Goal: Information Seeking & Learning: Find specific fact

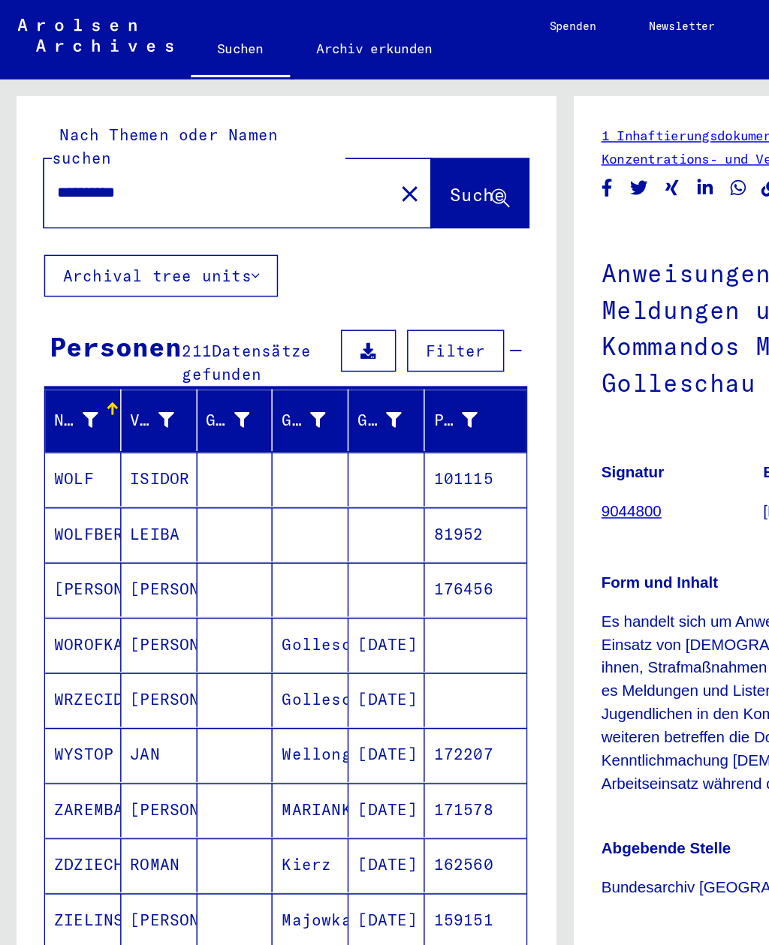
scroll to position [575, 0]
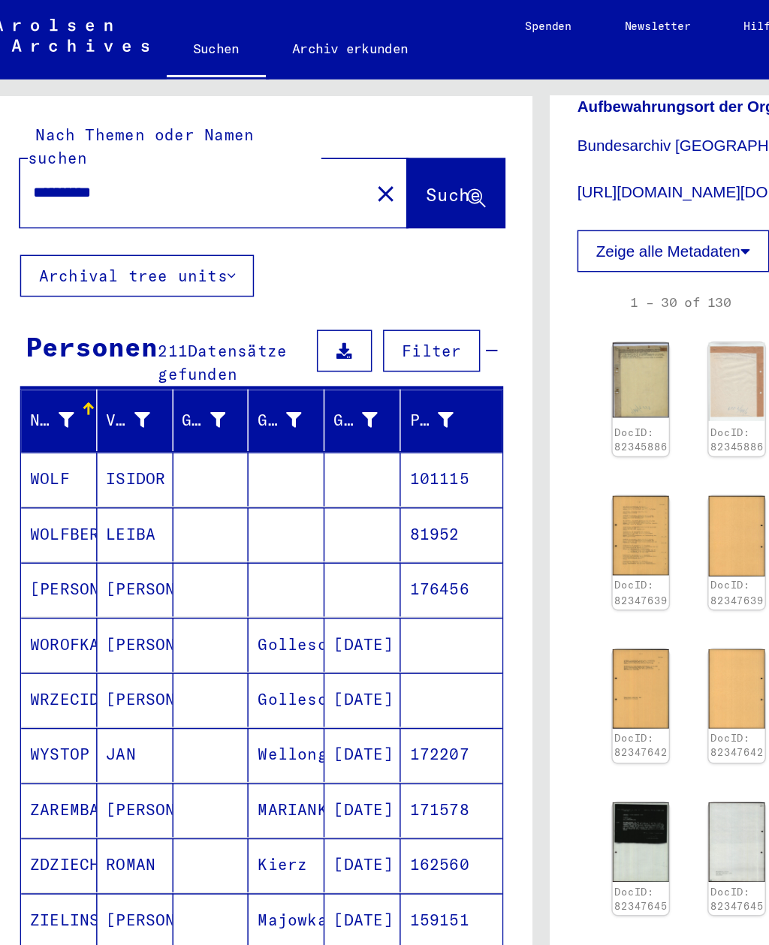
click at [270, 123] on mat-icon "close" at bounding box center [279, 132] width 18 height 18
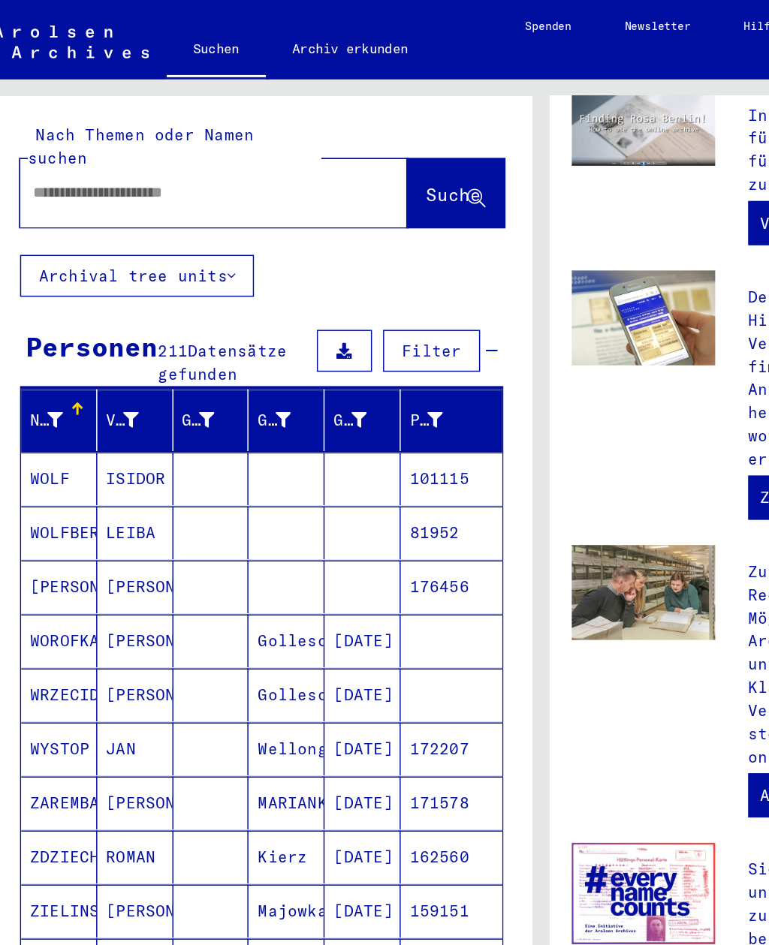
scroll to position [345, 0]
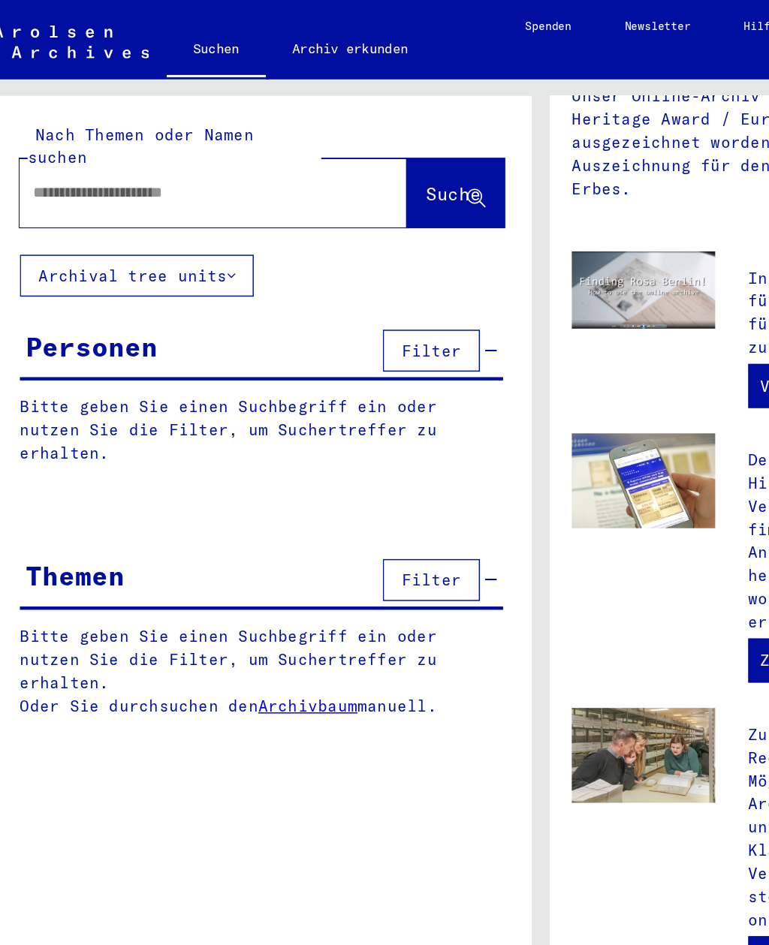
click at [52, 123] on input "text" at bounding box center [144, 131] width 210 height 16
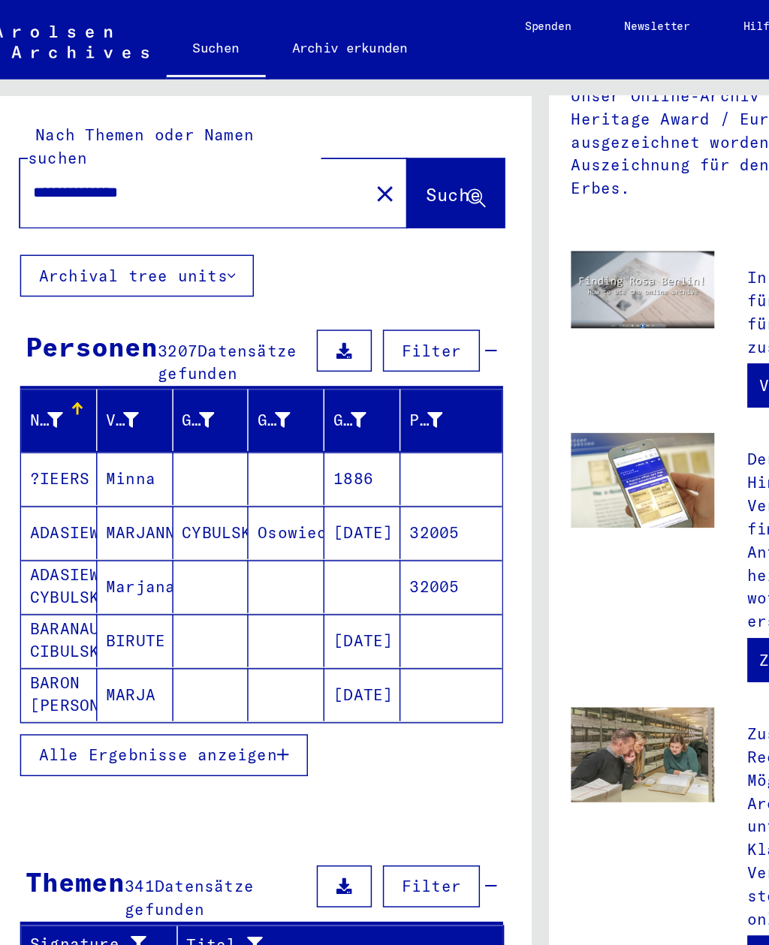
type input "**********"
click at [306, 125] on span "Suche" at bounding box center [325, 132] width 38 height 15
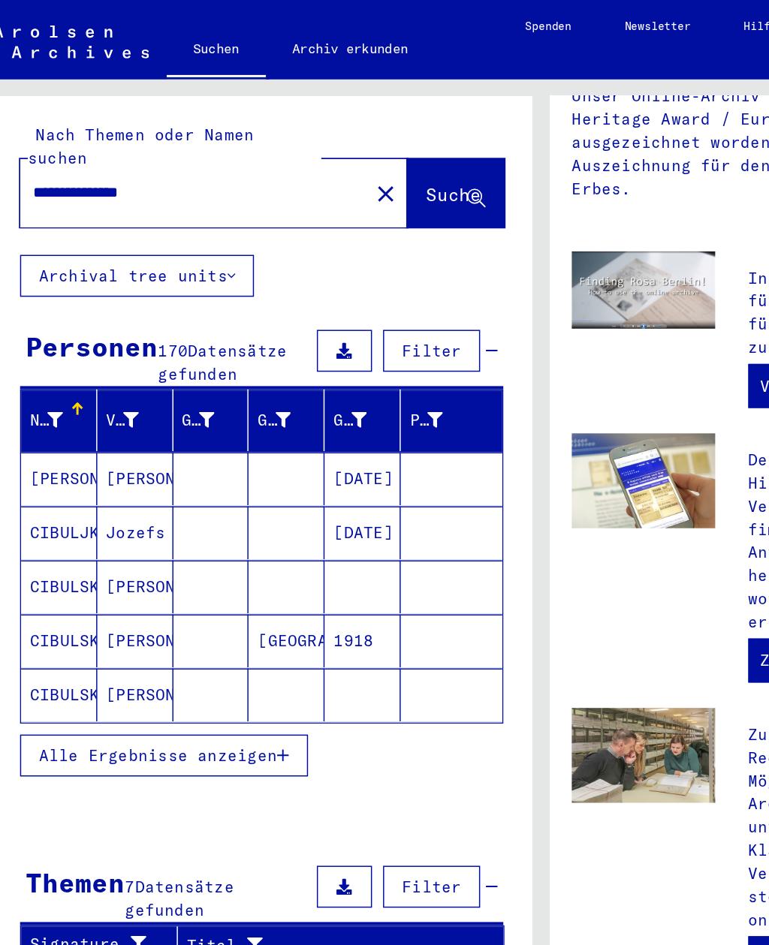
click at [37, 381] on mat-cell "CIBULSKI" at bounding box center [57, 399] width 52 height 36
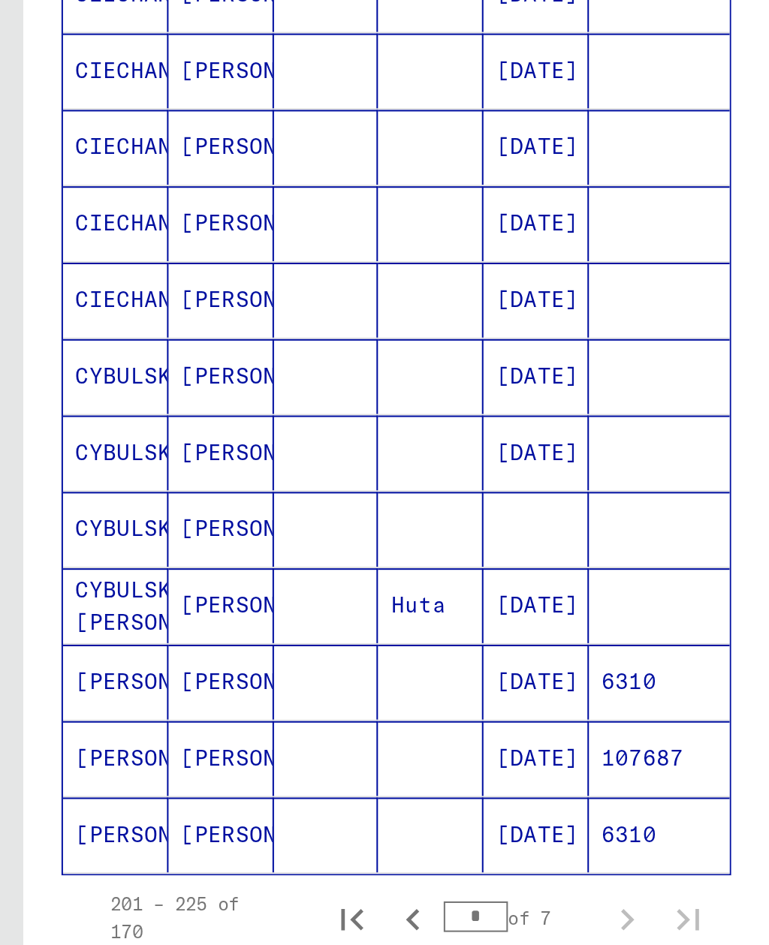
scroll to position [557, 0]
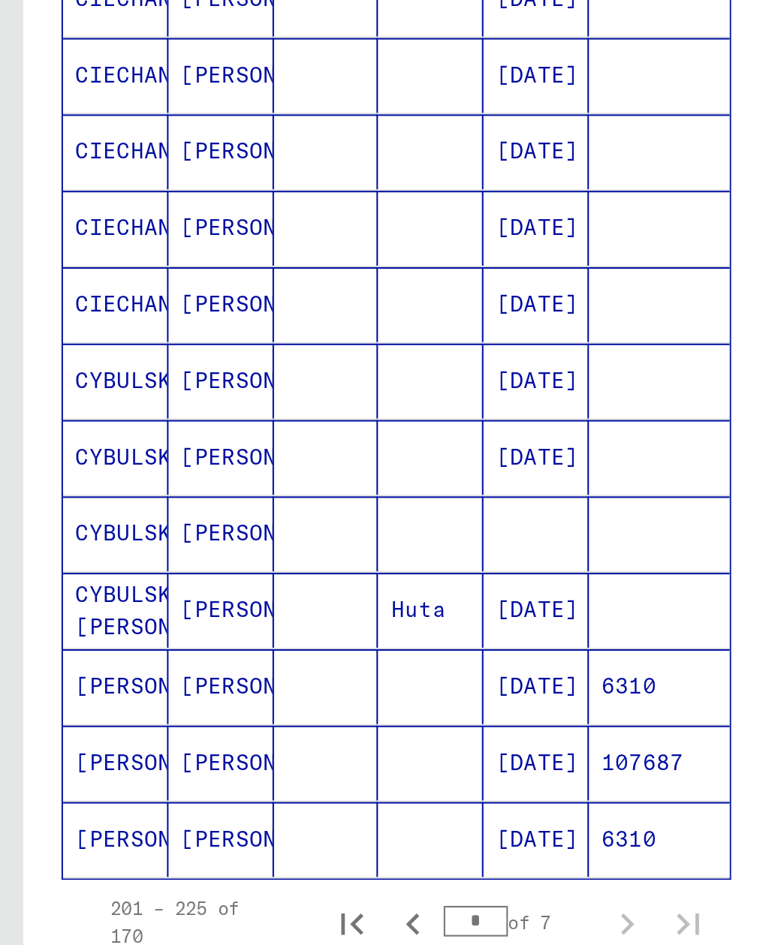
click at [41, 464] on mat-cell "CYBULSKA" at bounding box center [57, 482] width 52 height 37
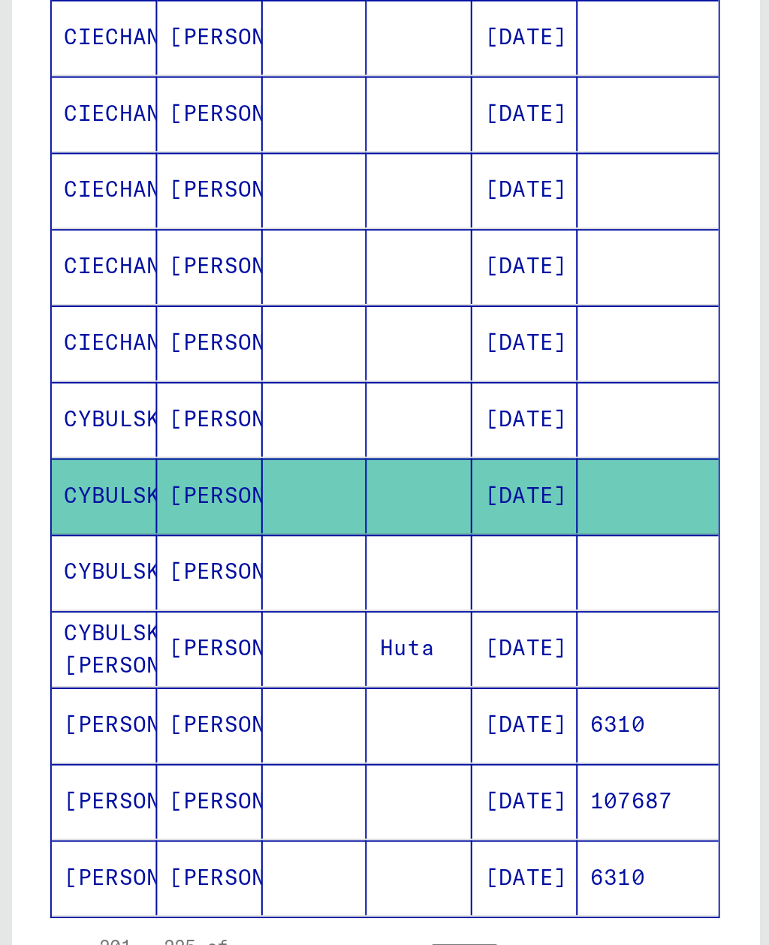
scroll to position [526, 0]
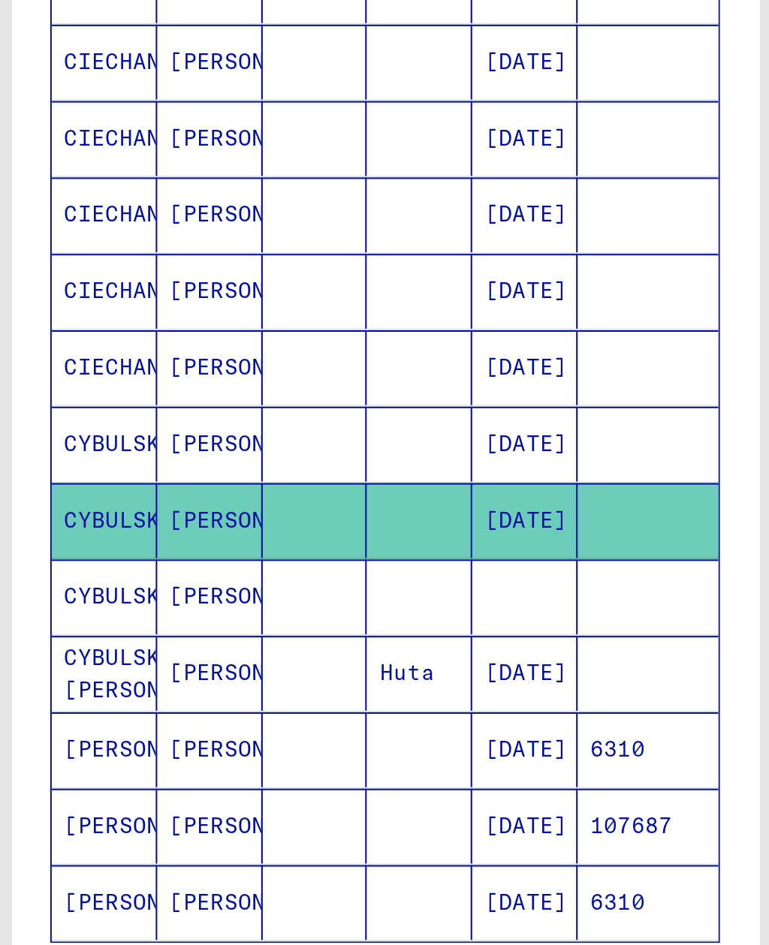
click at [266, 532] on mat-cell at bounding box center [263, 550] width 52 height 37
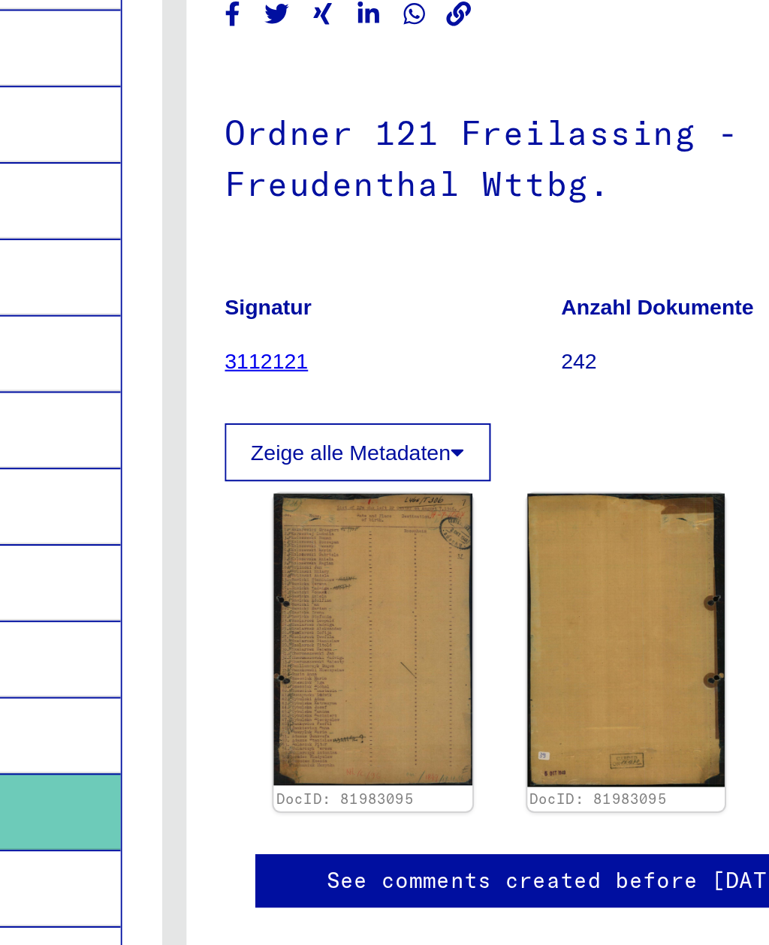
click at [433, 395] on img at bounding box center [482, 466] width 98 height 143
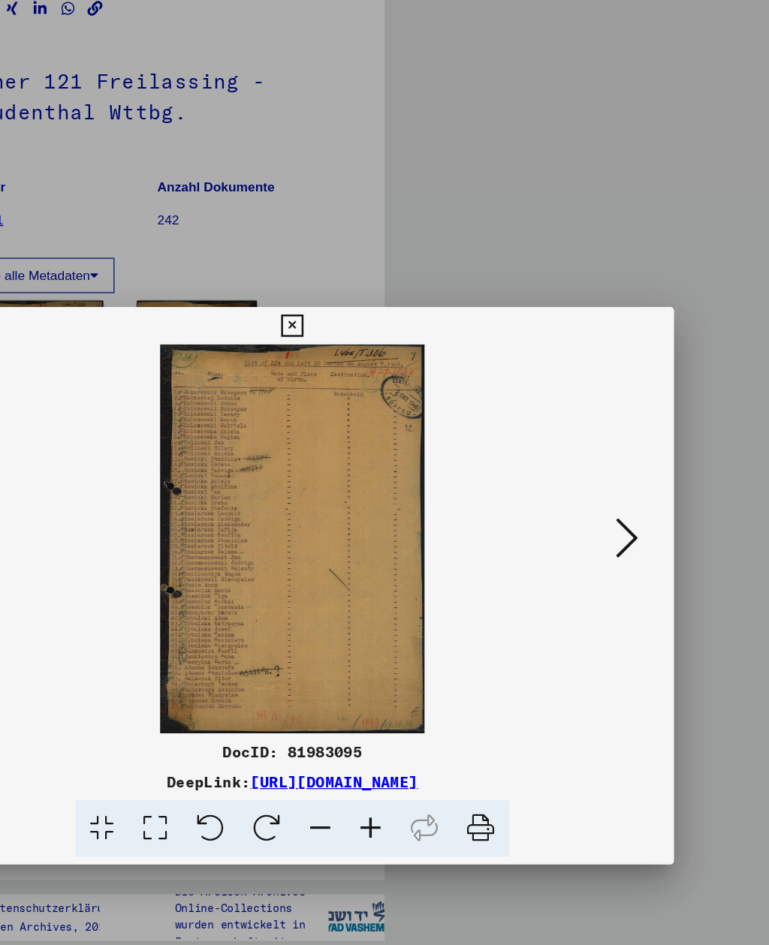
click at [393, 260] on icon at bounding box center [383, 263] width 17 height 18
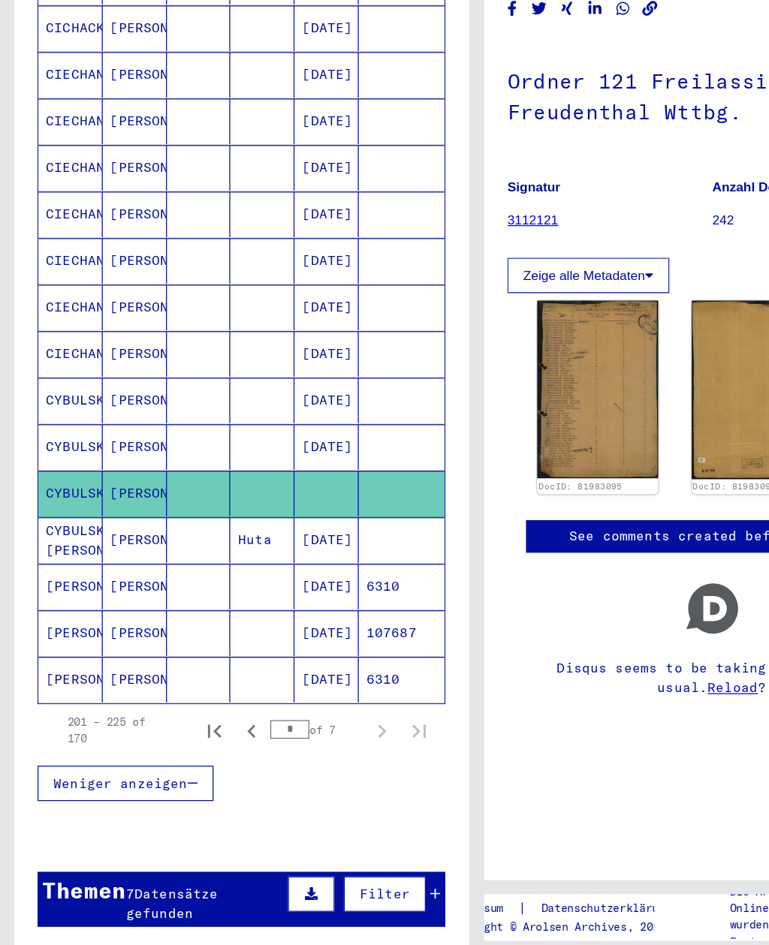
click at [182, 732] on icon "First page" at bounding box center [172, 742] width 21 height 21
click at [321, 727] on button "Next page" at bounding box center [308, 742] width 30 height 30
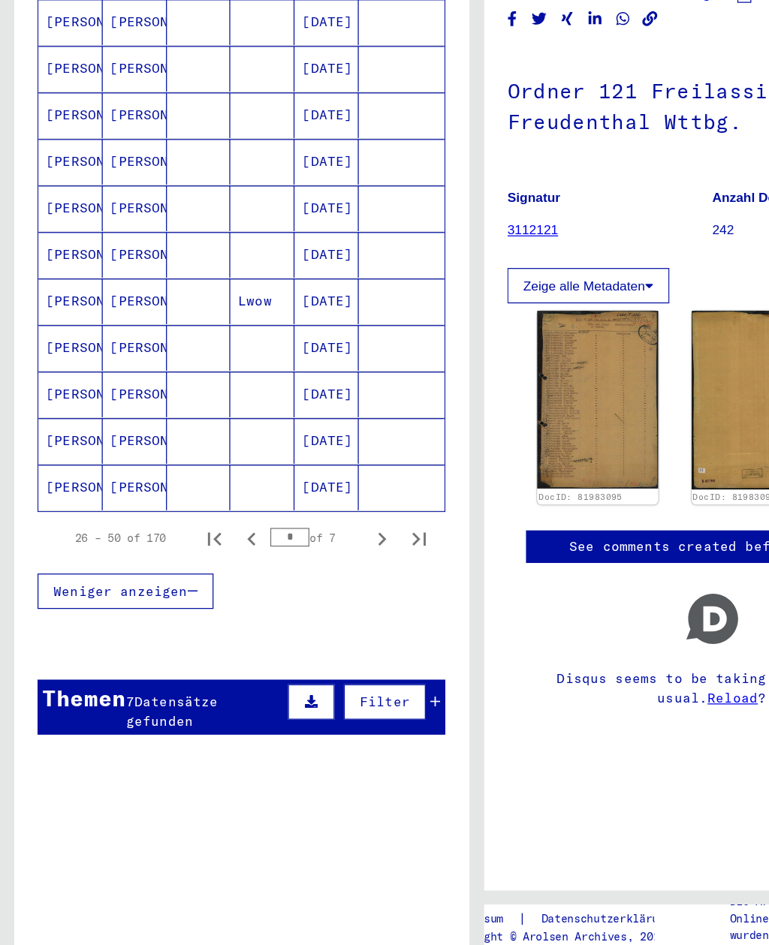
scroll to position [682, 0]
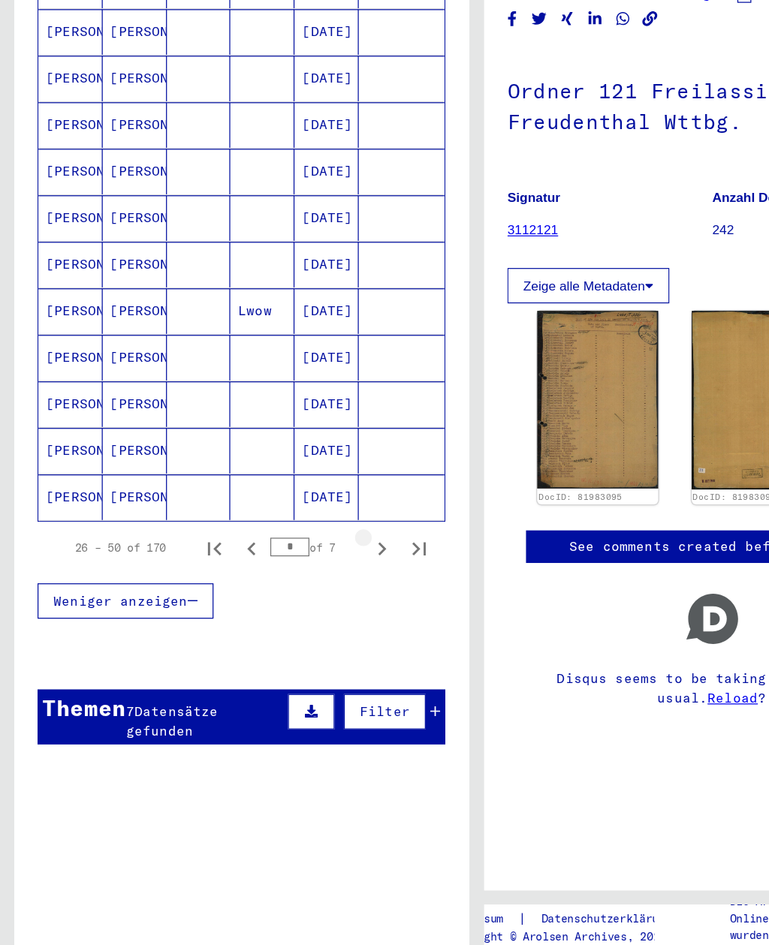
click at [314, 577] on icon "Next page" at bounding box center [307, 587] width 21 height 21
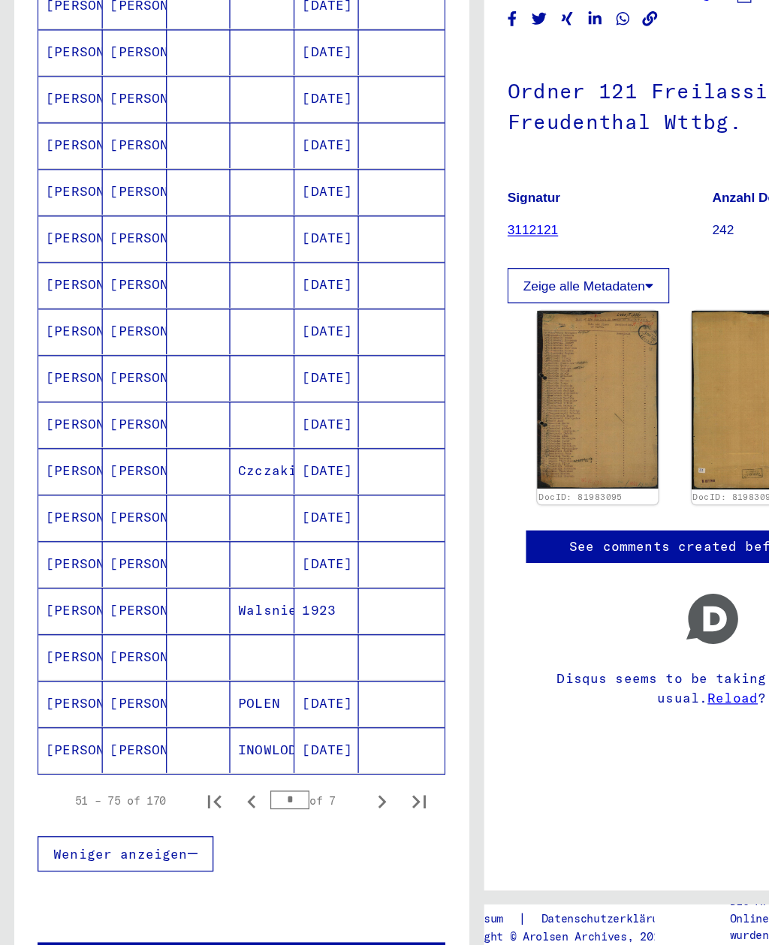
scroll to position [477, 0]
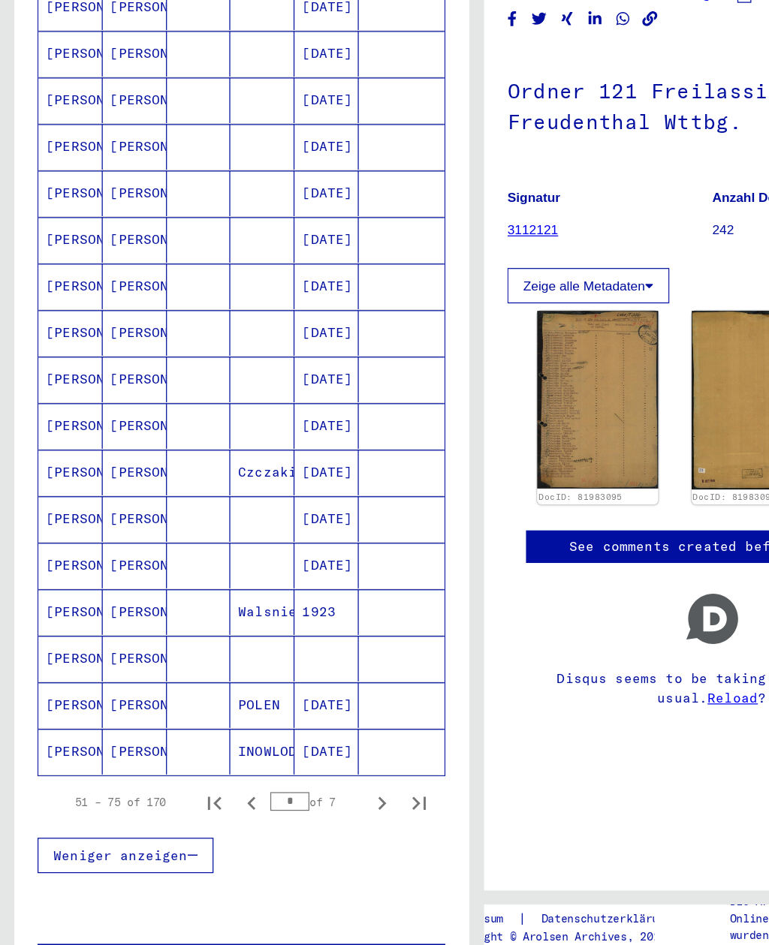
click at [273, 657] on mat-cell at bounding box center [263, 675] width 52 height 37
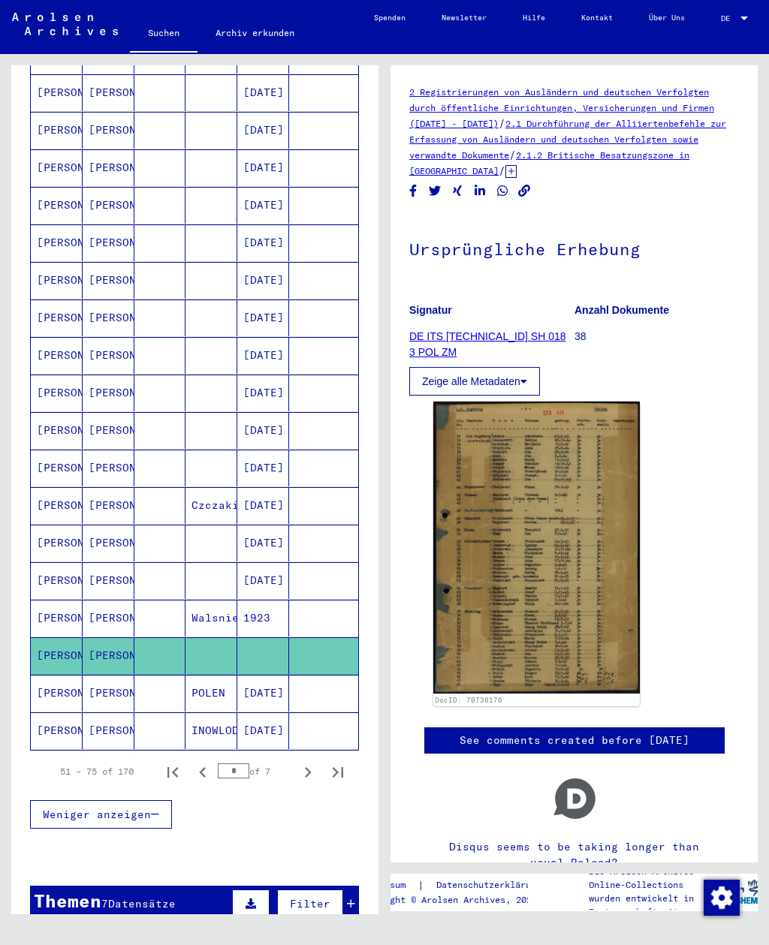
scroll to position [500, 0]
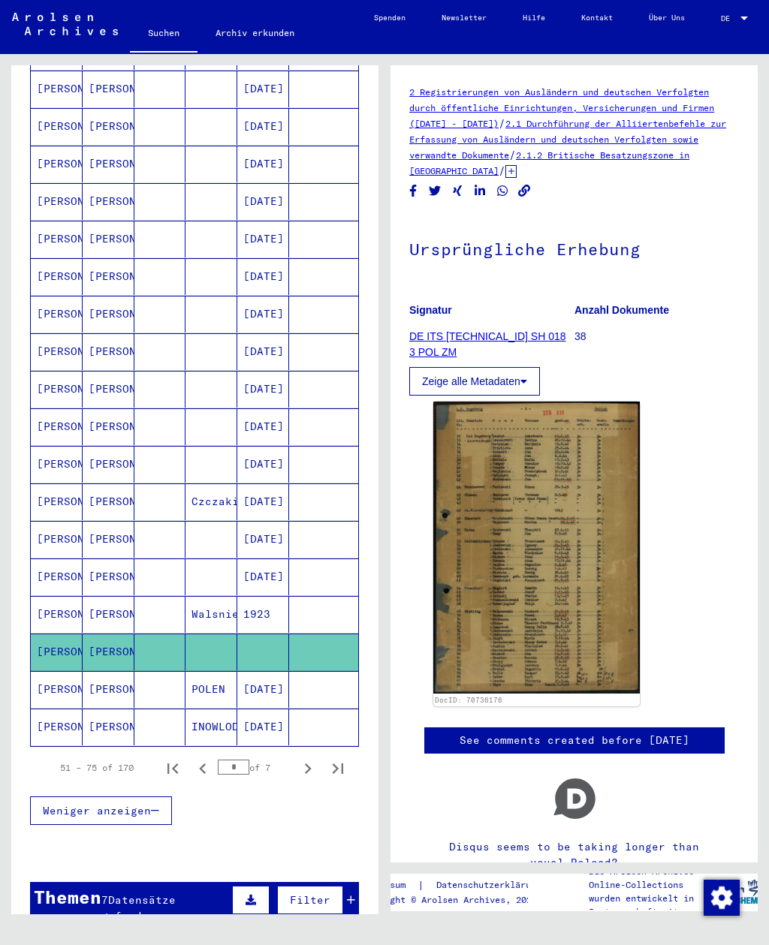
click at [313, 758] on icon "Next page" at bounding box center [307, 768] width 21 height 21
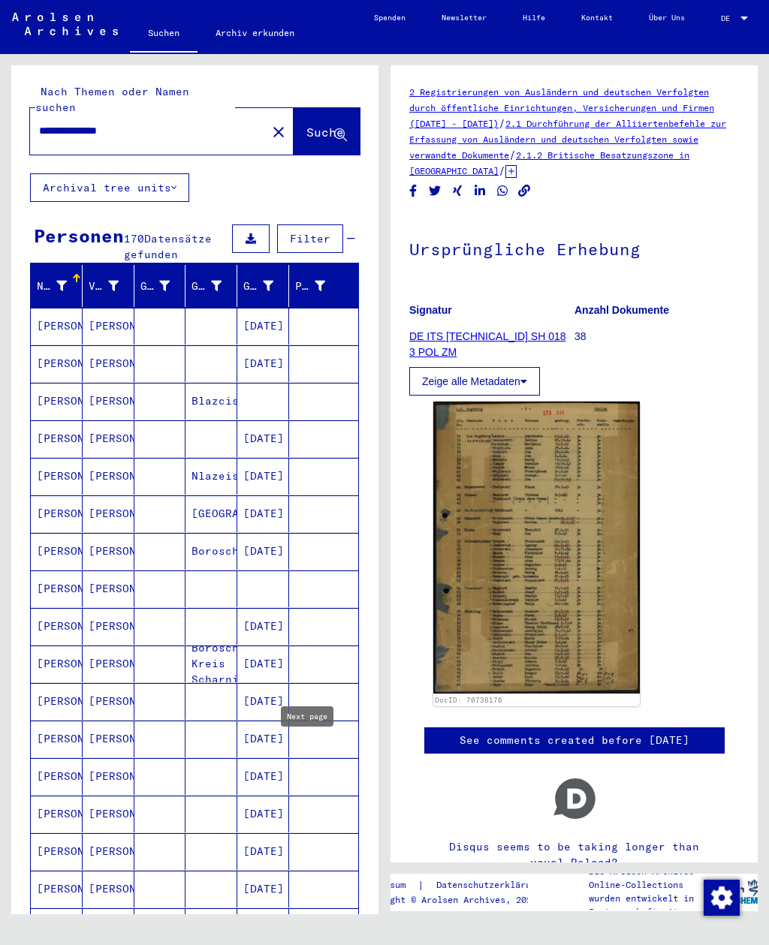
scroll to position [0, 0]
click at [278, 571] on mat-cell at bounding box center [263, 589] width 52 height 37
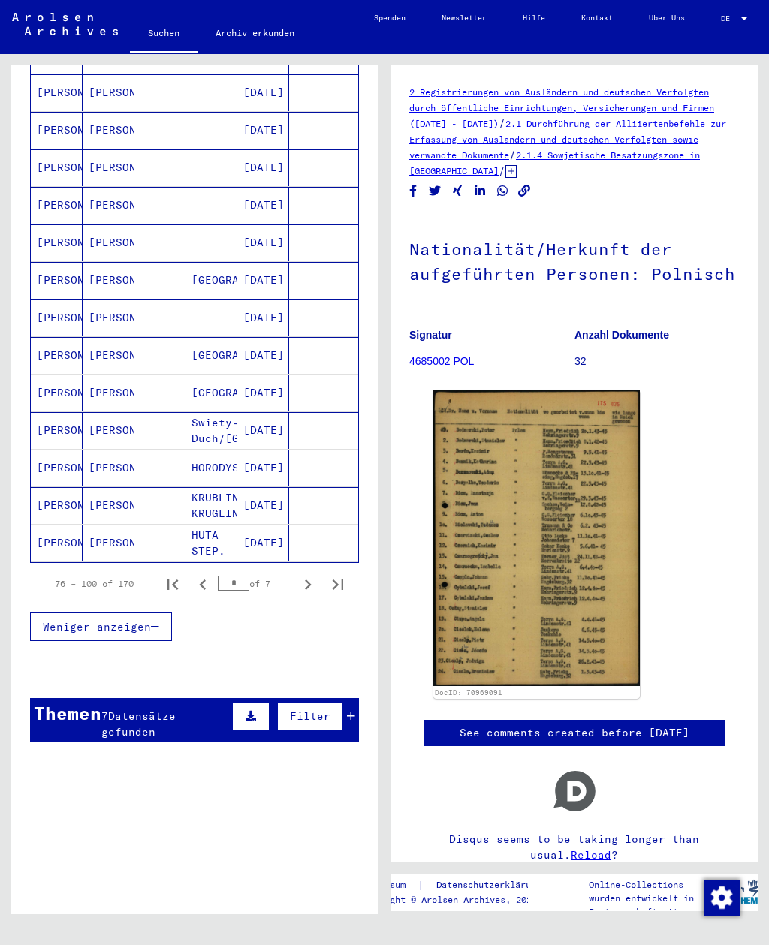
scroll to position [689, 0]
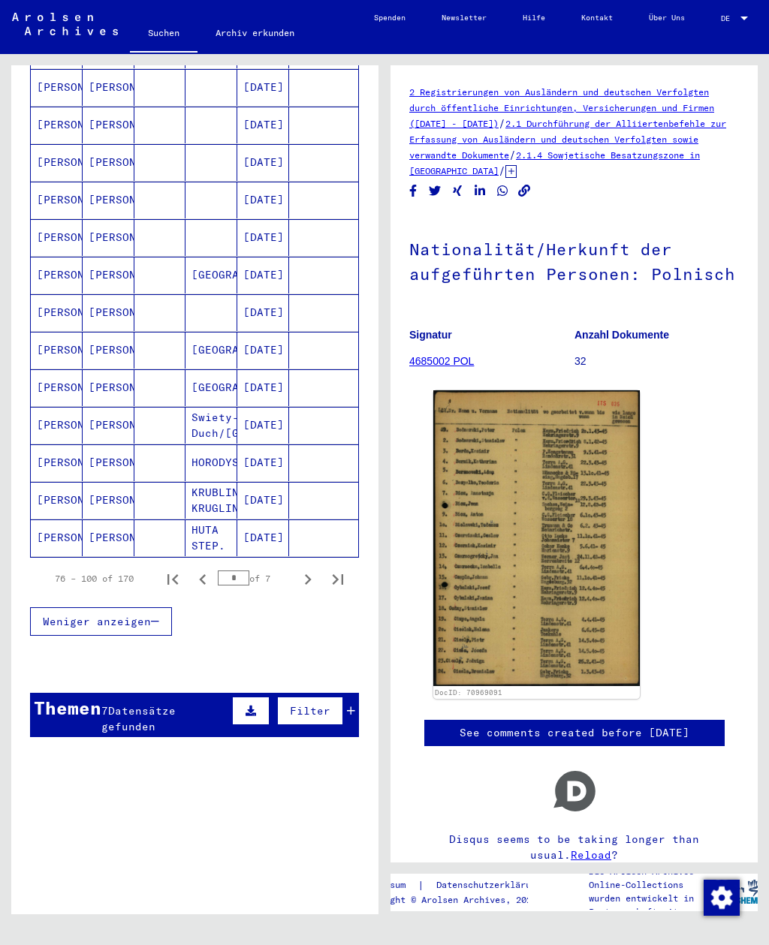
click at [309, 569] on icon "Next page" at bounding box center [307, 579] width 21 height 21
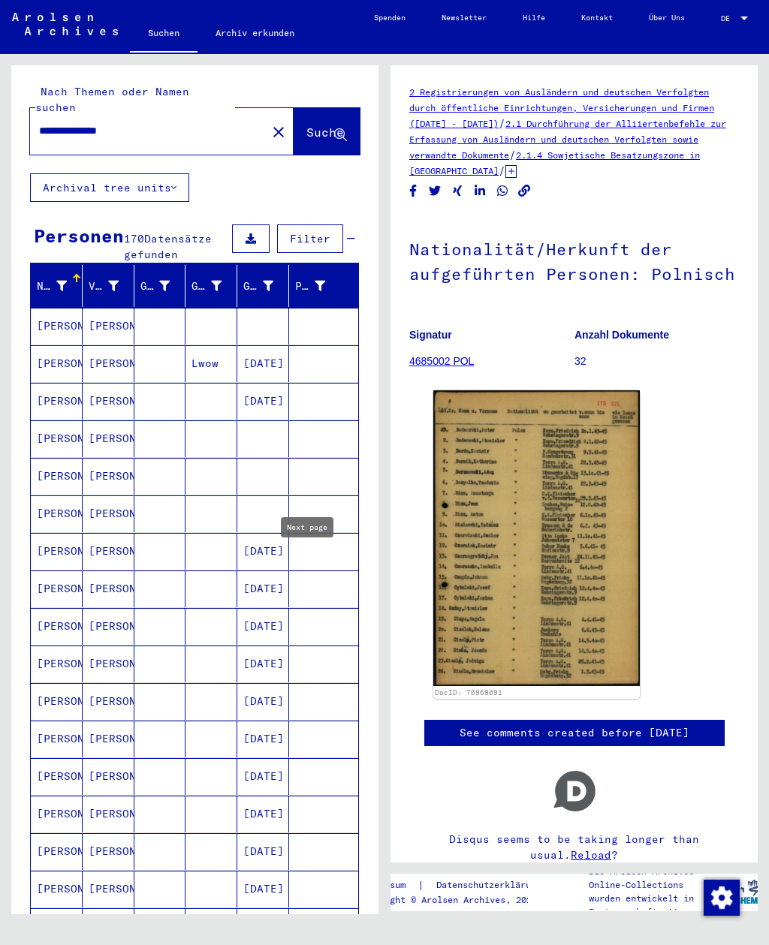
scroll to position [0, 0]
click at [286, 421] on mat-cell at bounding box center [263, 439] width 52 height 37
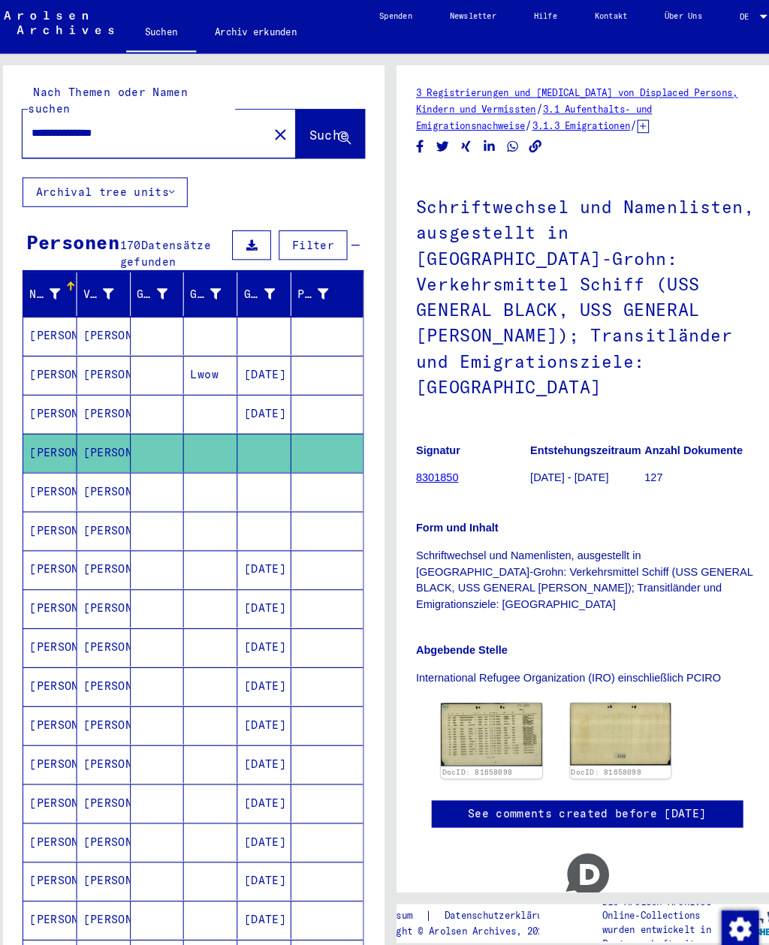
click at [272, 461] on mat-cell at bounding box center [263, 476] width 52 height 37
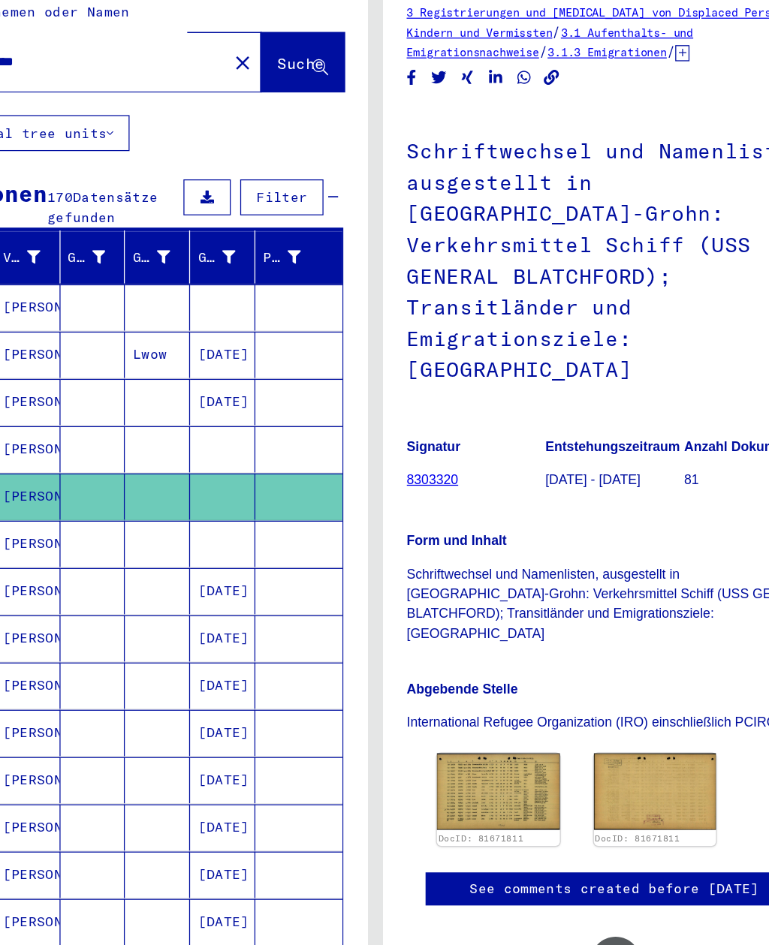
click at [289, 496] on mat-cell at bounding box center [323, 514] width 69 height 37
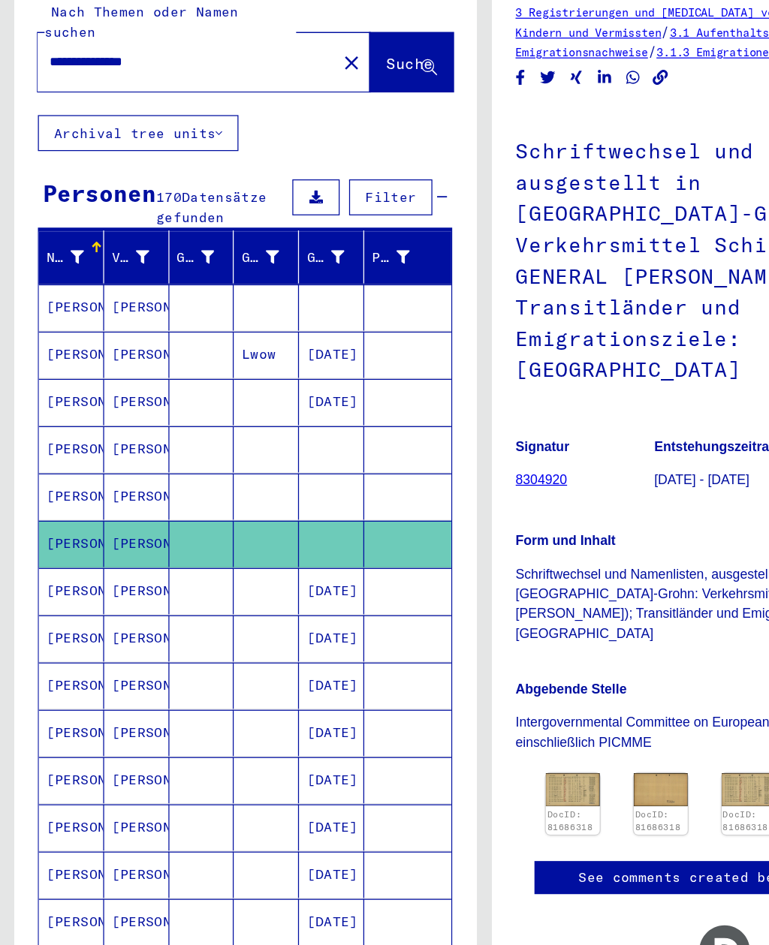
click at [264, 308] on mat-cell at bounding box center [263, 326] width 52 height 37
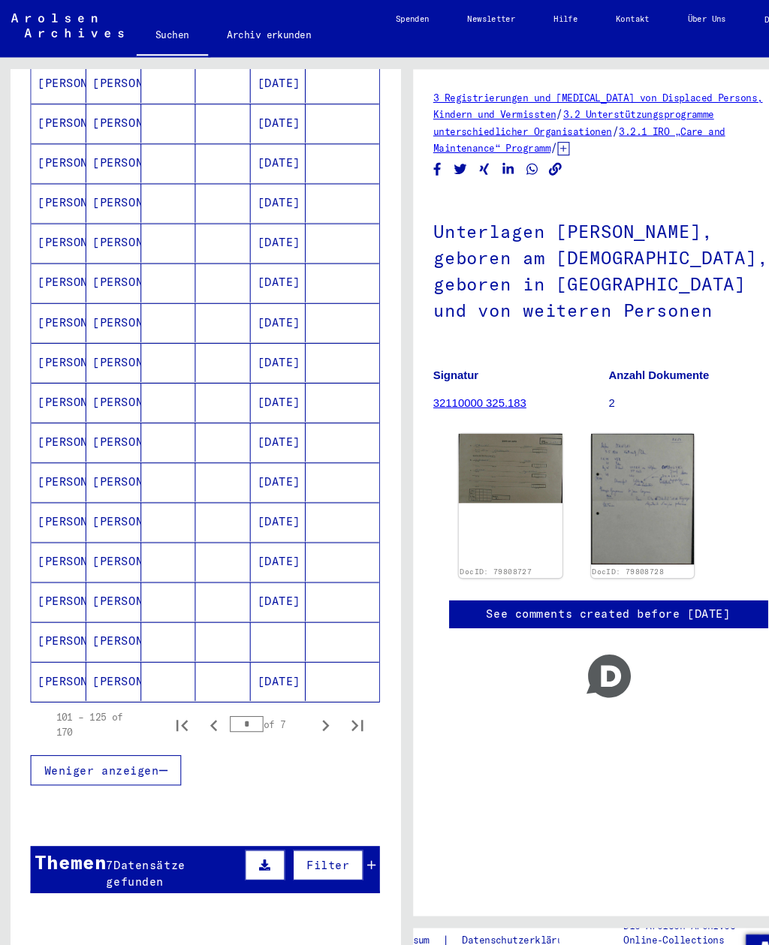
scroll to position [662, 0]
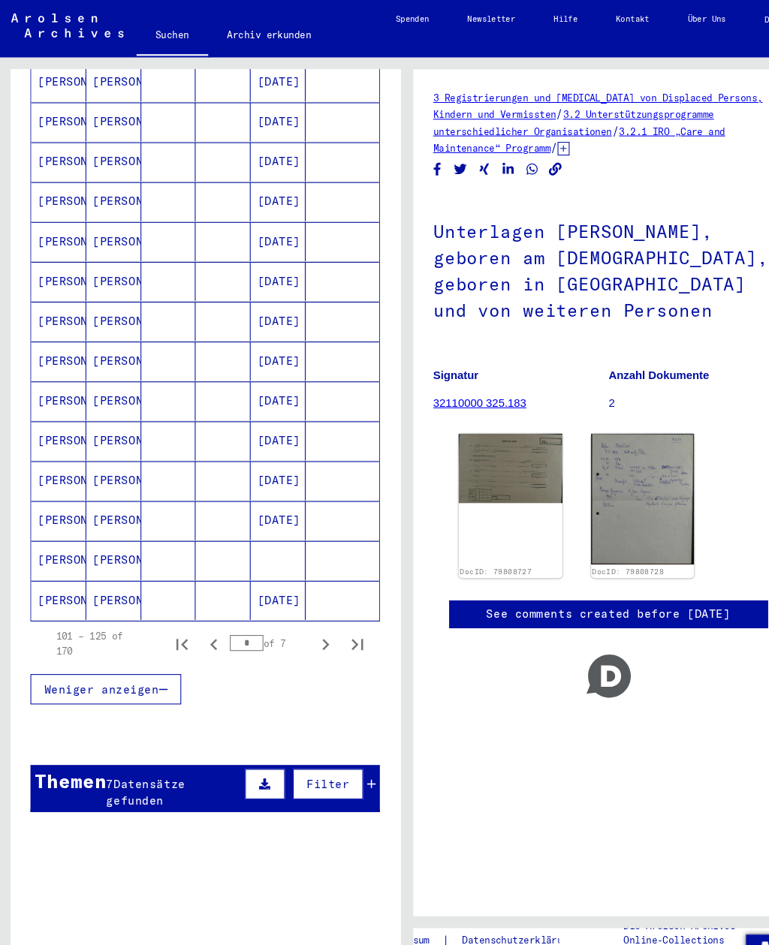
click at [308, 596] on icon "Next page" at bounding box center [307, 606] width 21 height 21
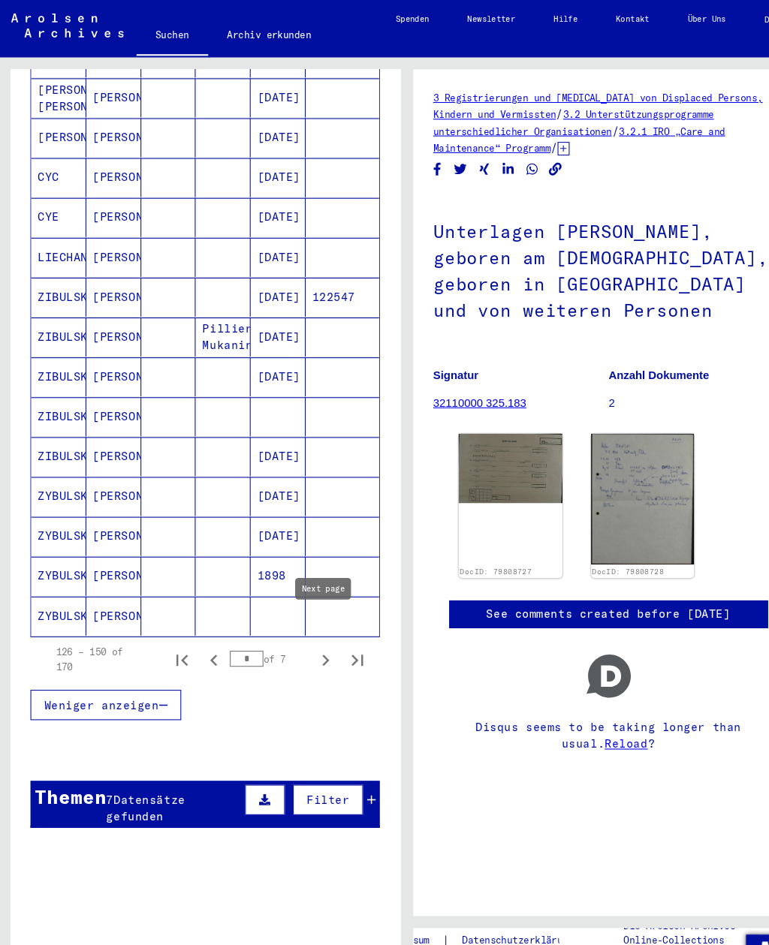
scroll to position [651, 0]
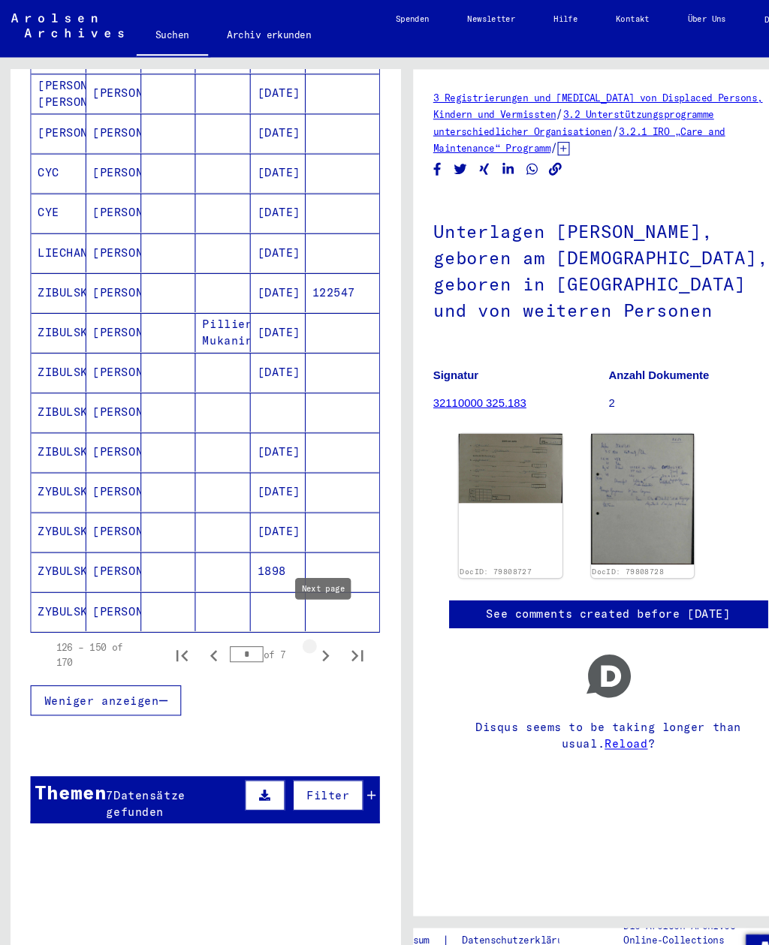
click at [314, 608] on icon "Next page" at bounding box center [307, 618] width 21 height 21
type input "*"
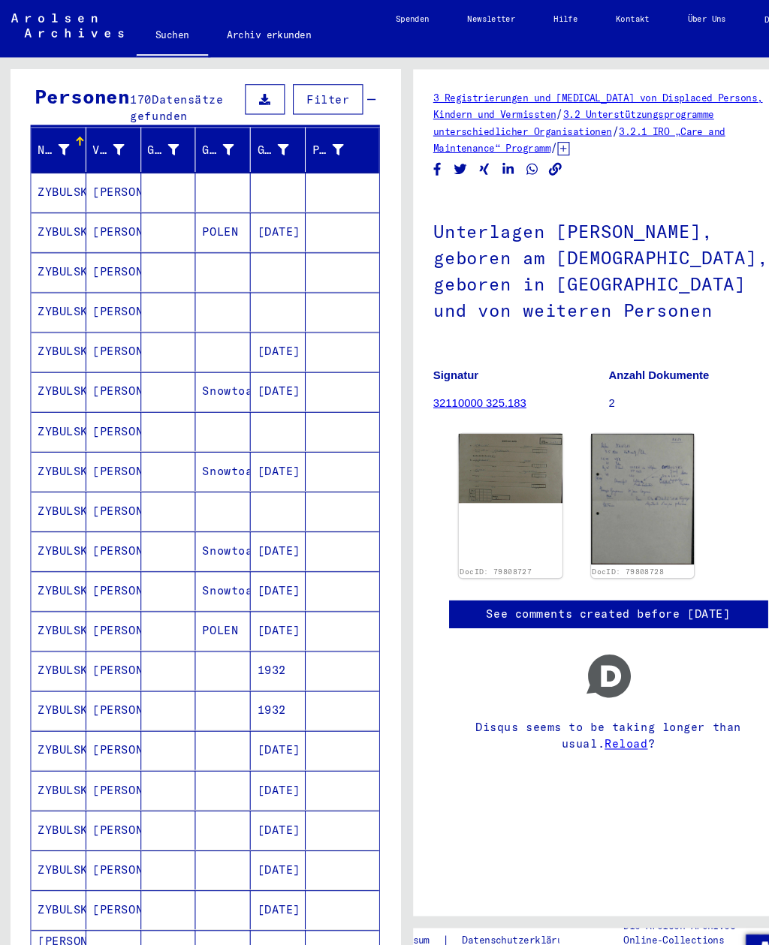
scroll to position [146, 0]
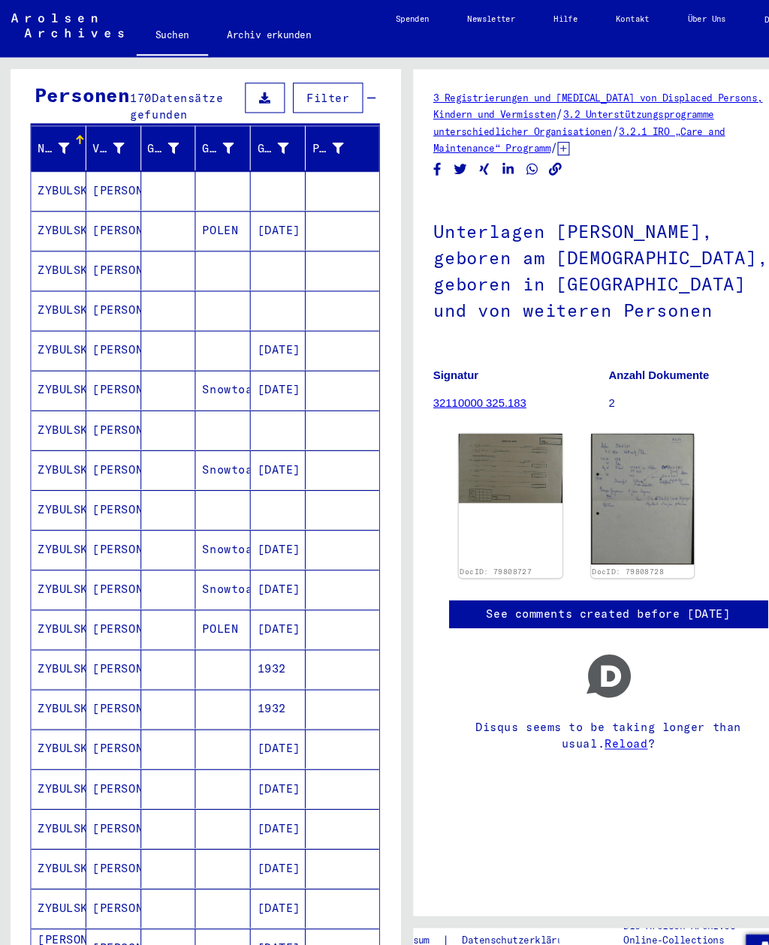
click at [291, 462] on mat-cell at bounding box center [323, 480] width 69 height 37
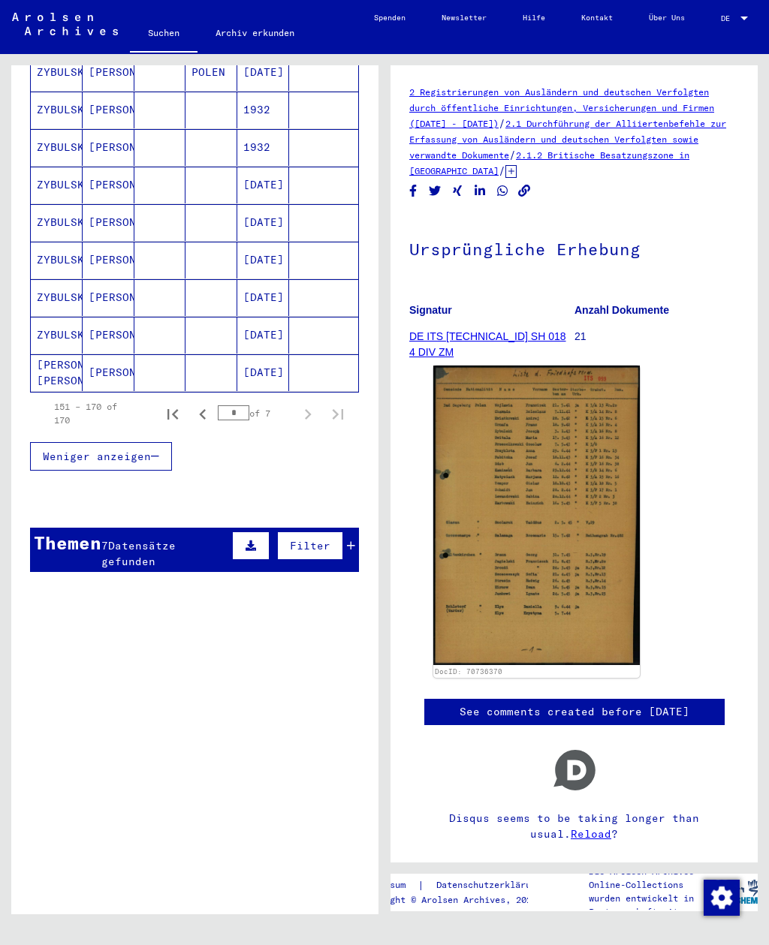
scroll to position [666, 0]
click at [201, 539] on div "7 Datensätze gefunden" at bounding box center [164, 555] width 127 height 32
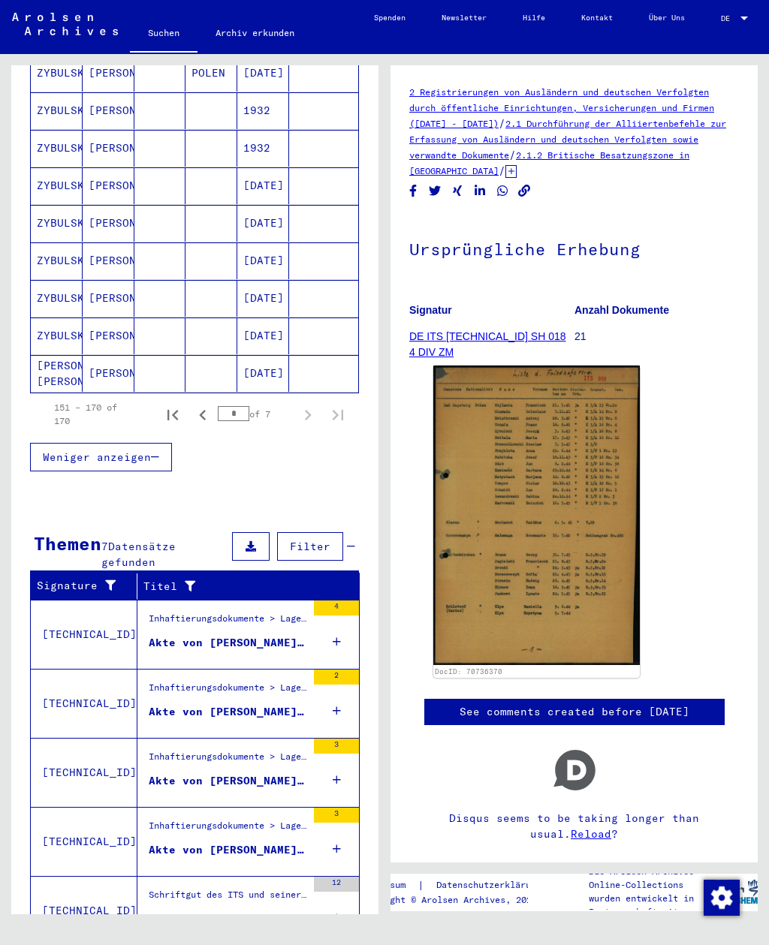
click at [277, 612] on div "Inhaftierungsdokumente > Lager und Ghettos > Konzentrationslager [GEOGRAPHIC_DA…" at bounding box center [228, 622] width 158 height 21
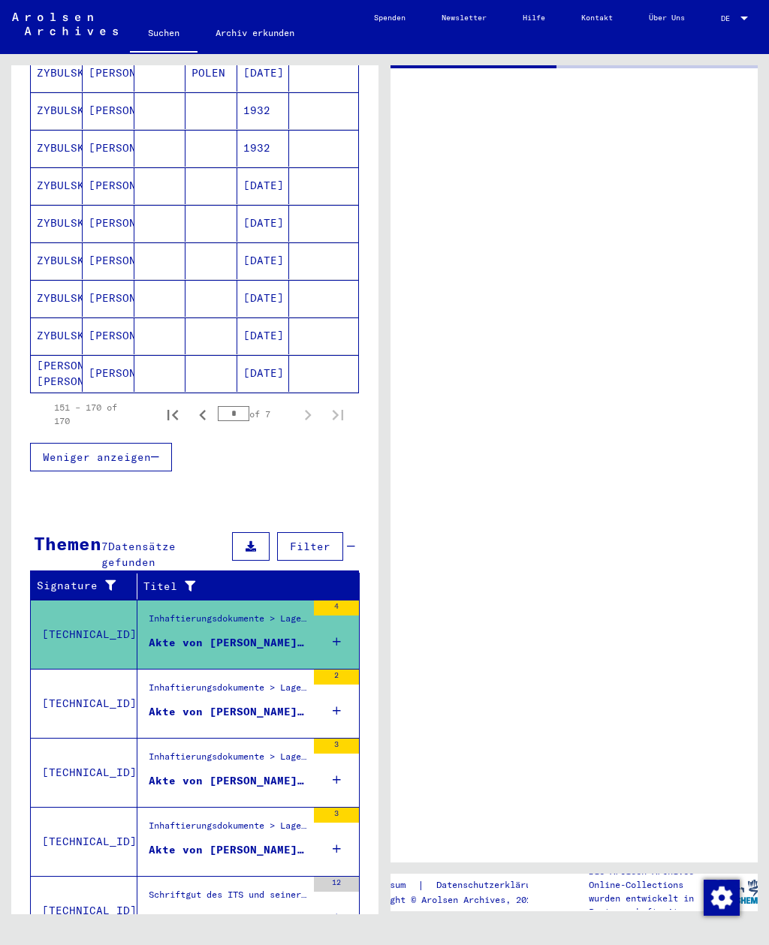
scroll to position [155, 0]
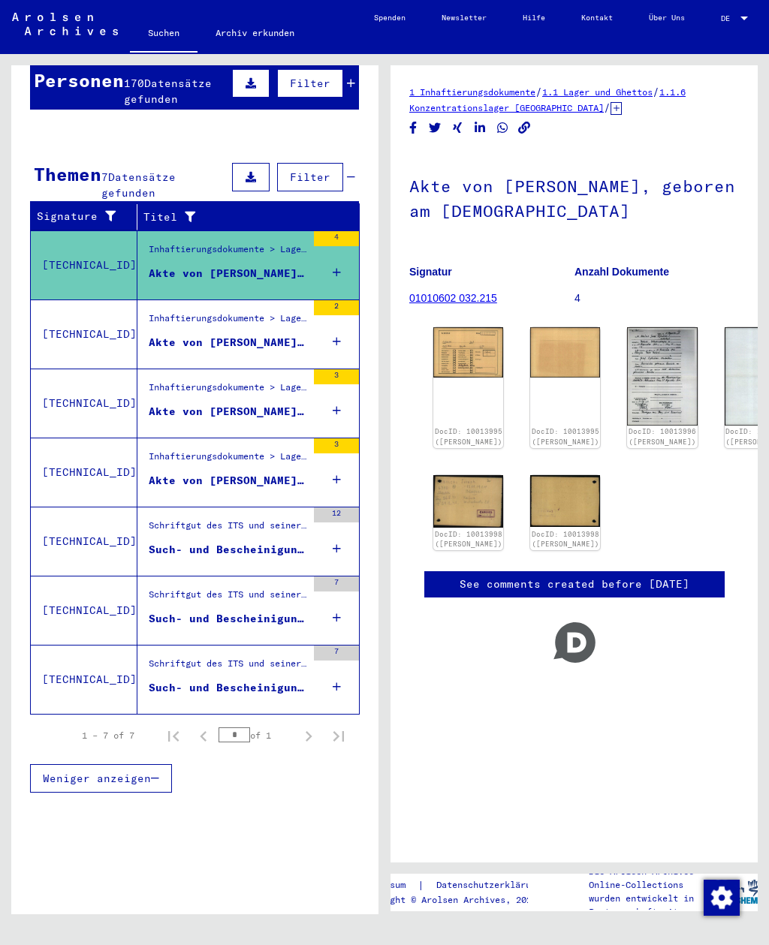
click at [261, 335] on div "Akte von [PERSON_NAME], geboren am [DEMOGRAPHIC_DATA]" at bounding box center [228, 343] width 158 height 16
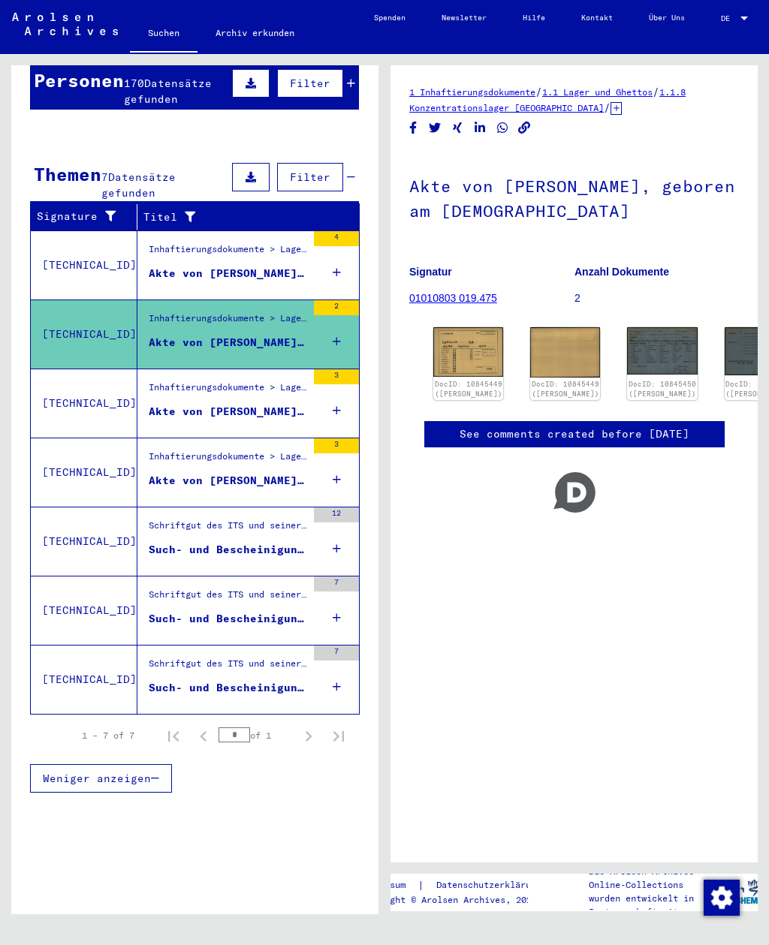
click at [246, 404] on div "Akte von [PERSON_NAME], geboren am [DEMOGRAPHIC_DATA]" at bounding box center [228, 412] width 158 height 16
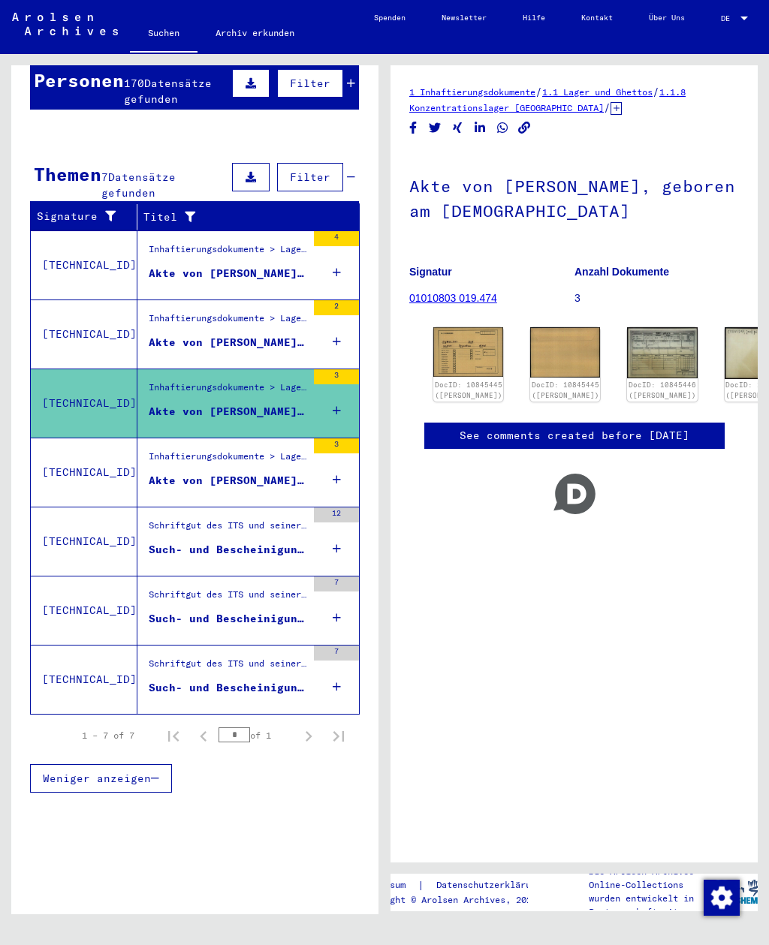
click at [458, 340] on img at bounding box center [468, 352] width 70 height 50
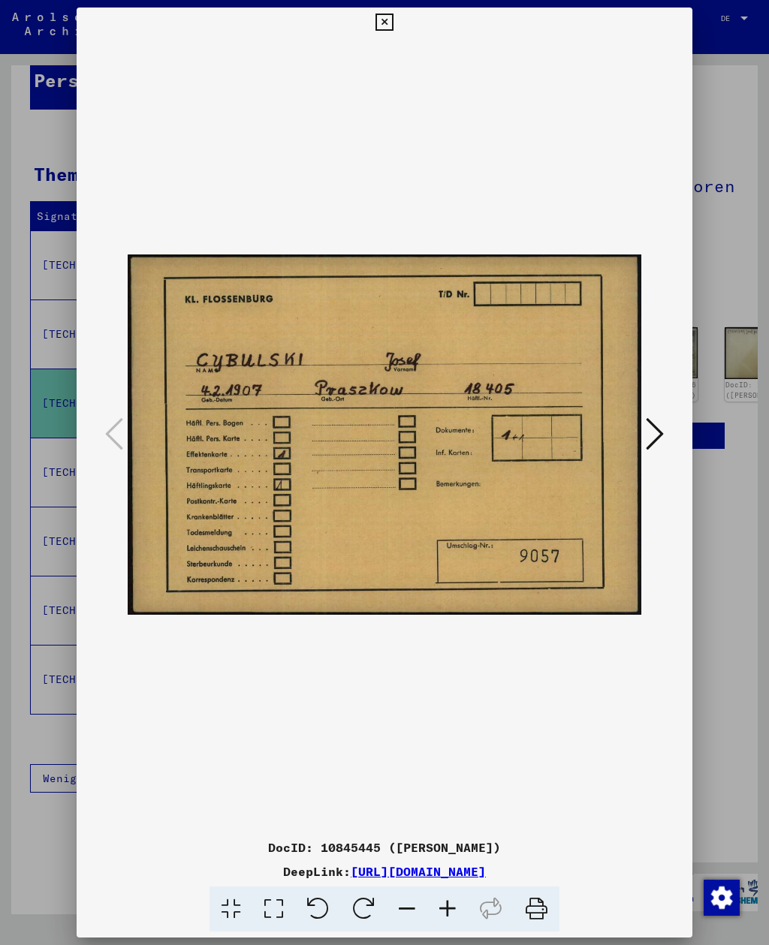
click at [393, 23] on icon at bounding box center [383, 23] width 17 height 18
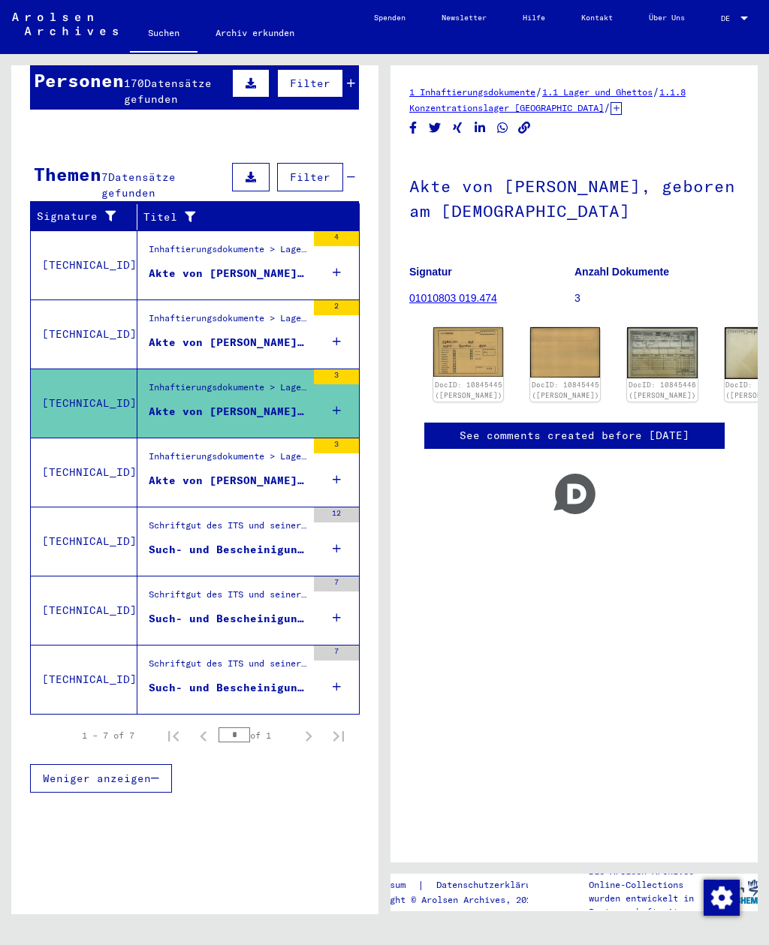
click at [272, 450] on div "Inhaftierungsdokumente > Lager und Ghettos > Konzentrationslager [GEOGRAPHIC_DA…" at bounding box center [228, 460] width 158 height 21
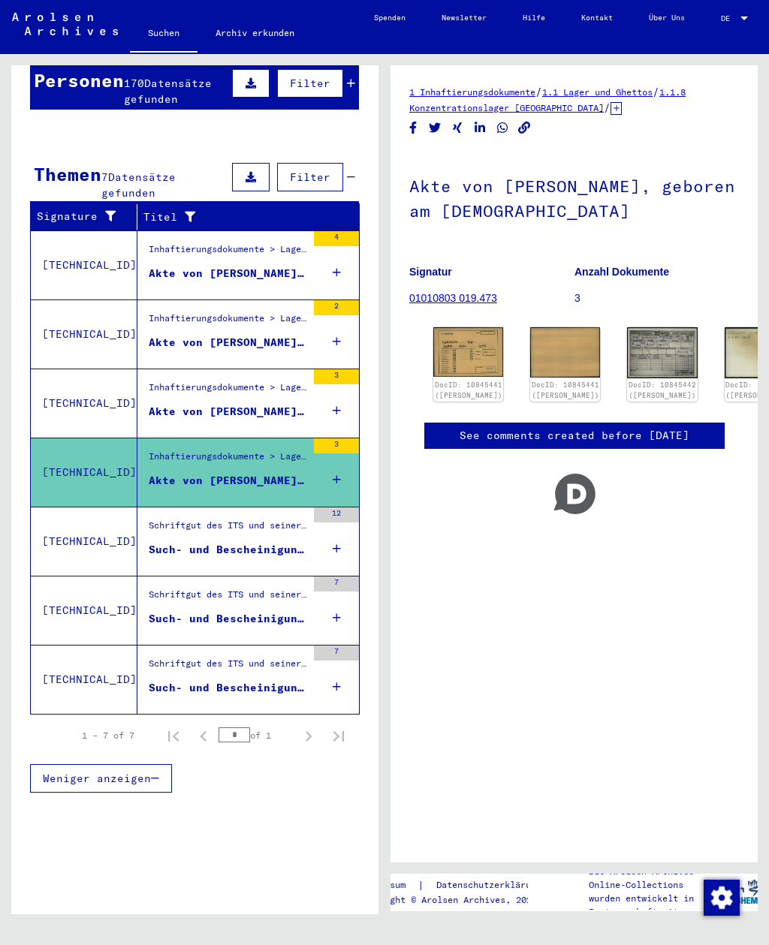
click at [273, 542] on div "Such- und Bescheinigungsvorgang Nr. 1.519.224 für [PERSON_NAME] geboren [DEMOGR…" at bounding box center [228, 550] width 158 height 16
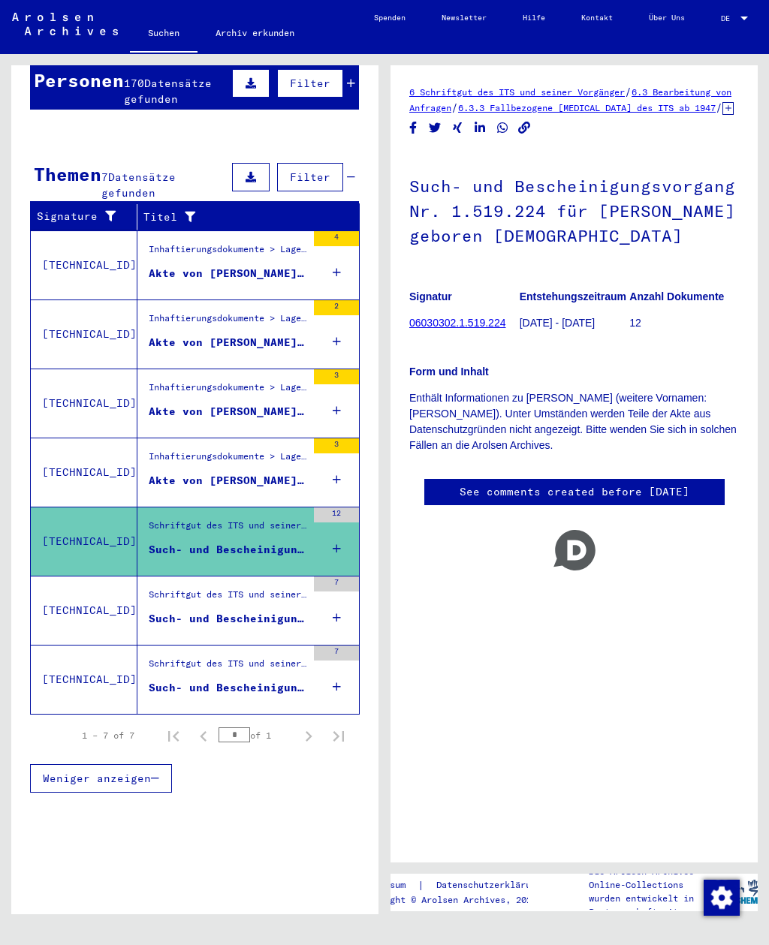
click at [249, 611] on div "Such- und Bescheinigungsvorgang Nr. 142.751 für [PERSON_NAME] geboren [DEMOGRAP…" at bounding box center [228, 619] width 158 height 16
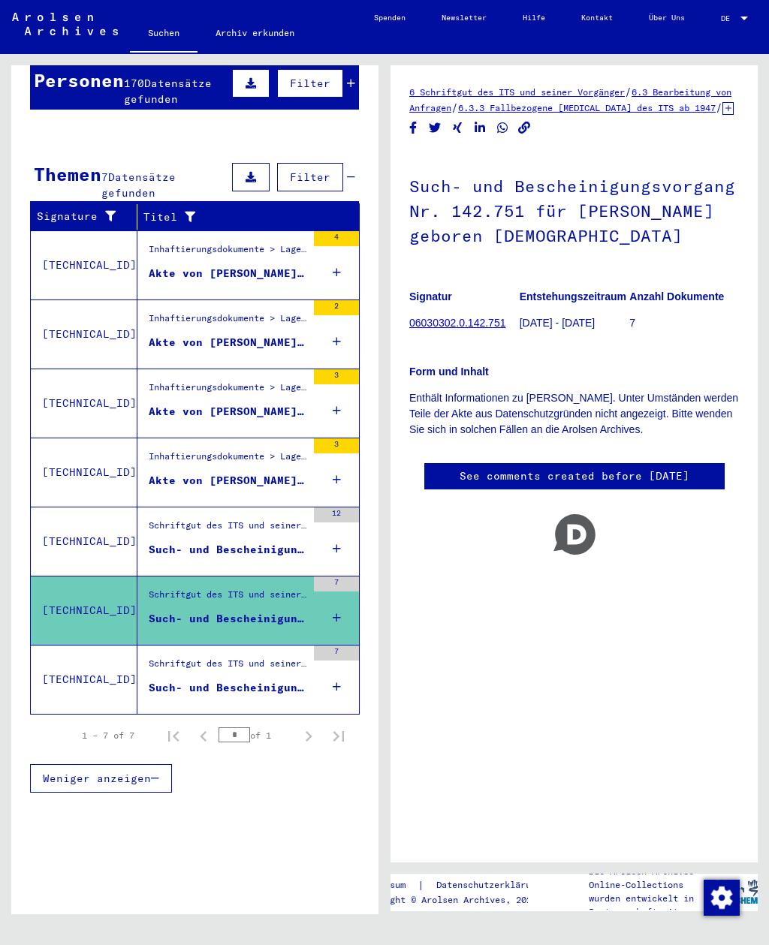
click at [241, 680] on div "Such- und Bescheinigungsvorgang Nr. 724.696 für [PERSON_NAME] geboren [DEMOGRAP…" at bounding box center [228, 688] width 158 height 16
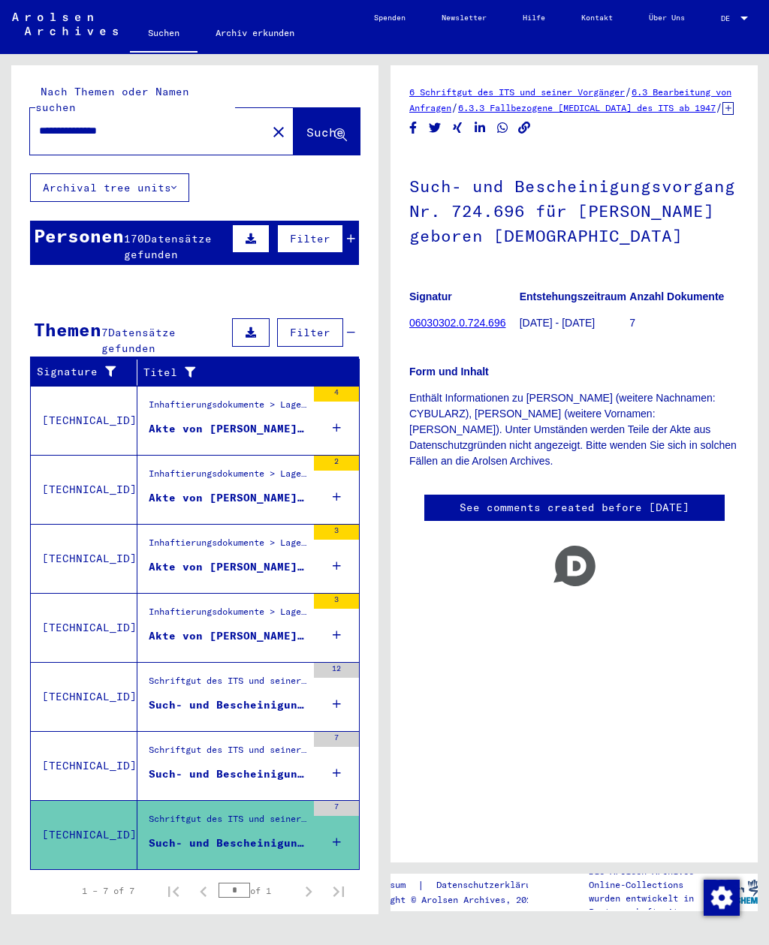
click at [264, 128] on button "close" at bounding box center [279, 131] width 30 height 30
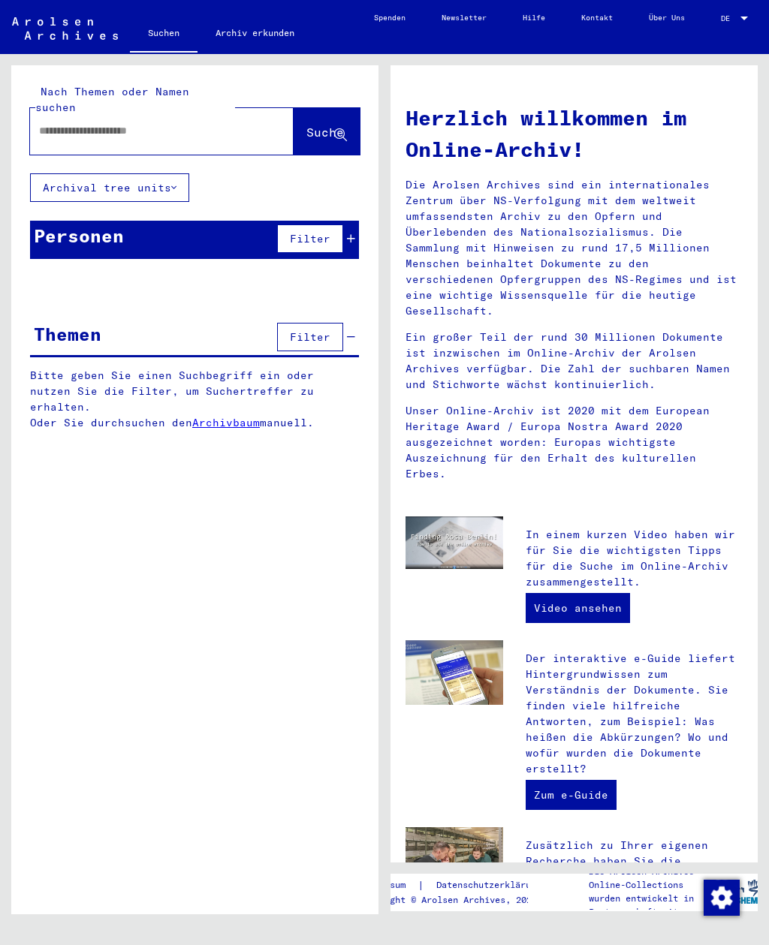
click at [125, 123] on input "text" at bounding box center [144, 131] width 210 height 16
type input "**********"
click at [319, 108] on button "Suche" at bounding box center [327, 131] width 66 height 47
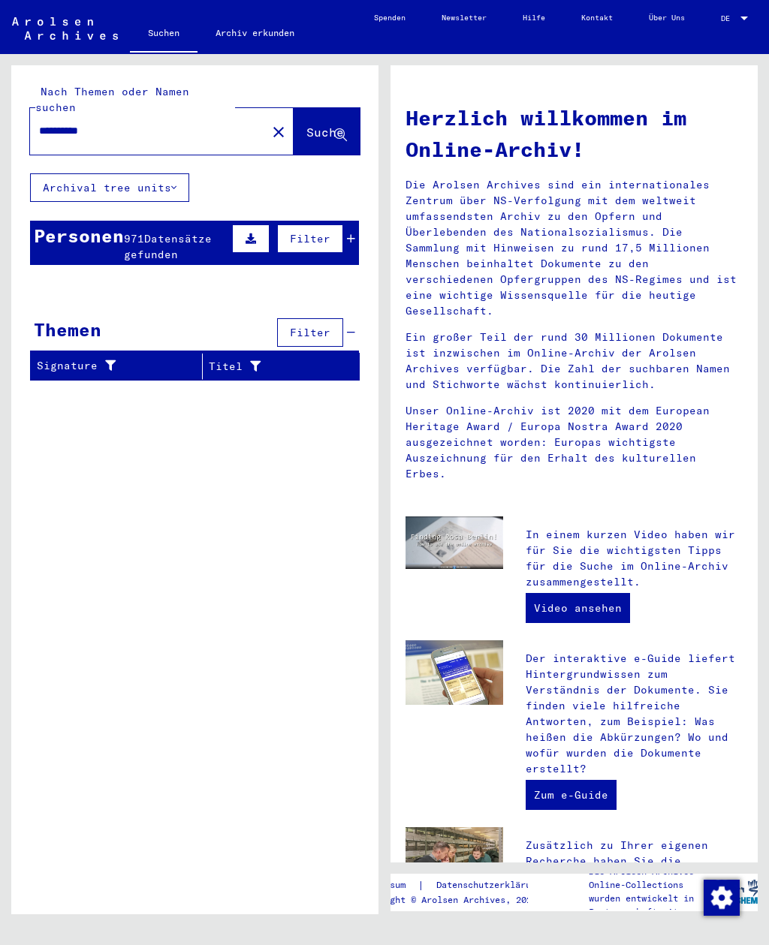
click at [314, 125] on span "Suche" at bounding box center [325, 132] width 38 height 15
click at [77, 123] on input "**********" at bounding box center [144, 131] width 210 height 16
click at [270, 123] on mat-icon "close" at bounding box center [279, 132] width 18 height 18
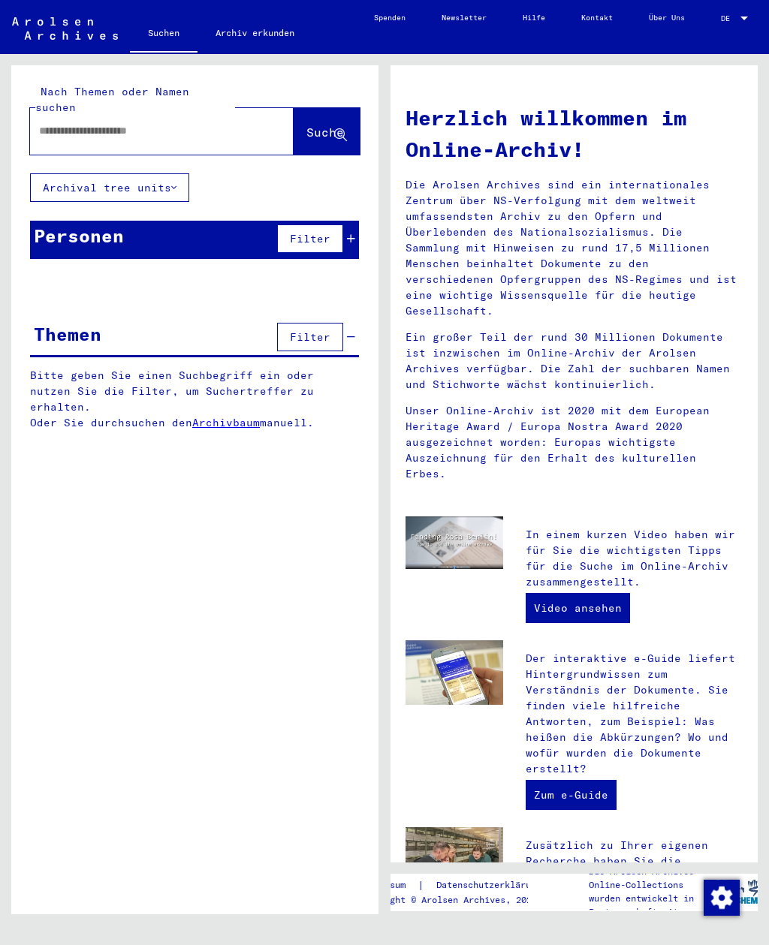
click at [130, 123] on input "text" at bounding box center [144, 131] width 210 height 16
type input "**********"
click at [318, 125] on span "Suche" at bounding box center [325, 132] width 38 height 15
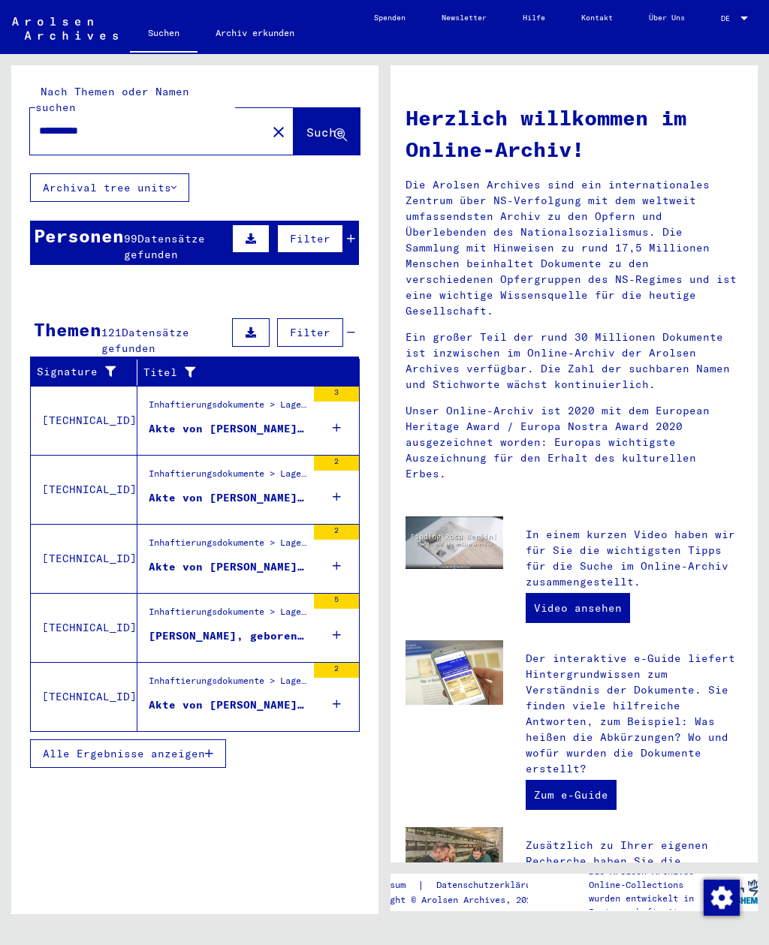
click at [211, 231] on div "99 Datensätze gefunden" at bounding box center [176, 247] width 104 height 32
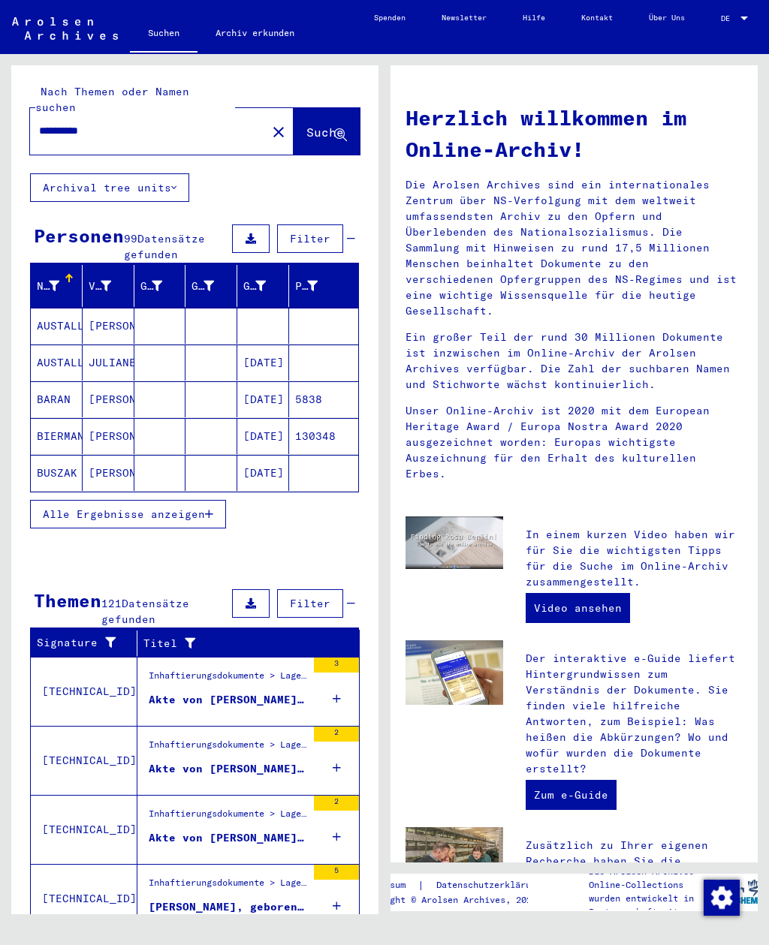
click at [189, 508] on span "Alle Ergebnisse anzeigen" at bounding box center [124, 515] width 162 height 14
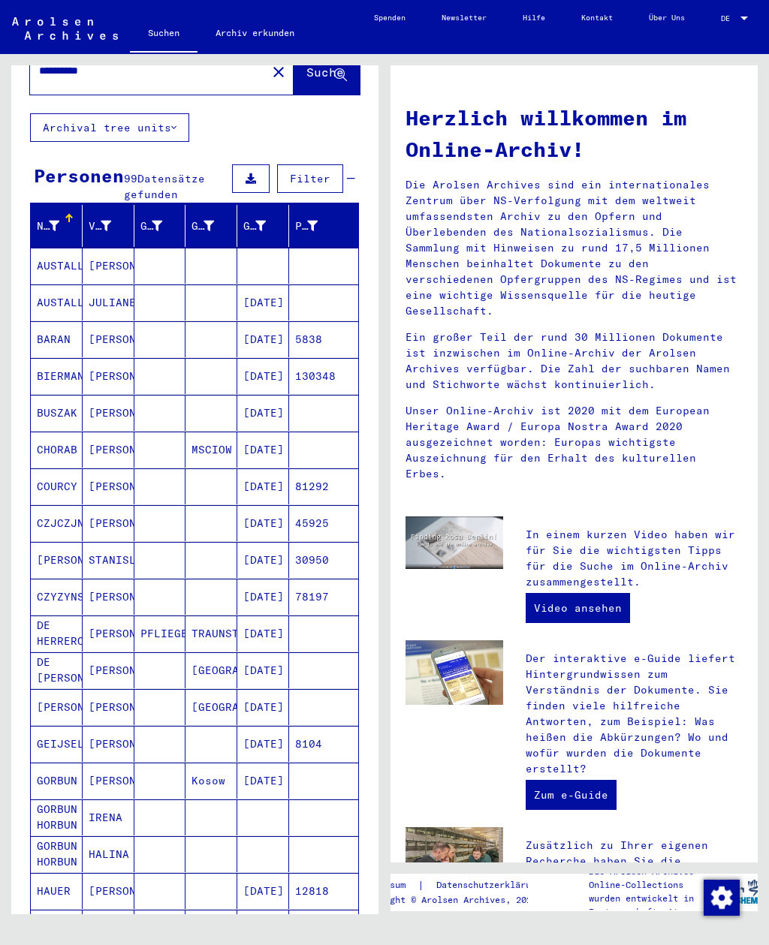
scroll to position [62, 0]
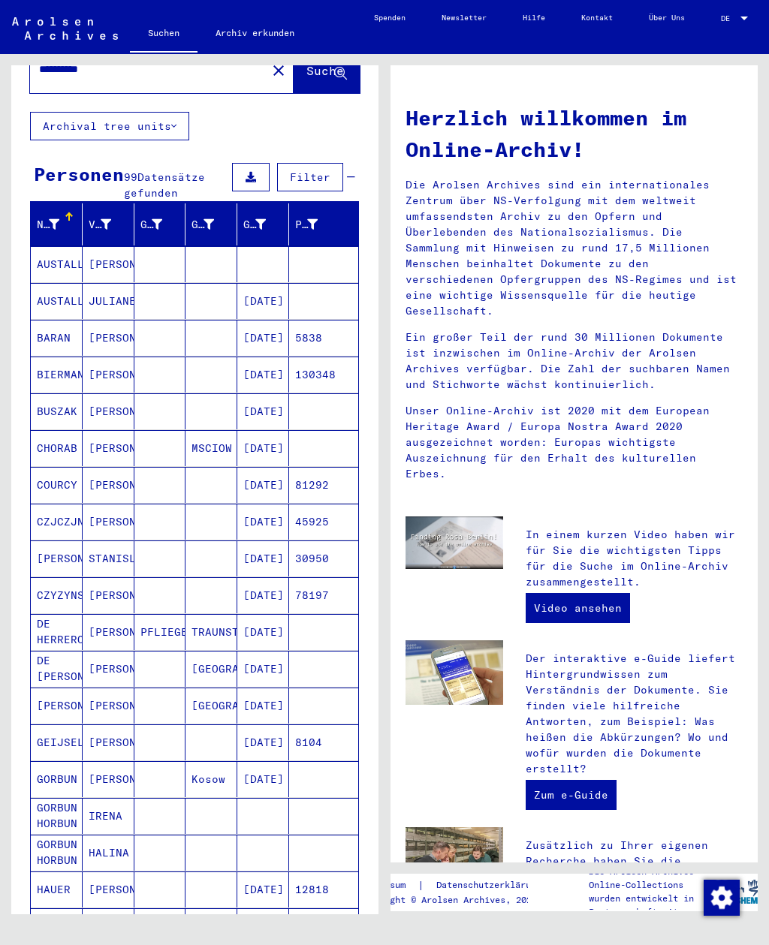
click at [232, 396] on mat-cell at bounding box center [211, 411] width 52 height 36
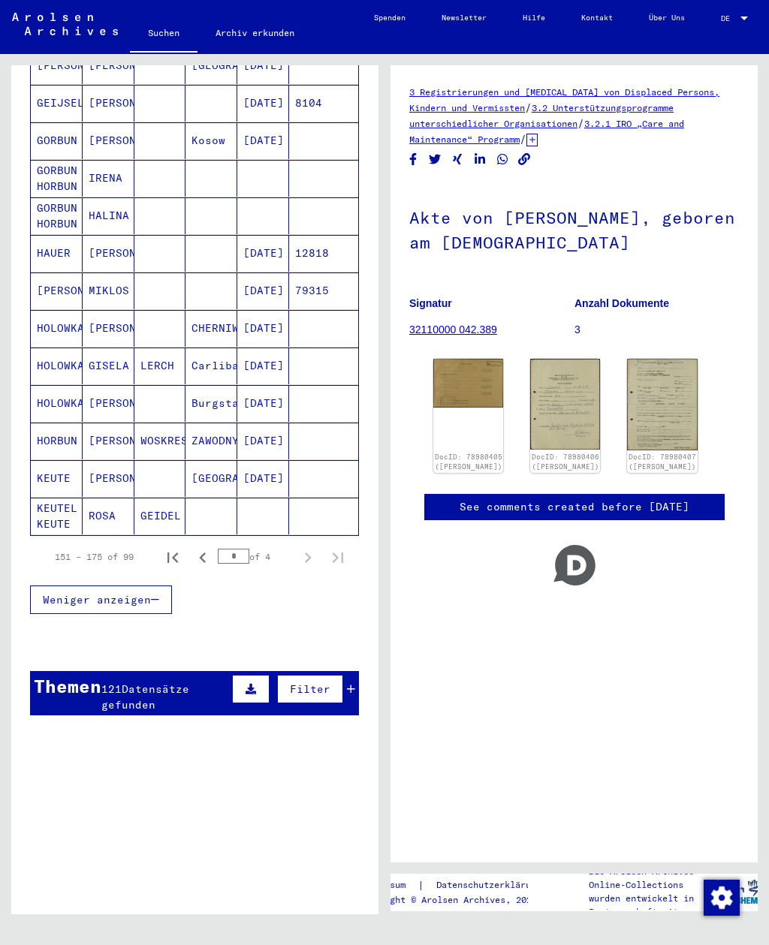
scroll to position [724, 0]
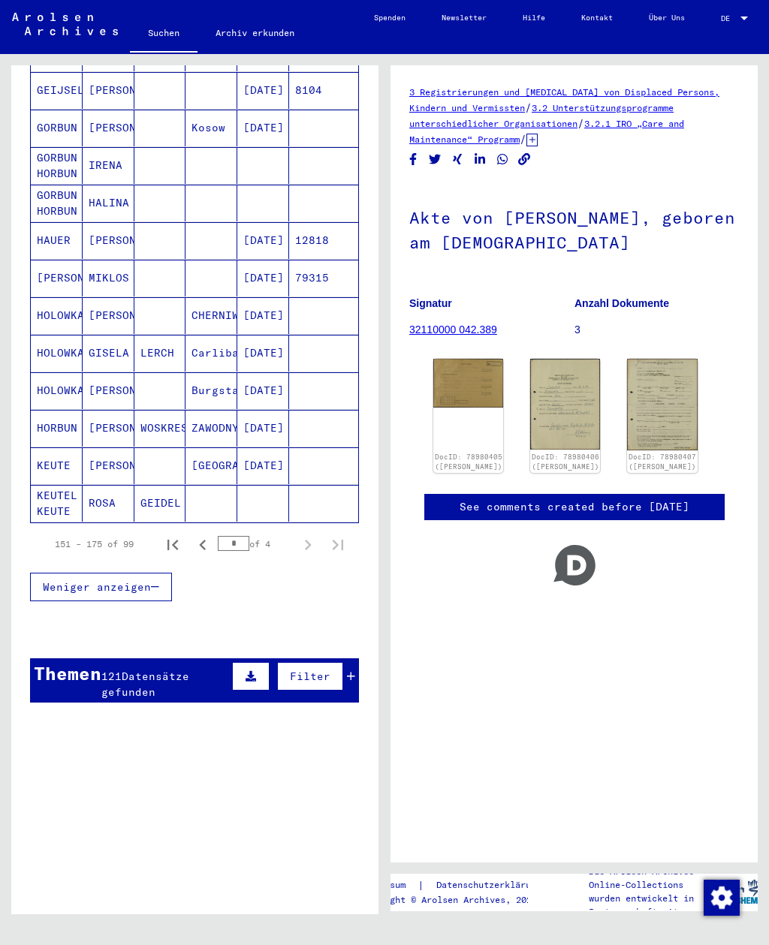
click at [176, 535] on icon "First page" at bounding box center [172, 545] width 21 height 21
click at [308, 540] on icon "Next page" at bounding box center [308, 545] width 7 height 11
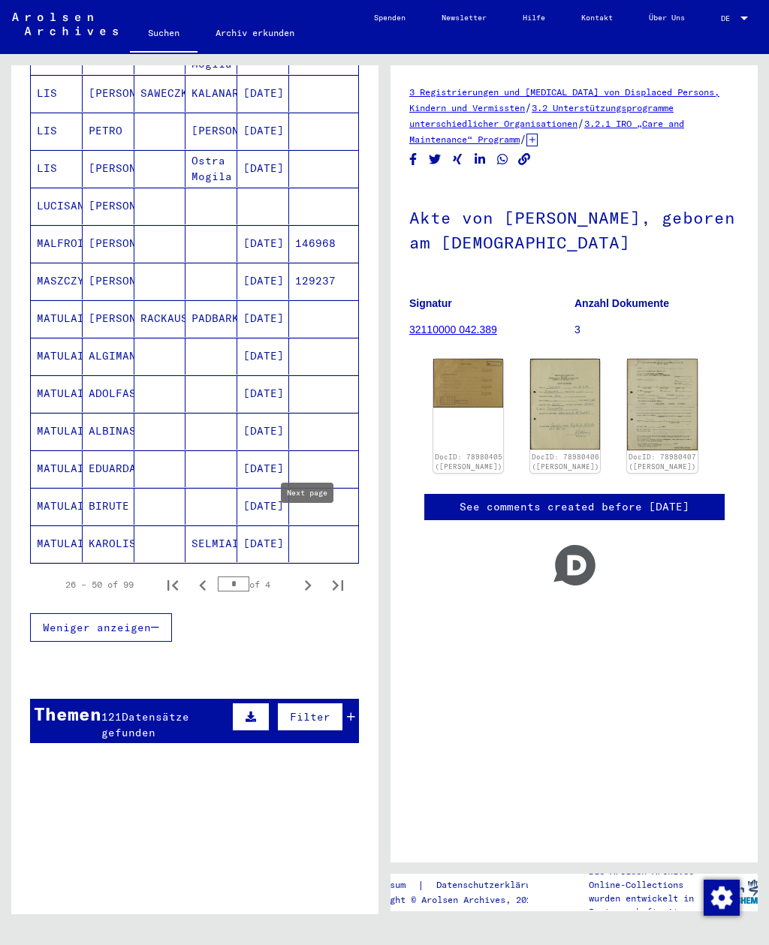
scroll to position [687, 0]
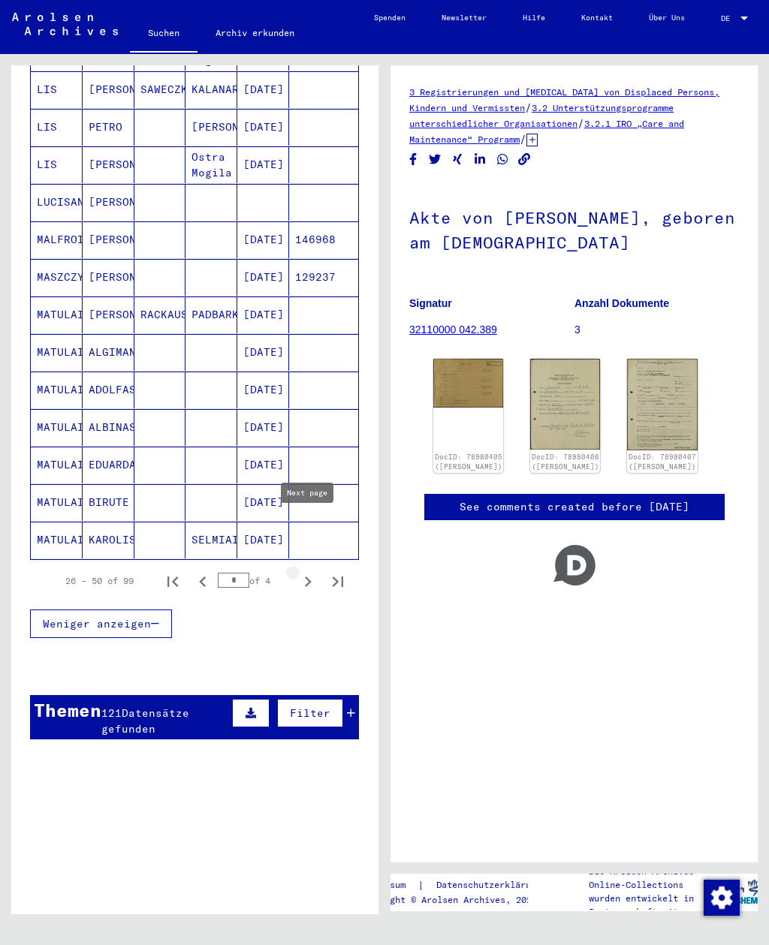
click at [309, 571] on icon "Next page" at bounding box center [307, 581] width 21 height 21
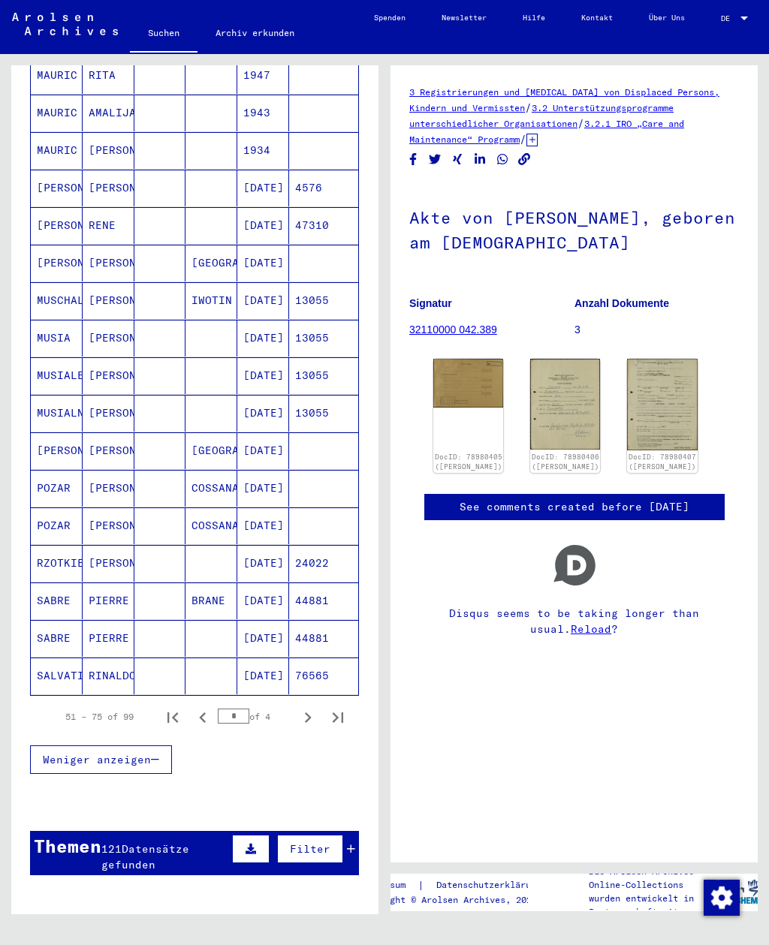
scroll to position [554, 0]
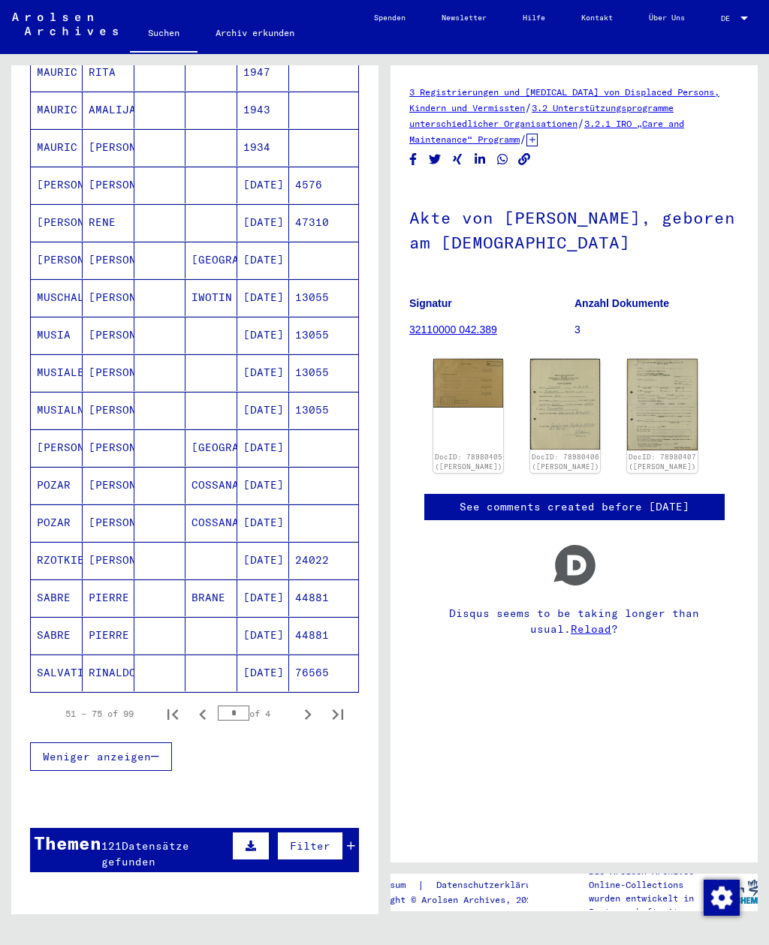
click at [308, 704] on icon "Next page" at bounding box center [307, 714] width 21 height 21
type input "*"
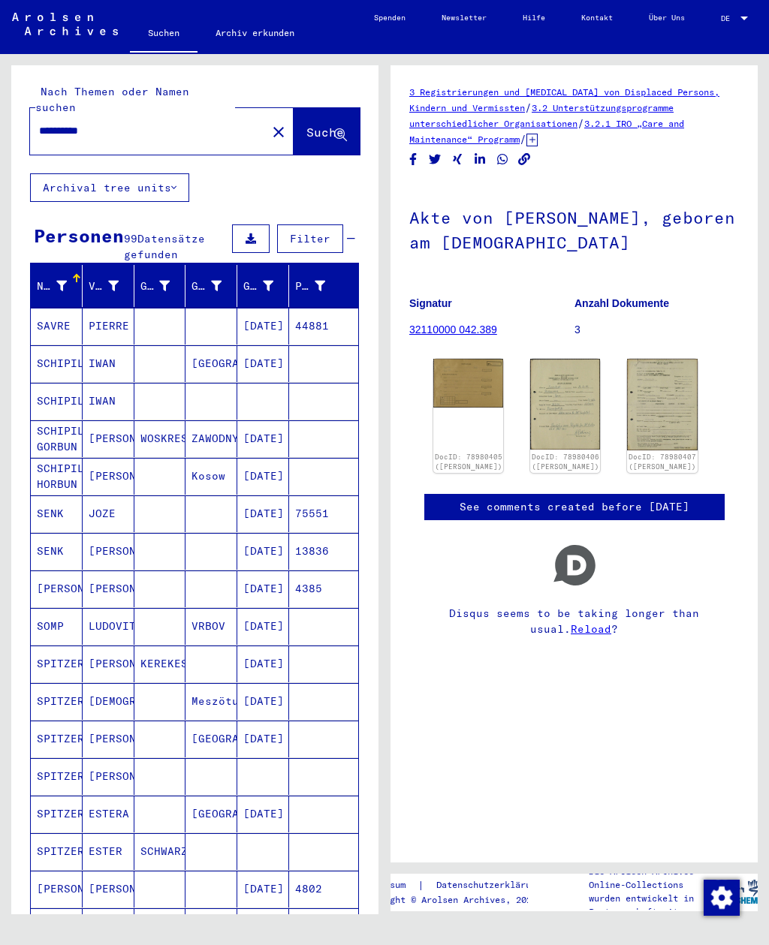
scroll to position [0, 0]
click at [270, 123] on mat-icon "close" at bounding box center [279, 132] width 18 height 18
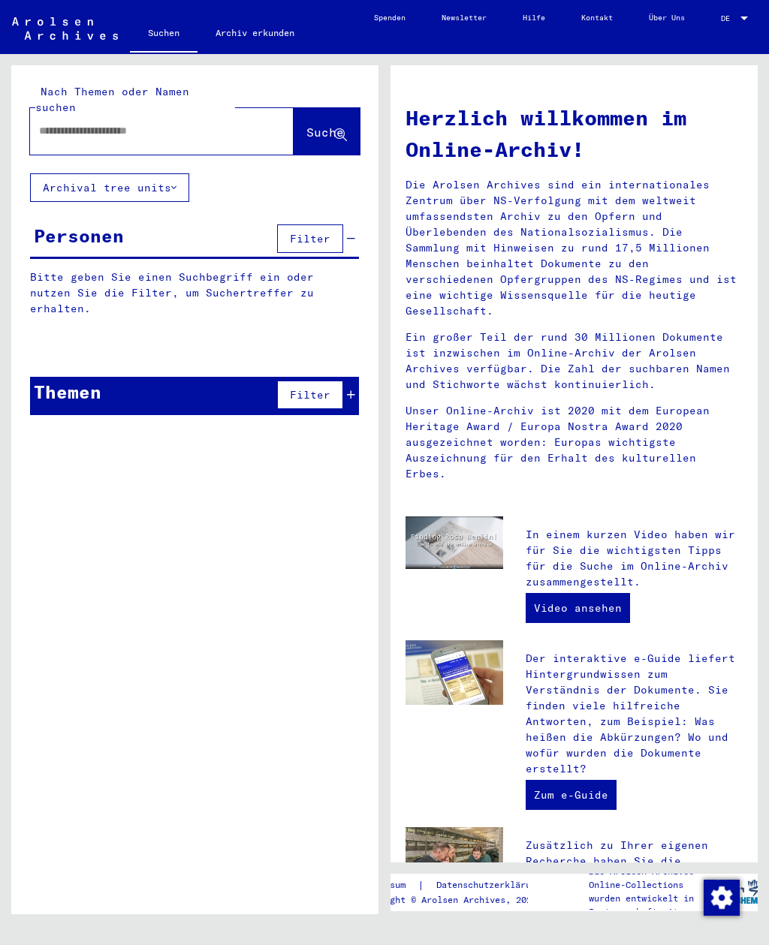
click at [166, 123] on input "text" at bounding box center [144, 131] width 210 height 16
type input "**********"
click at [306, 125] on span "Suche" at bounding box center [325, 132] width 38 height 15
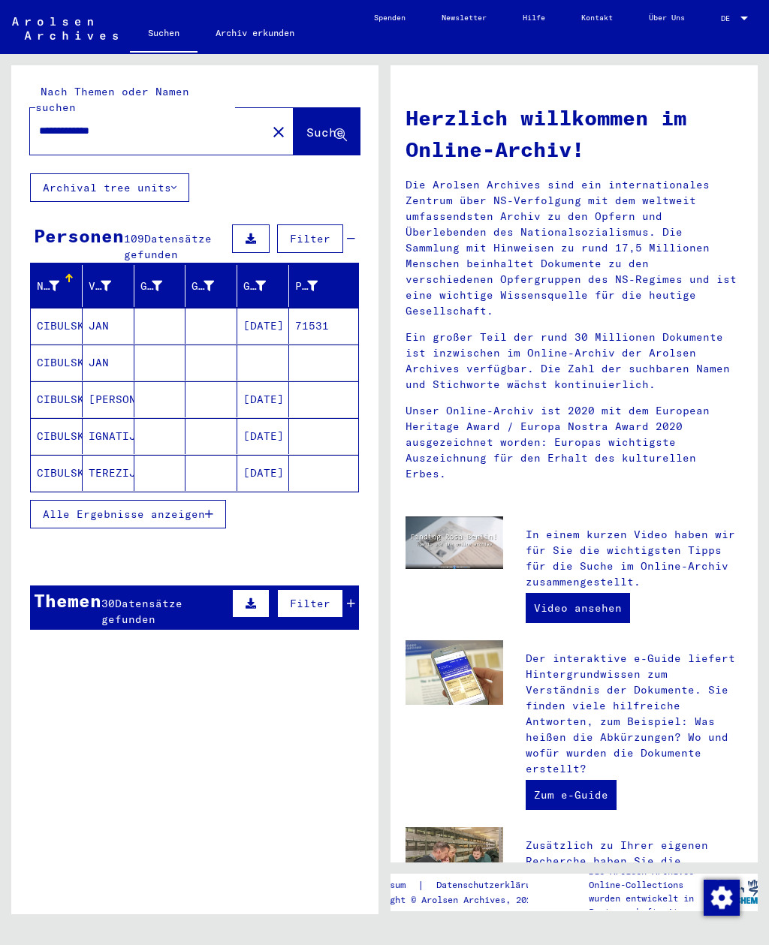
click at [204, 508] on span "Alle Ergebnisse anzeigen" at bounding box center [124, 515] width 162 height 14
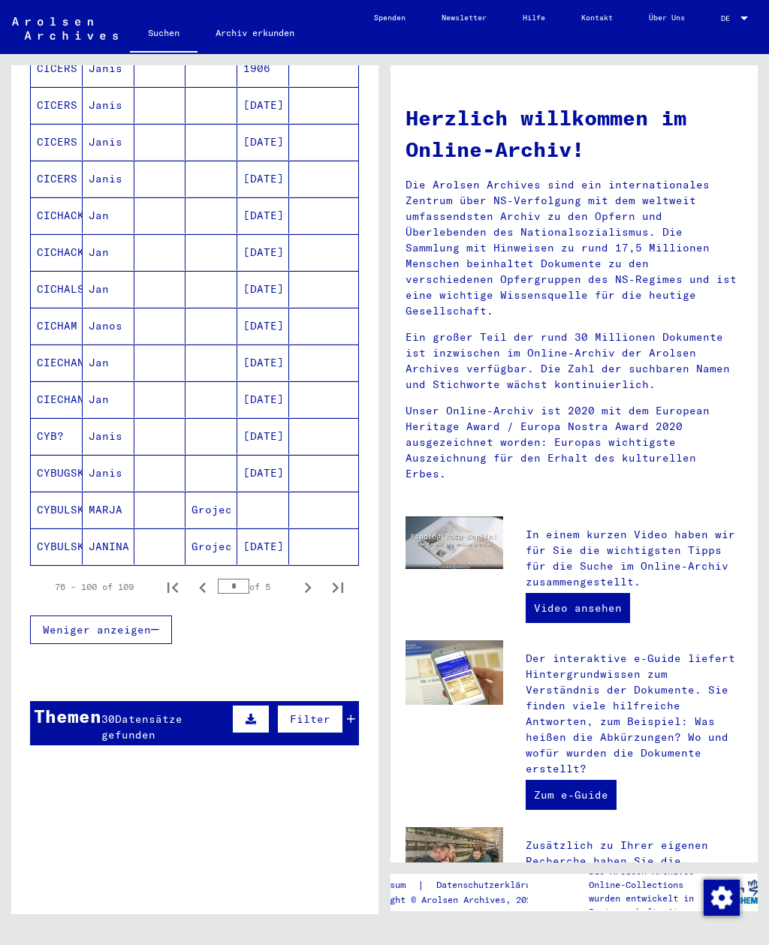
scroll to position [665, 0]
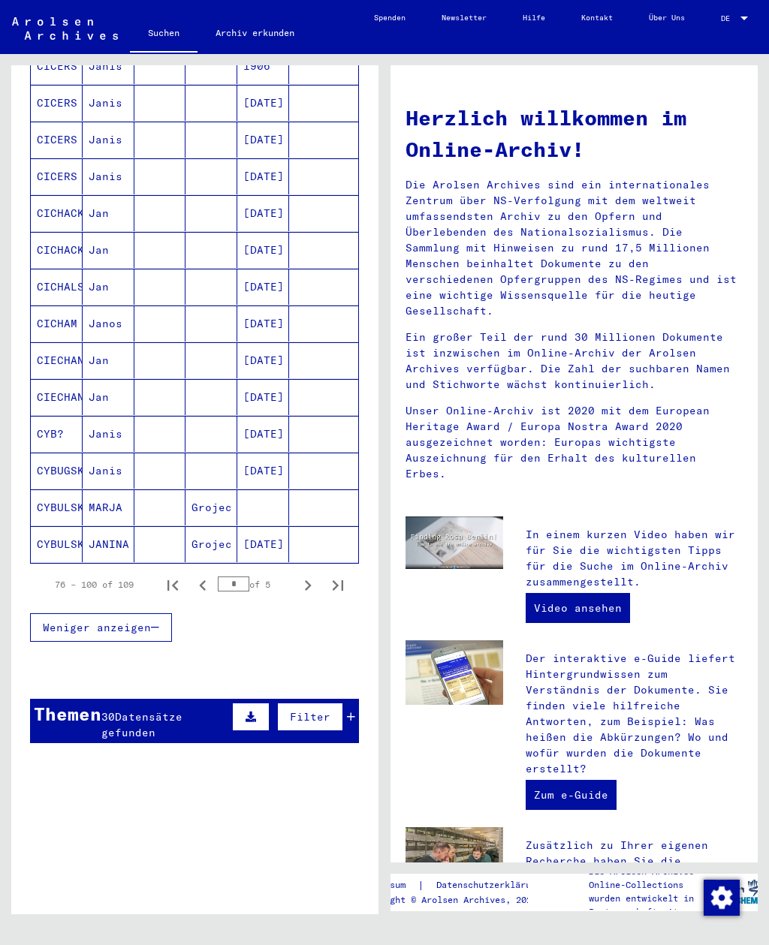
click at [178, 575] on icon "First page" at bounding box center [172, 585] width 21 height 21
click at [315, 575] on icon "Next page" at bounding box center [307, 585] width 21 height 21
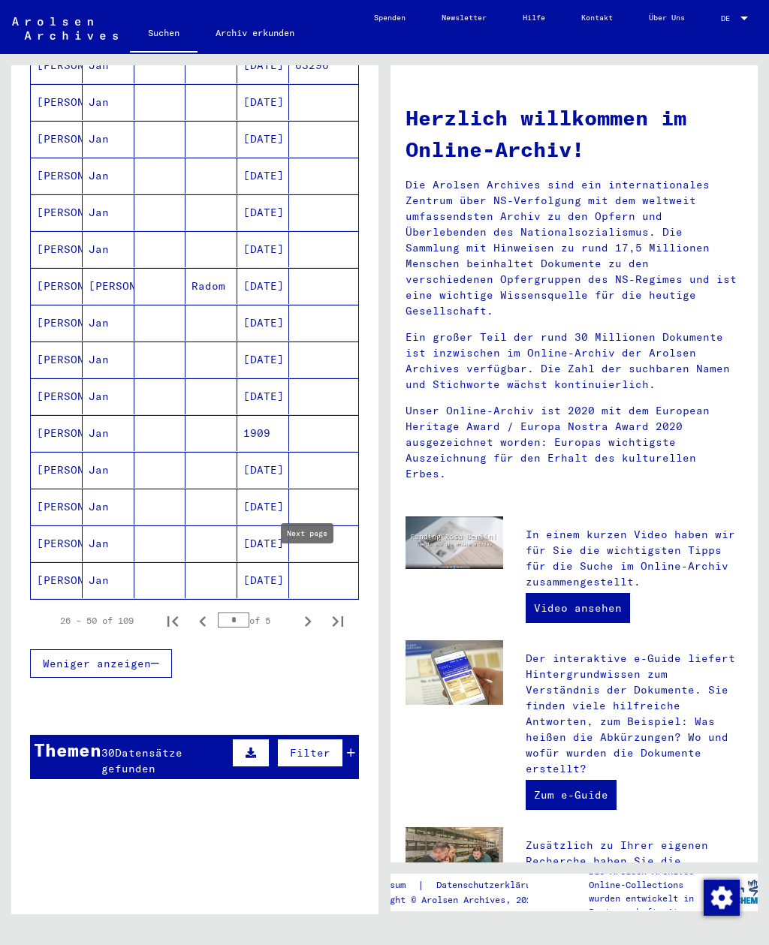
scroll to position [644, 0]
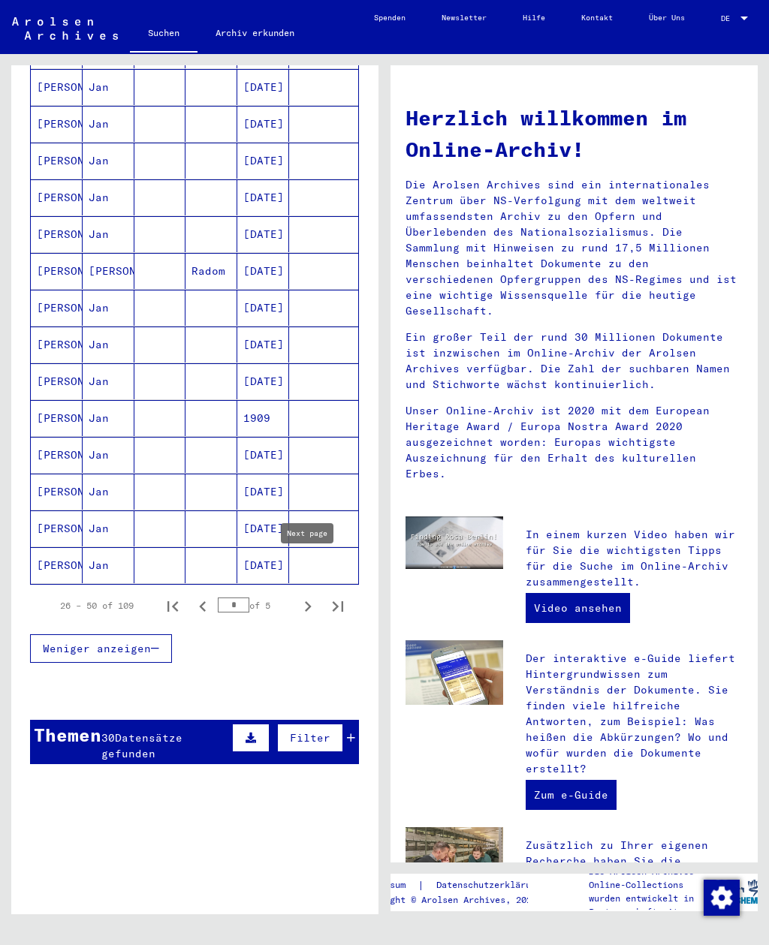
click at [313, 596] on icon "Next page" at bounding box center [307, 606] width 21 height 21
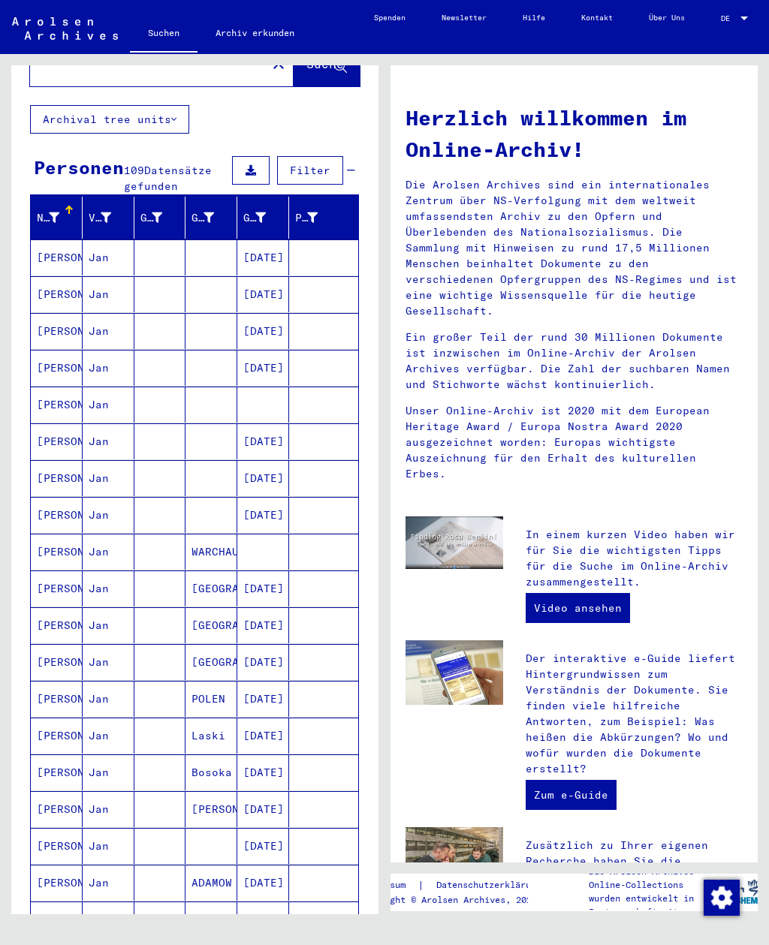
scroll to position [71, 0]
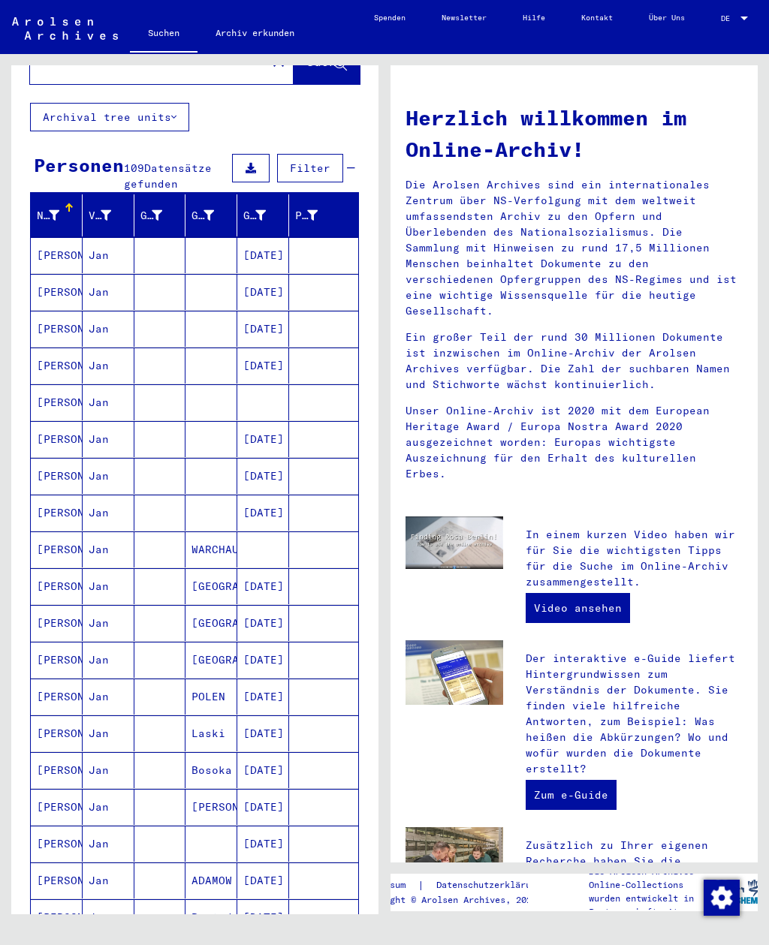
click at [274, 384] on mat-cell at bounding box center [263, 402] width 52 height 36
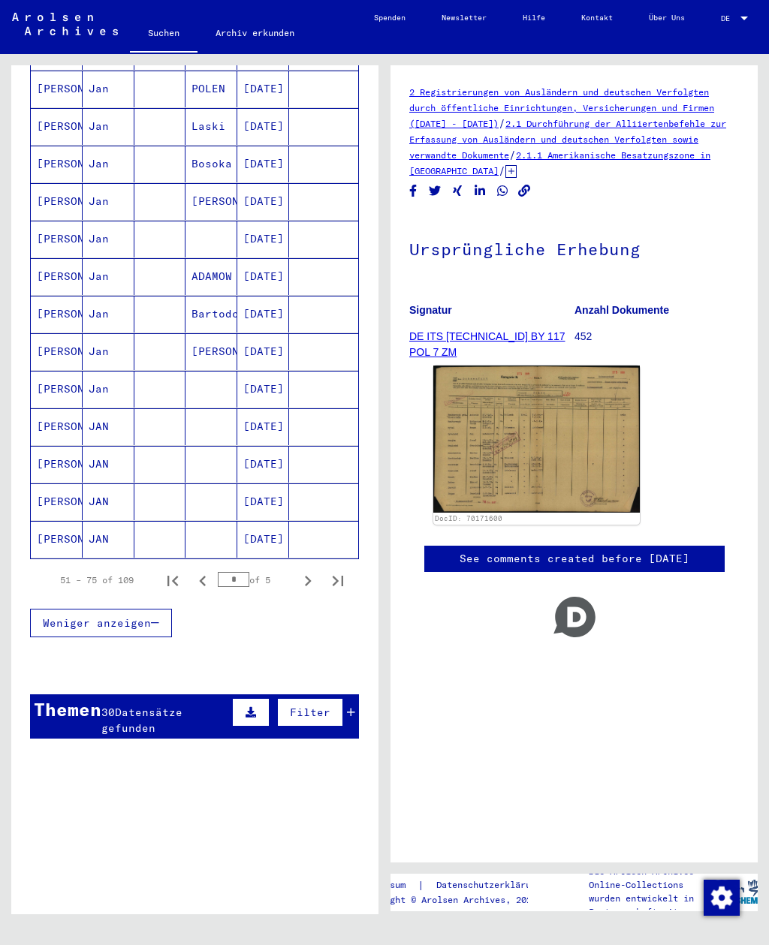
scroll to position [691, 0]
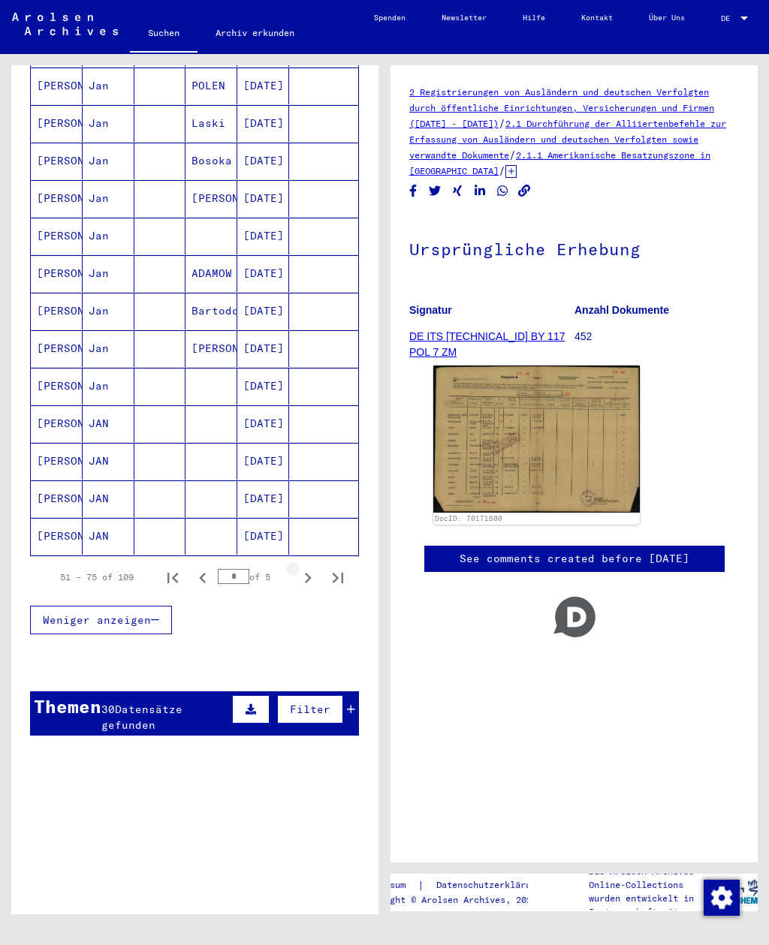
click at [303, 568] on icon "Next page" at bounding box center [307, 578] width 21 height 21
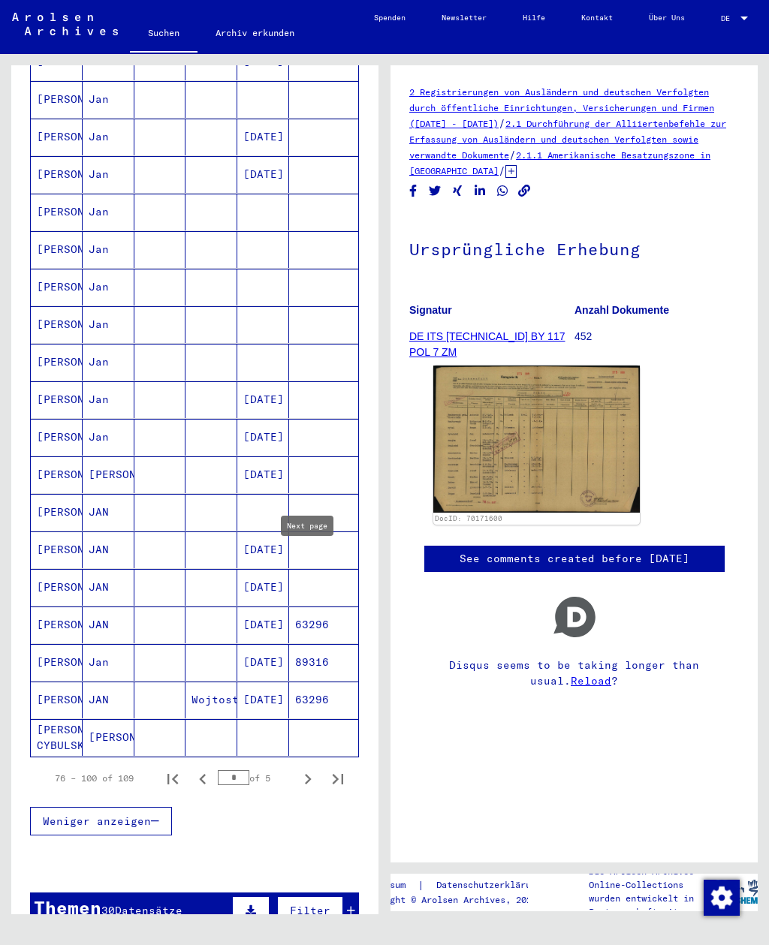
scroll to position [491, 0]
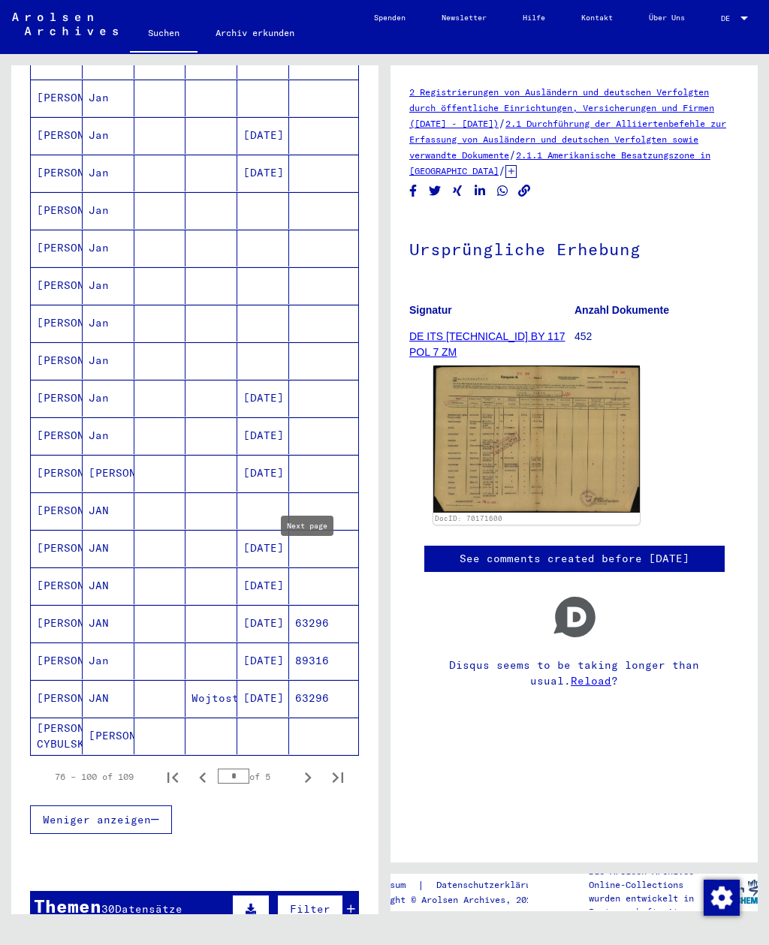
click at [277, 493] on mat-cell at bounding box center [263, 511] width 52 height 37
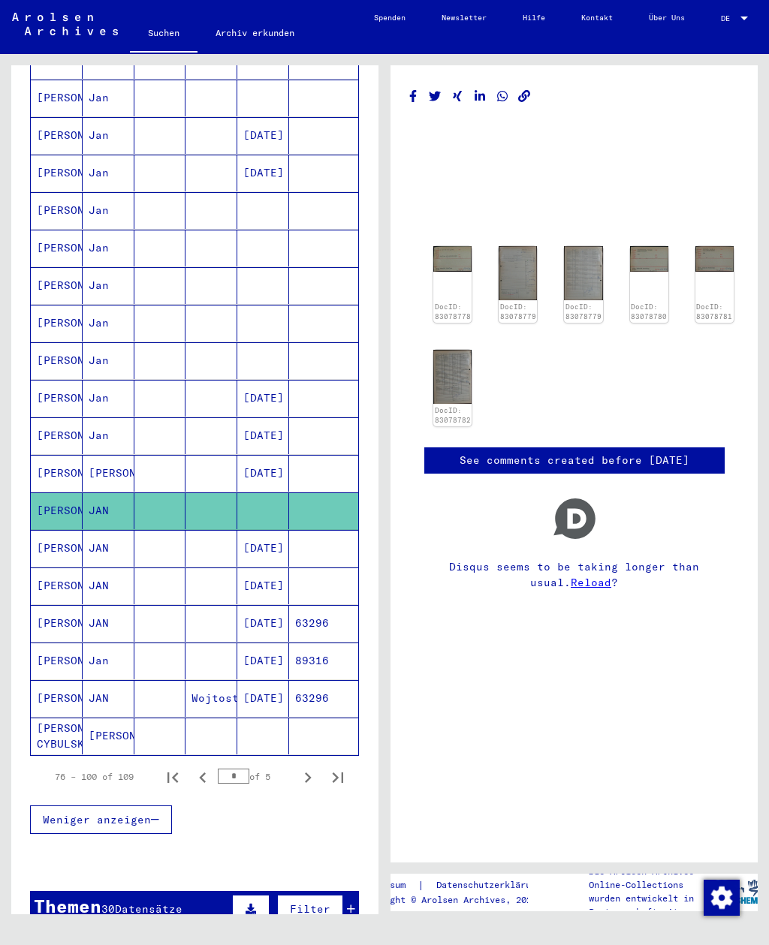
click at [457, 263] on img at bounding box center [452, 259] width 38 height 26
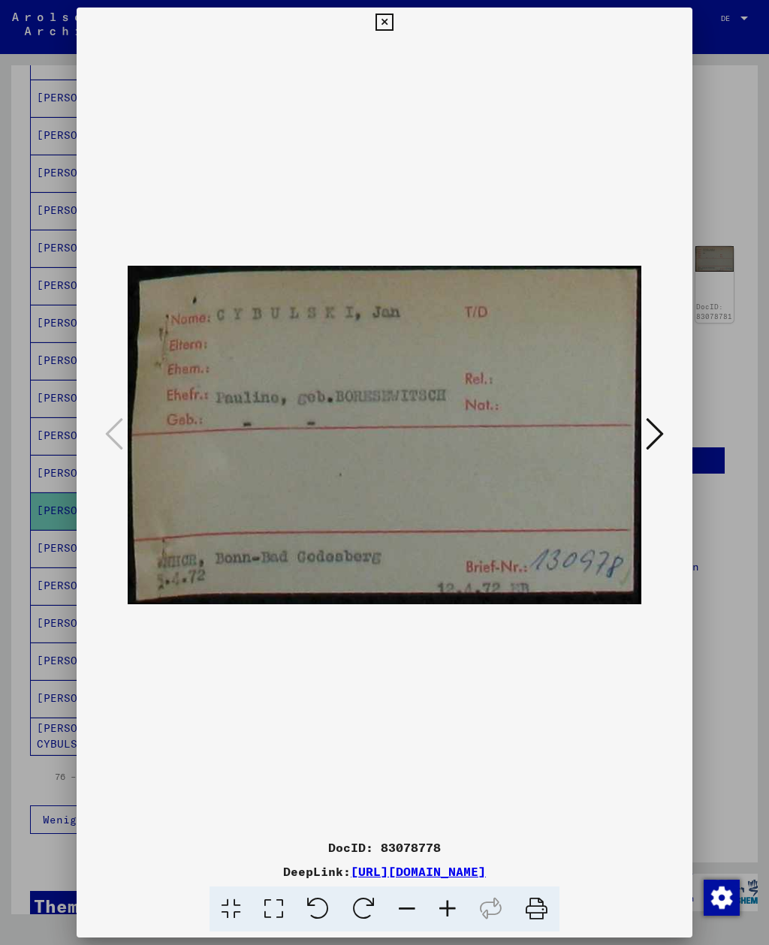
click at [654, 435] on icon at bounding box center [655, 434] width 18 height 36
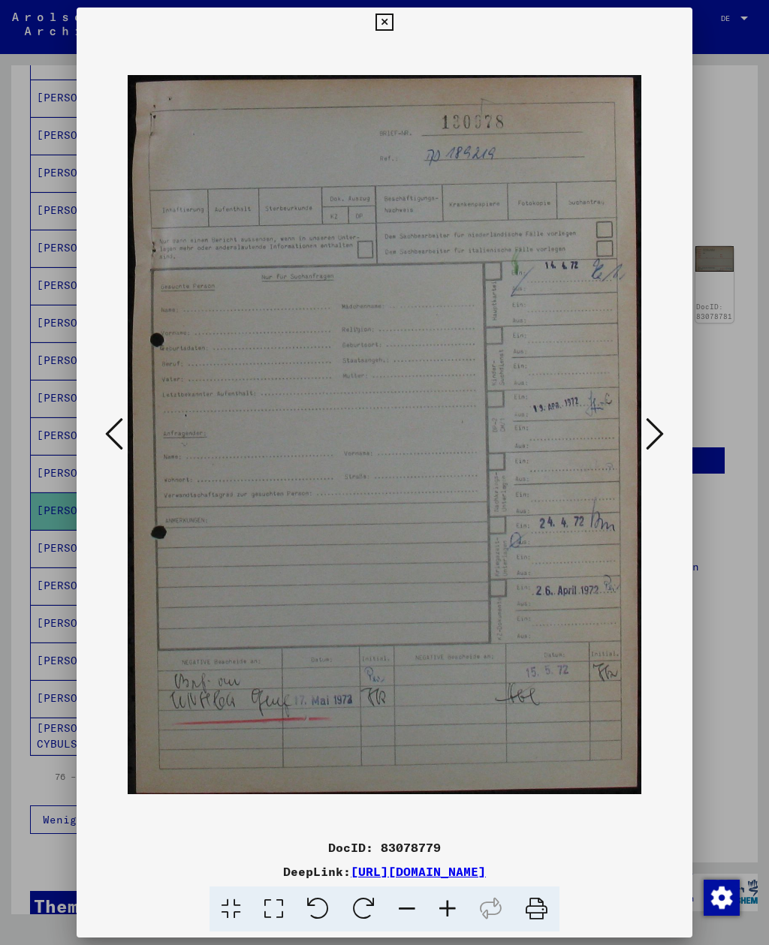
click at [664, 430] on button at bounding box center [654, 435] width 27 height 43
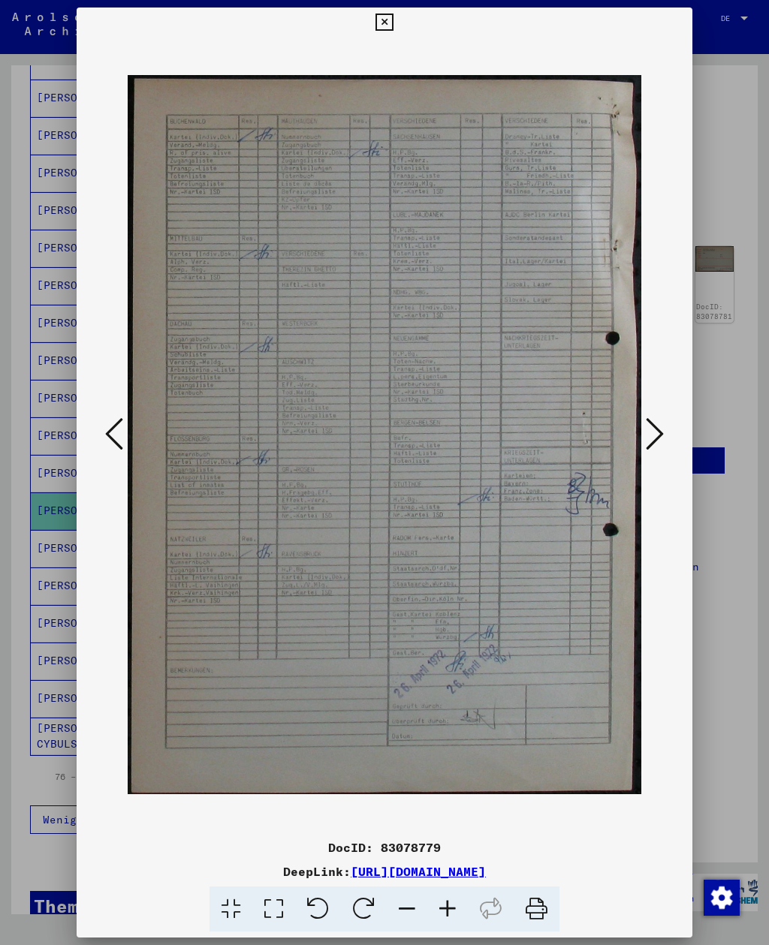
click at [664, 431] on button at bounding box center [654, 435] width 27 height 43
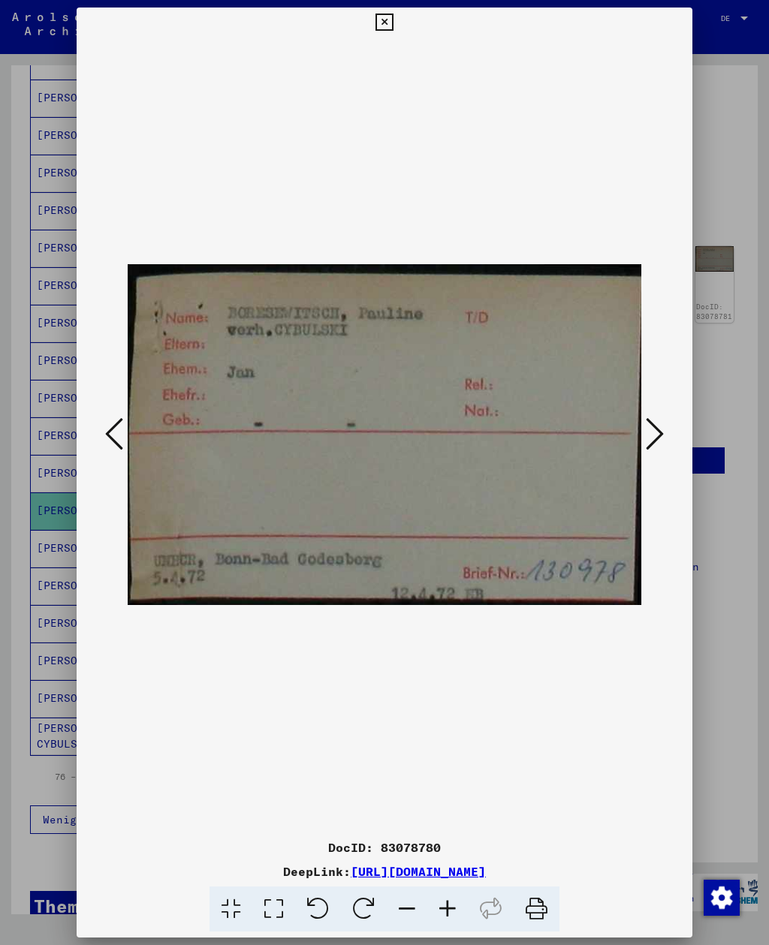
click at [662, 433] on icon at bounding box center [655, 434] width 18 height 36
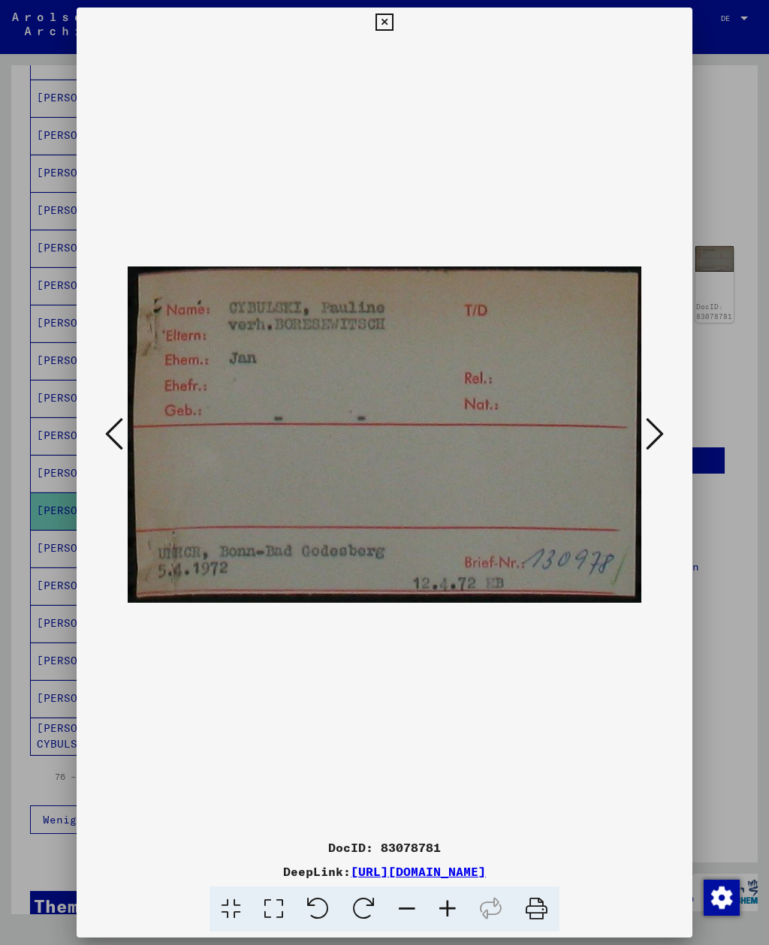
click at [393, 24] on icon at bounding box center [383, 23] width 17 height 18
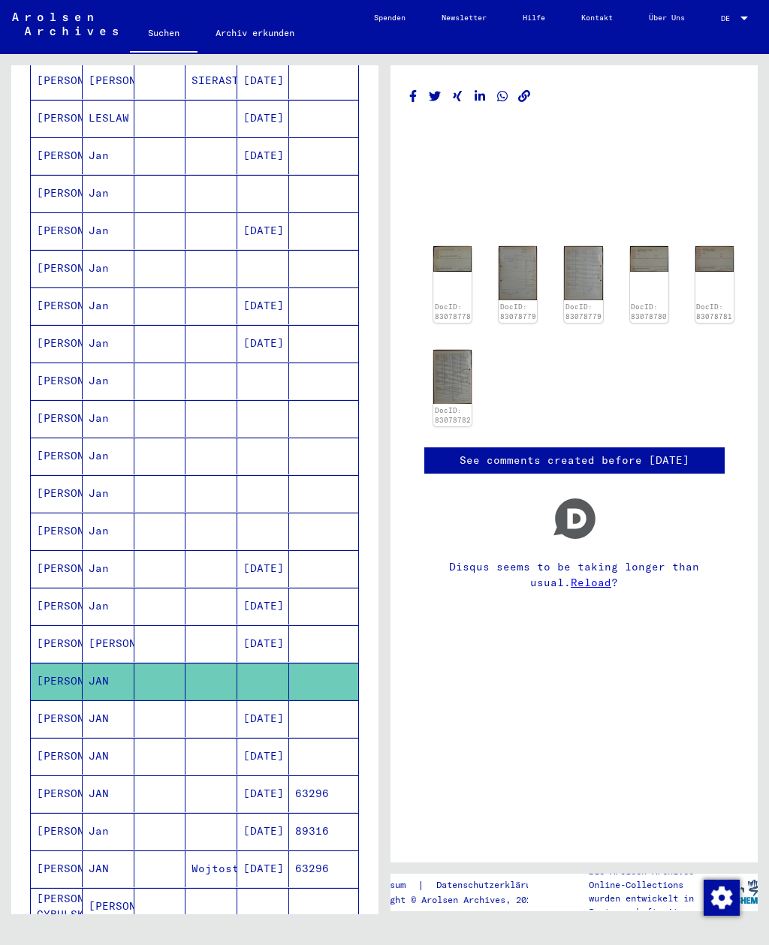
scroll to position [324, 0]
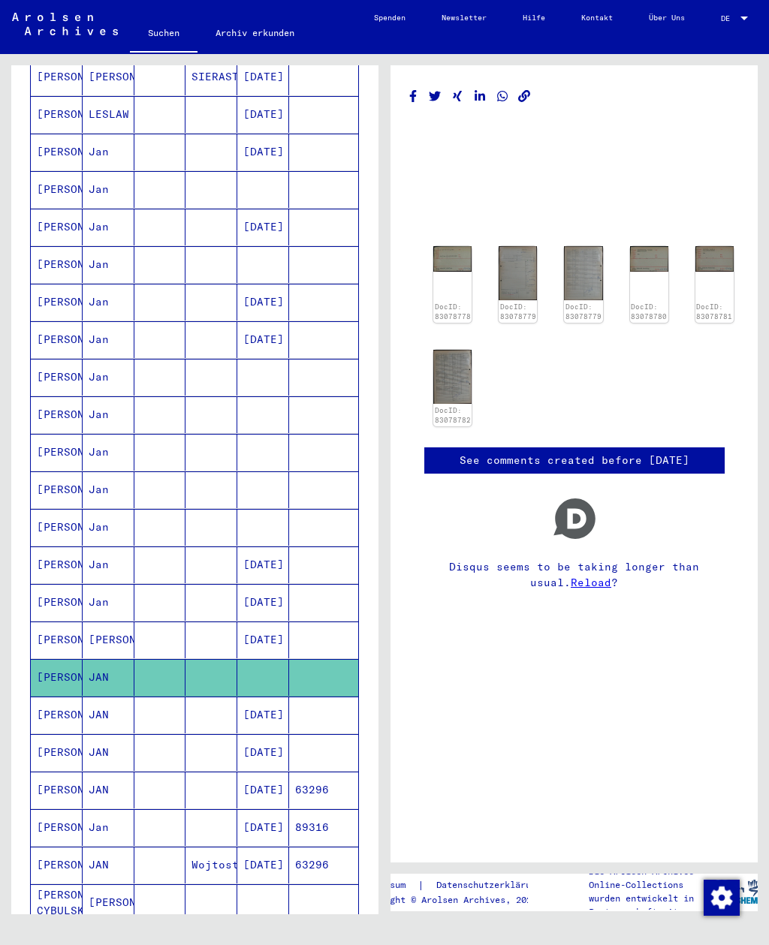
click at [300, 509] on mat-cell at bounding box center [323, 527] width 69 height 37
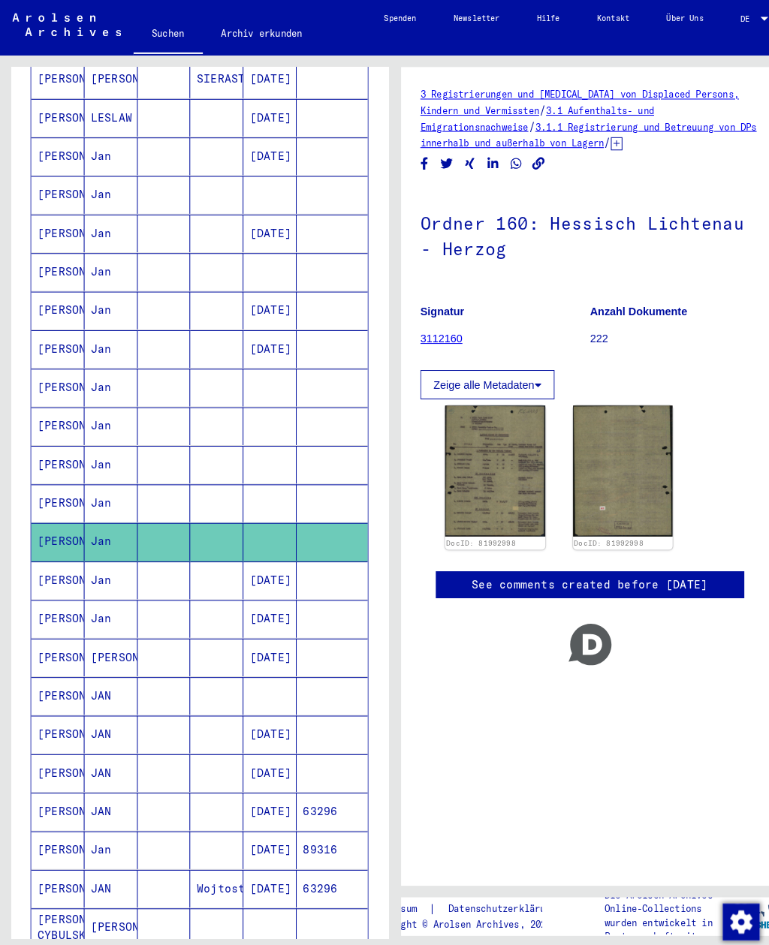
click at [276, 472] on mat-cell at bounding box center [263, 490] width 52 height 37
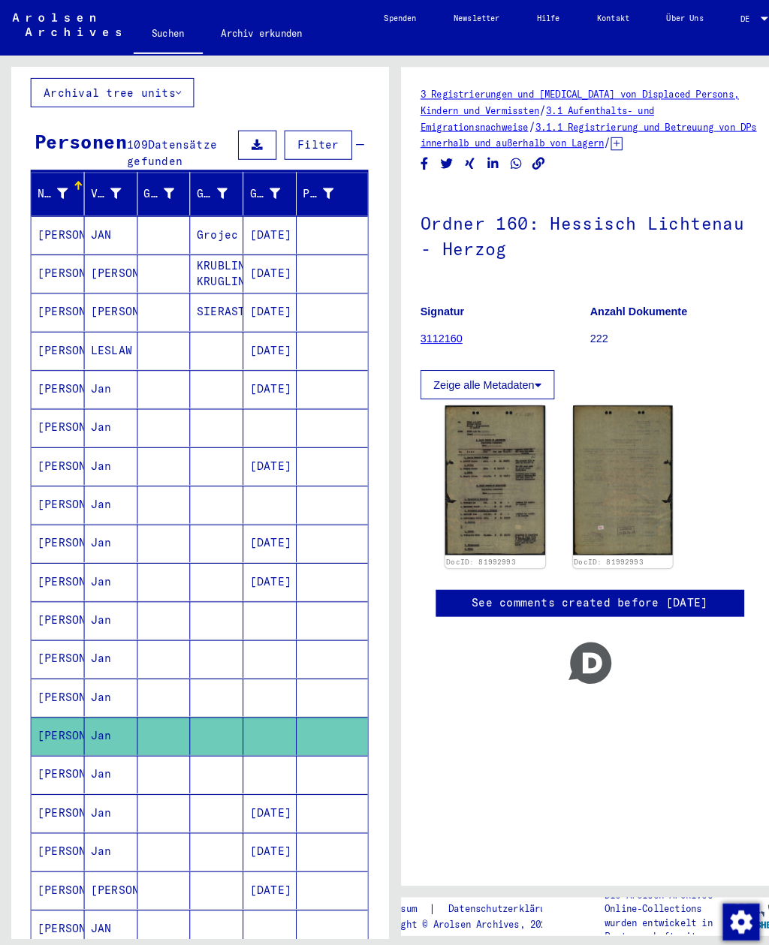
scroll to position [97, 0]
click at [282, 399] on mat-cell at bounding box center [263, 417] width 52 height 37
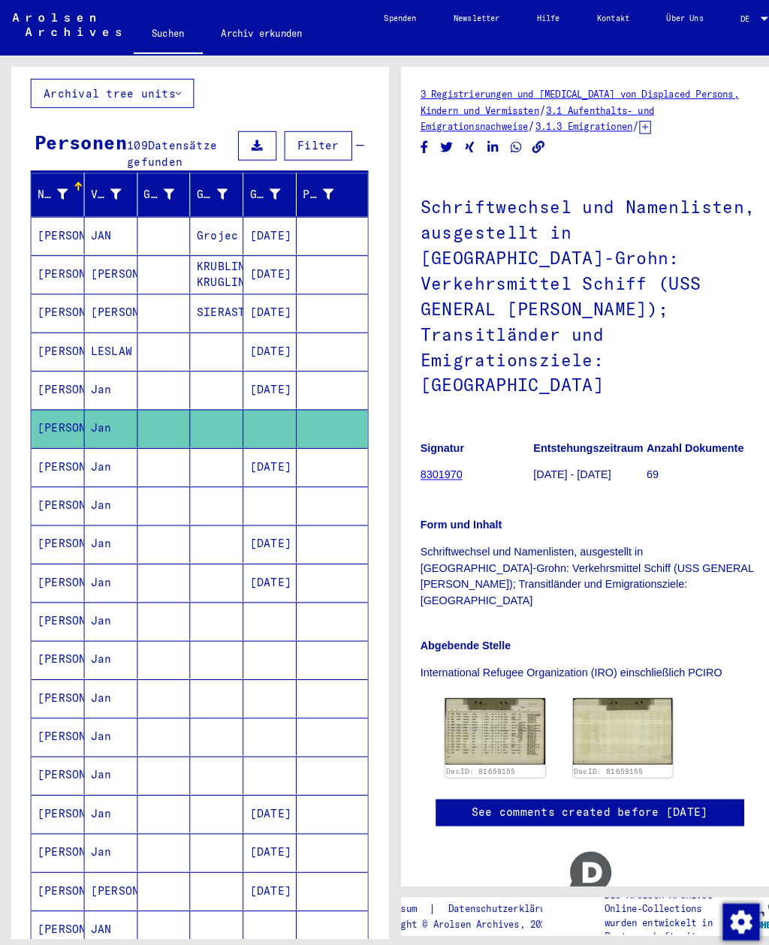
click at [276, 474] on mat-cell at bounding box center [263, 492] width 52 height 37
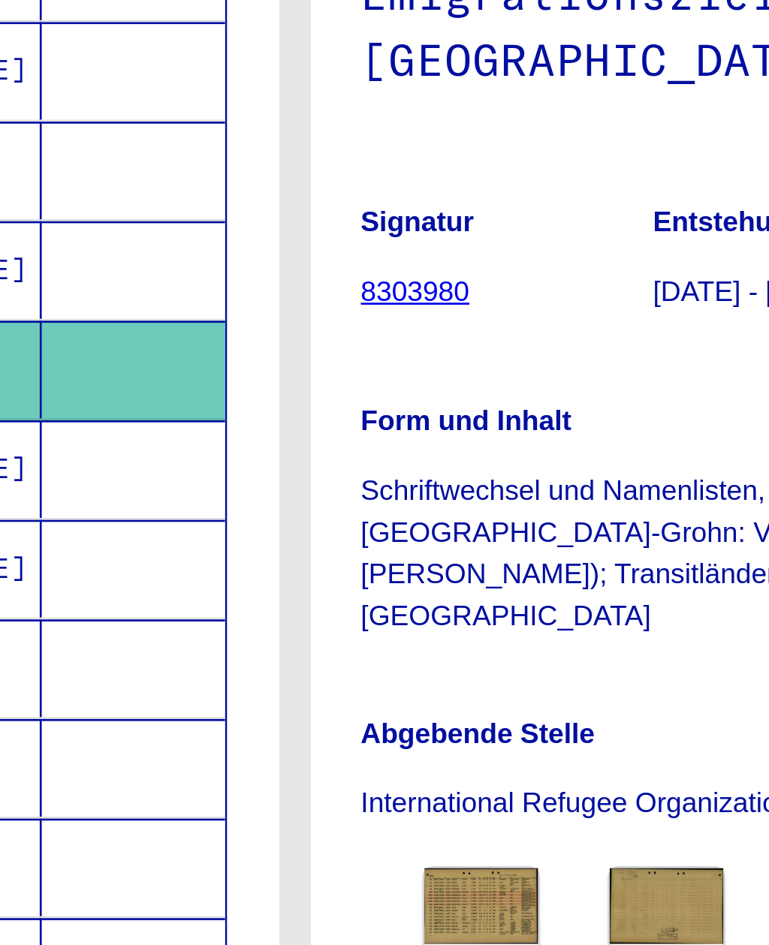
click at [433, 680] on img at bounding box center [454, 694] width 43 height 29
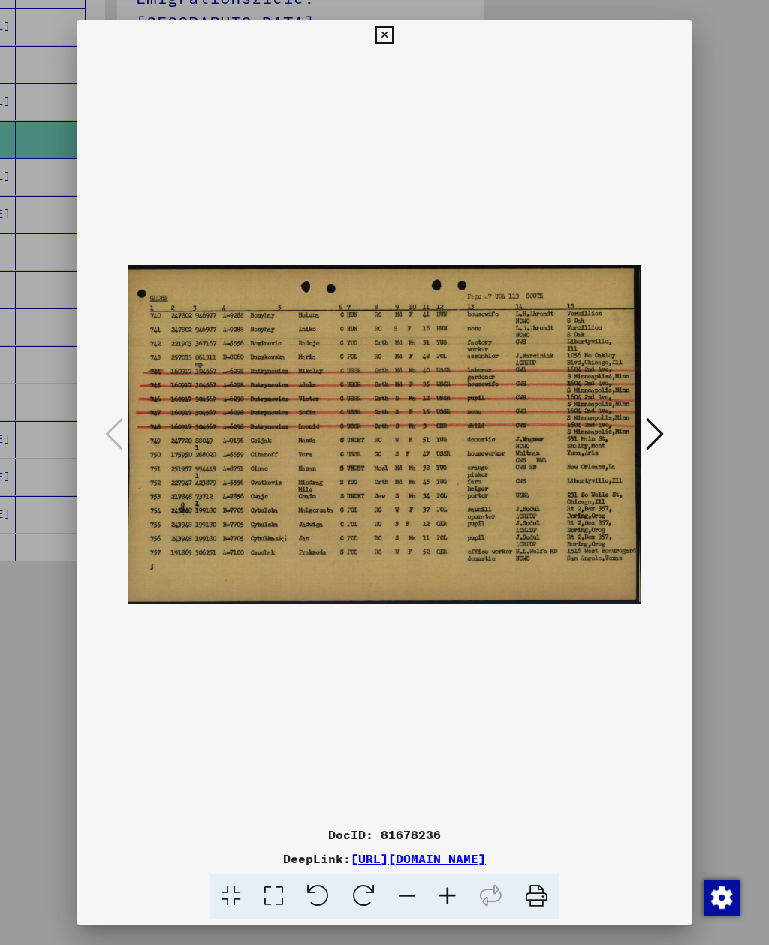
click at [397, 31] on button at bounding box center [384, 35] width 26 height 30
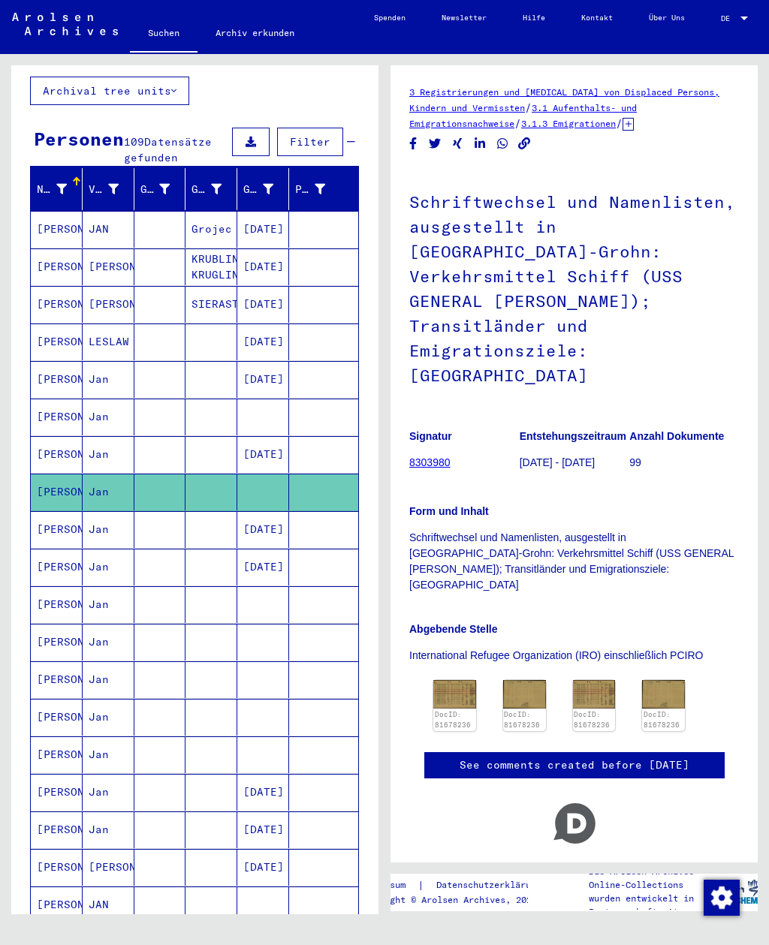
click at [288, 407] on mat-cell at bounding box center [263, 417] width 52 height 37
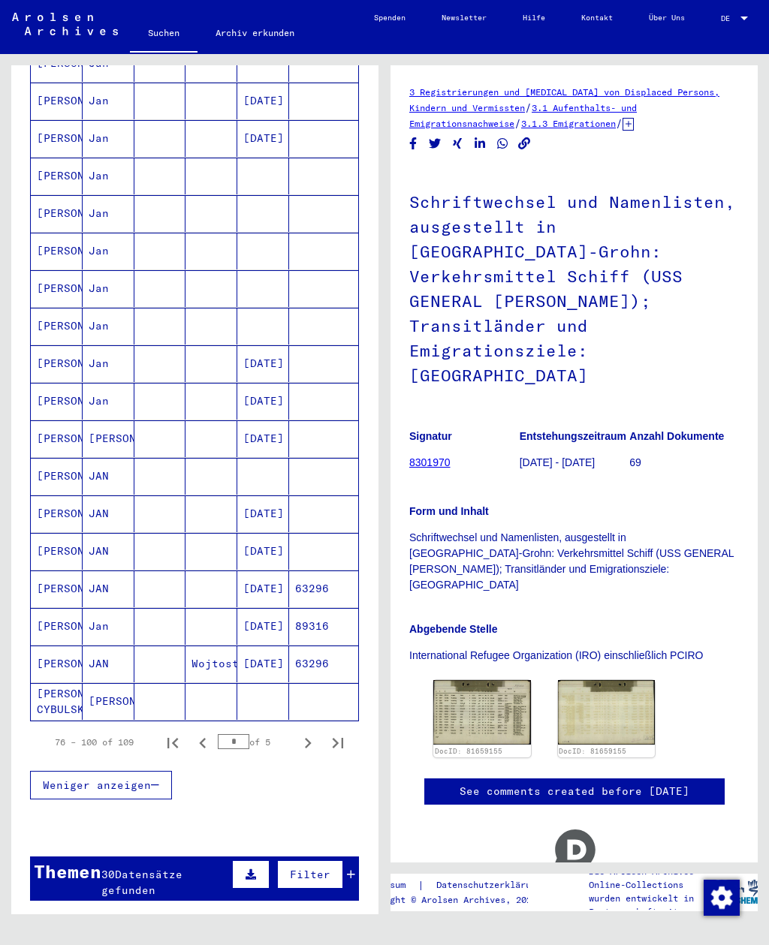
scroll to position [553, 0]
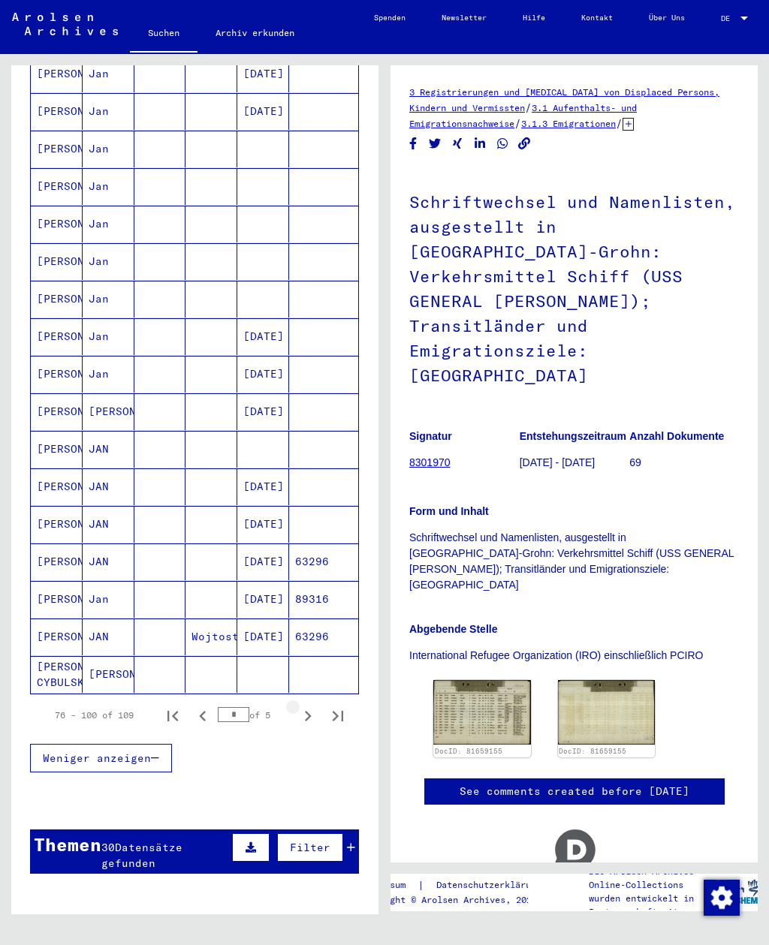
click at [316, 706] on icon "Next page" at bounding box center [307, 716] width 21 height 21
type input "*"
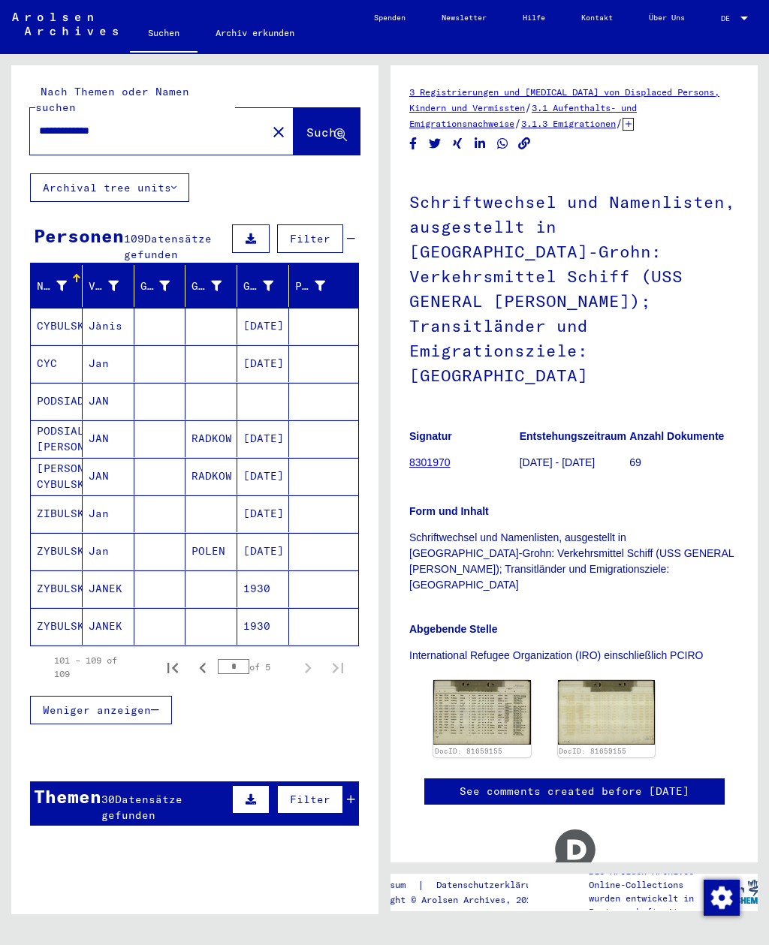
scroll to position [0, 0]
click at [164, 132] on div "**********" at bounding box center [162, 131] width 264 height 47
click at [128, 123] on input "**********" at bounding box center [148, 131] width 219 height 16
type input "**********"
click at [312, 125] on span "Suche" at bounding box center [325, 132] width 38 height 15
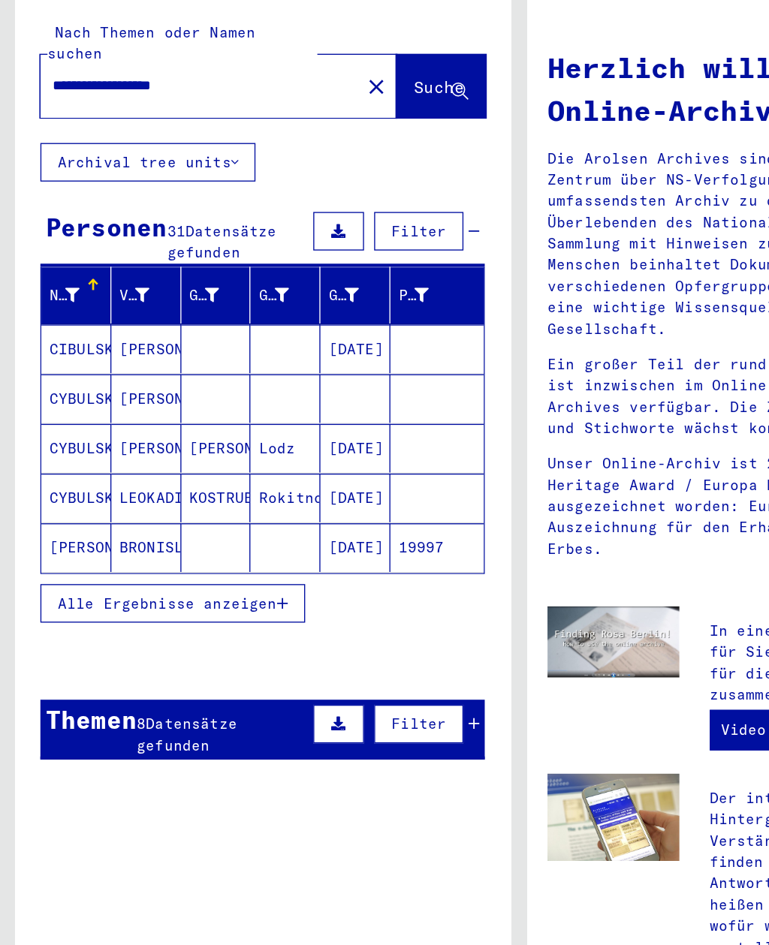
click at [189, 508] on span "Alle Ergebnisse anzeigen" at bounding box center [124, 515] width 162 height 14
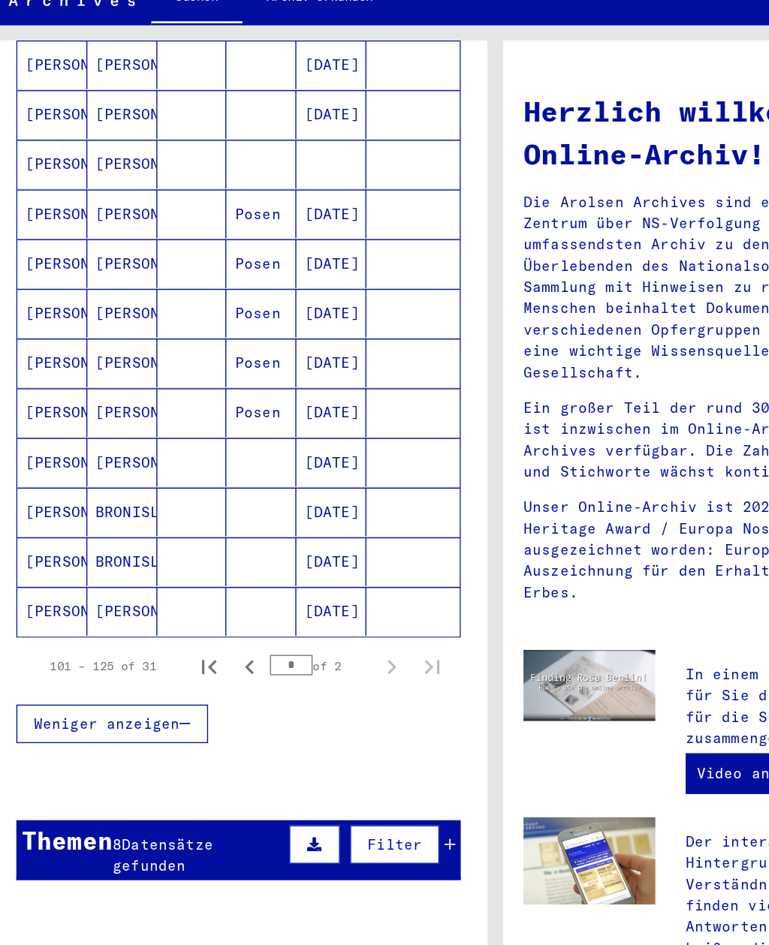
scroll to position [736, 0]
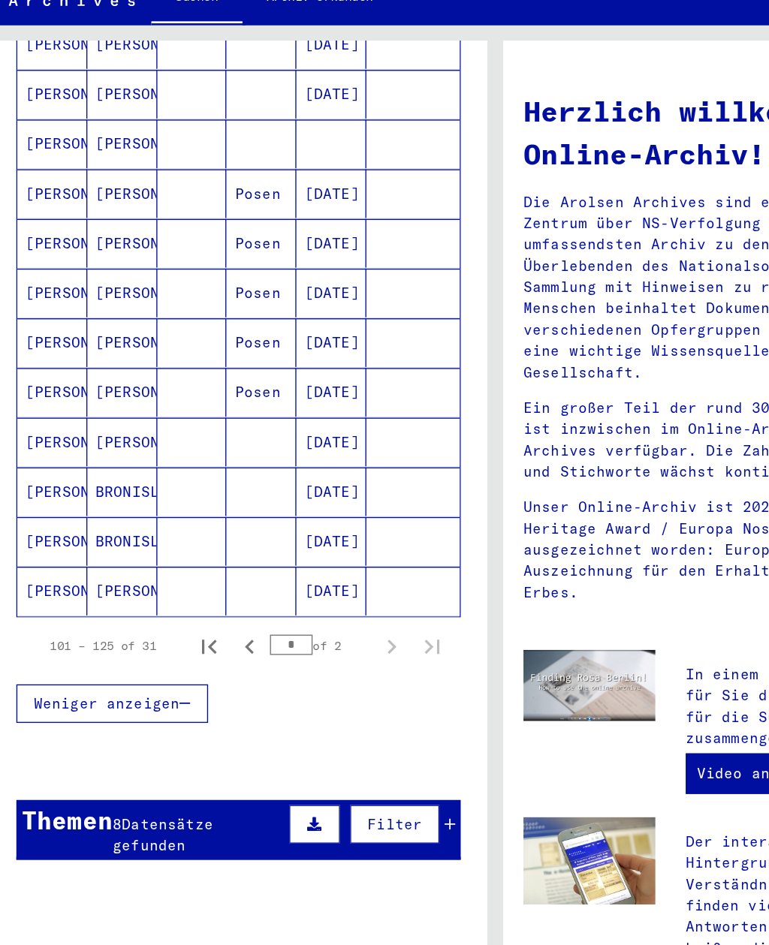
click at [167, 509] on icon "First page" at bounding box center [172, 514] width 11 height 11
click at [297, 504] on icon "Next page" at bounding box center [307, 514] width 21 height 21
type input "*"
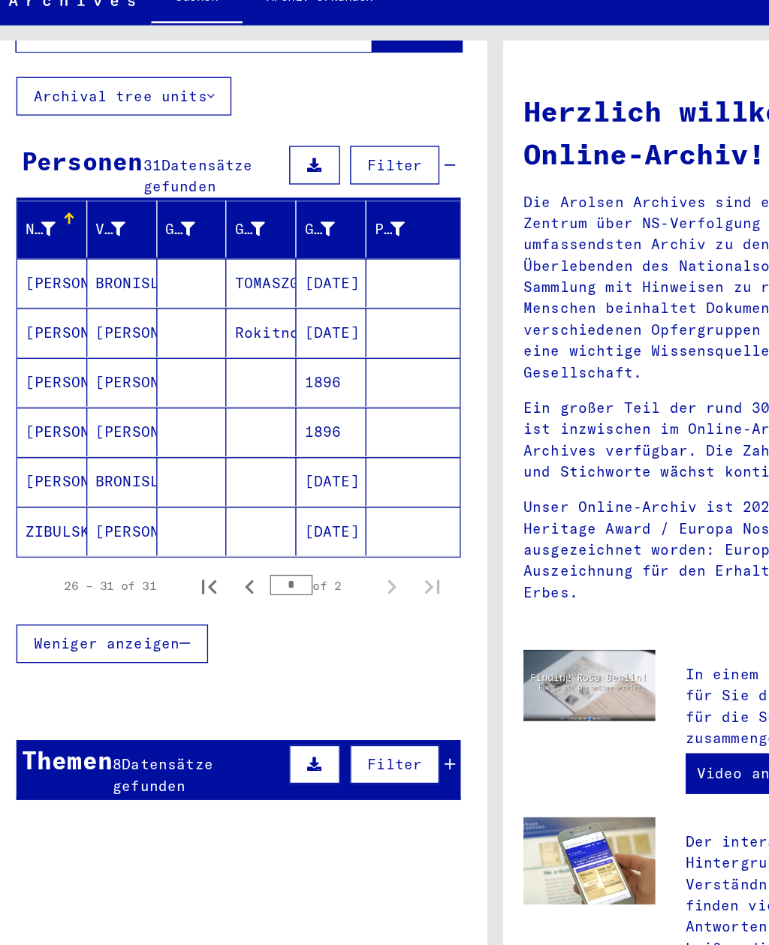
scroll to position [100, 0]
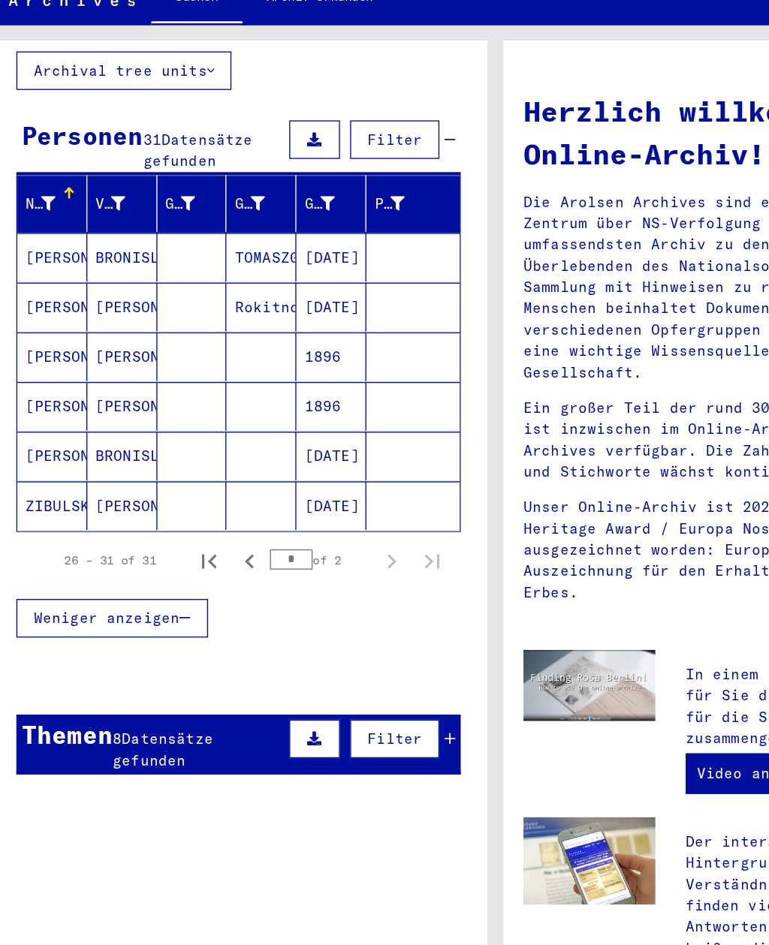
click at [179, 575] on div "8 Datensätze gefunden" at bounding box center [164, 591] width 127 height 32
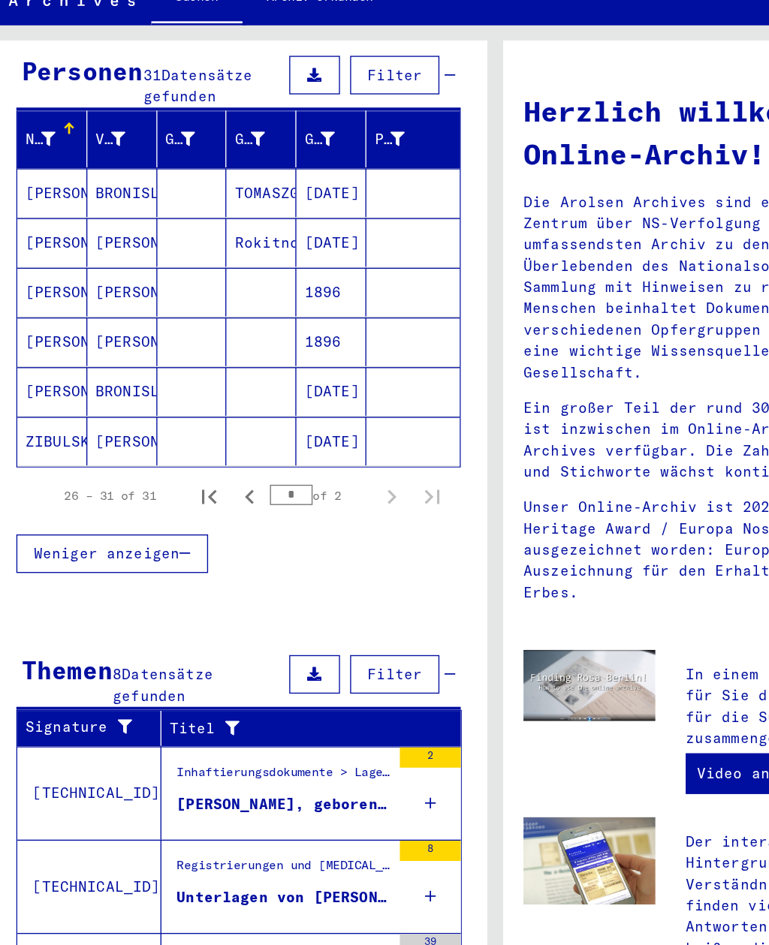
click at [223, 623] on div "[PERSON_NAME], geboren am [DEMOGRAPHIC_DATA]" at bounding box center [228, 631] width 158 height 16
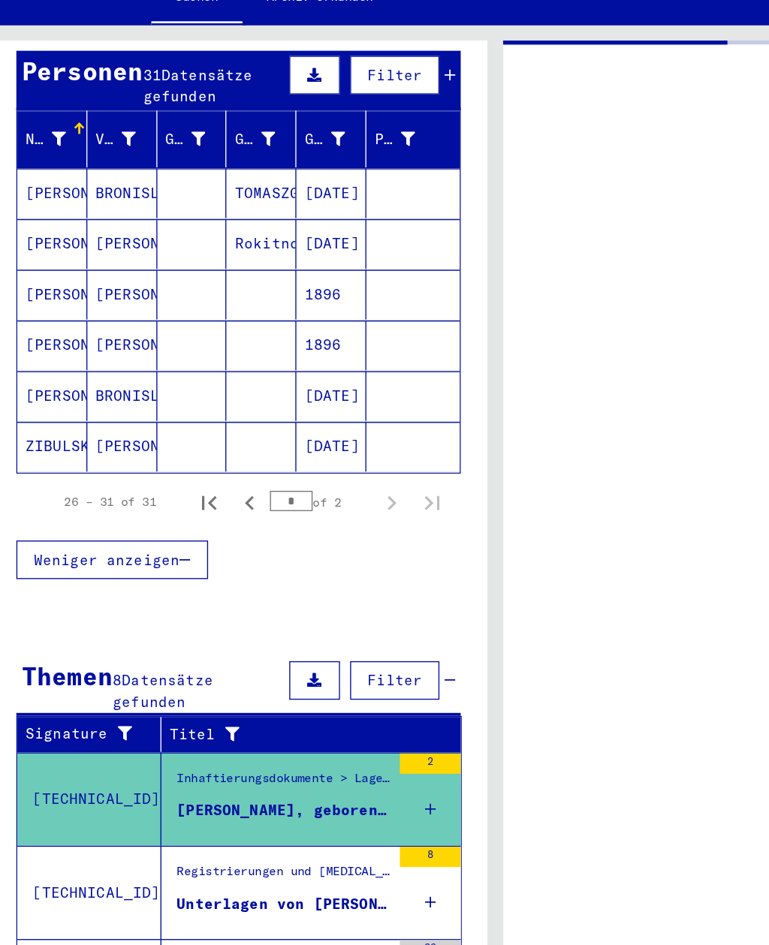
scroll to position [47, 0]
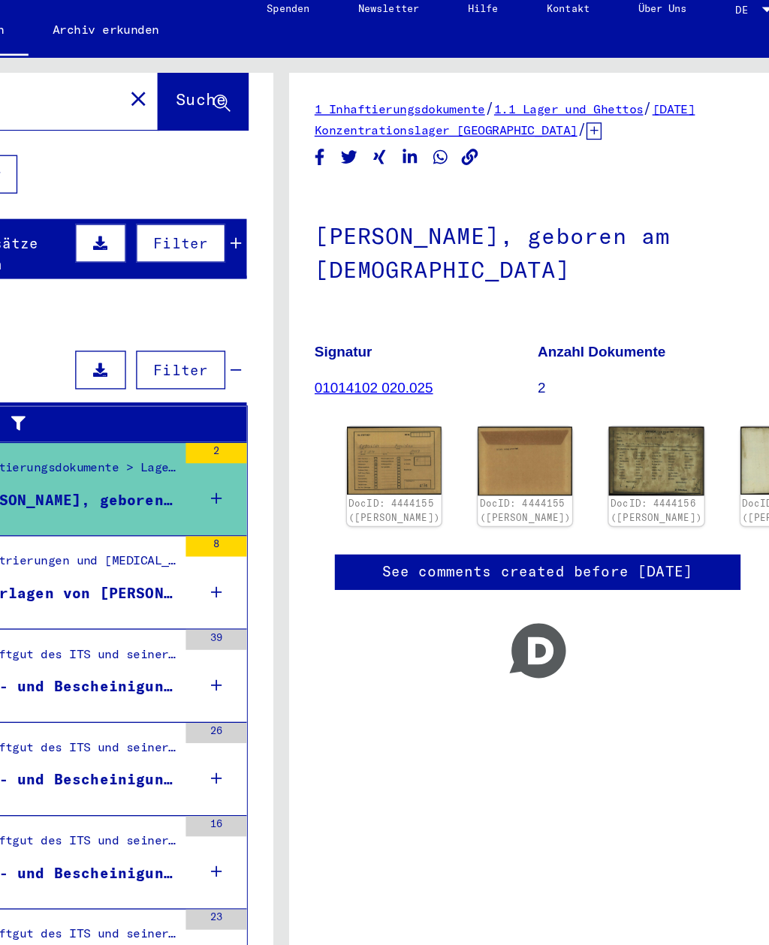
click at [149, 420] on div "Registrierungen und [MEDICAL_DATA] von Displaced Persons, Kindern und Vermisste…" at bounding box center [228, 430] width 158 height 21
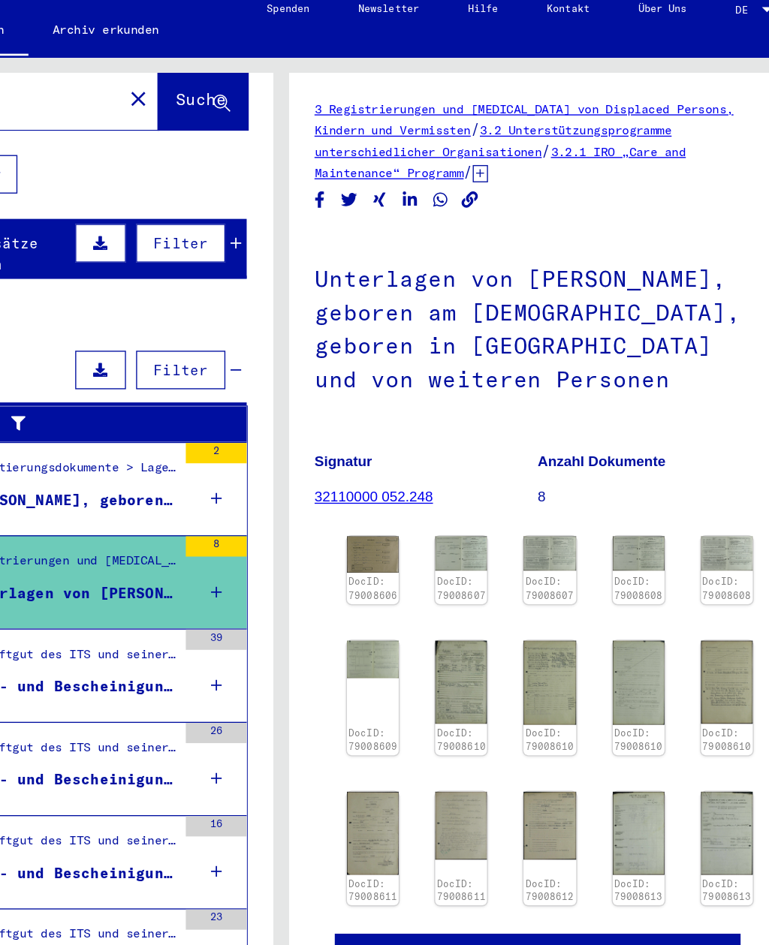
click at [149, 512] on div "Such- und Bescheinigungsvorgang Nr. 1.243.602 für [PERSON_NAME] geboren [DEMOGR…" at bounding box center [228, 520] width 158 height 16
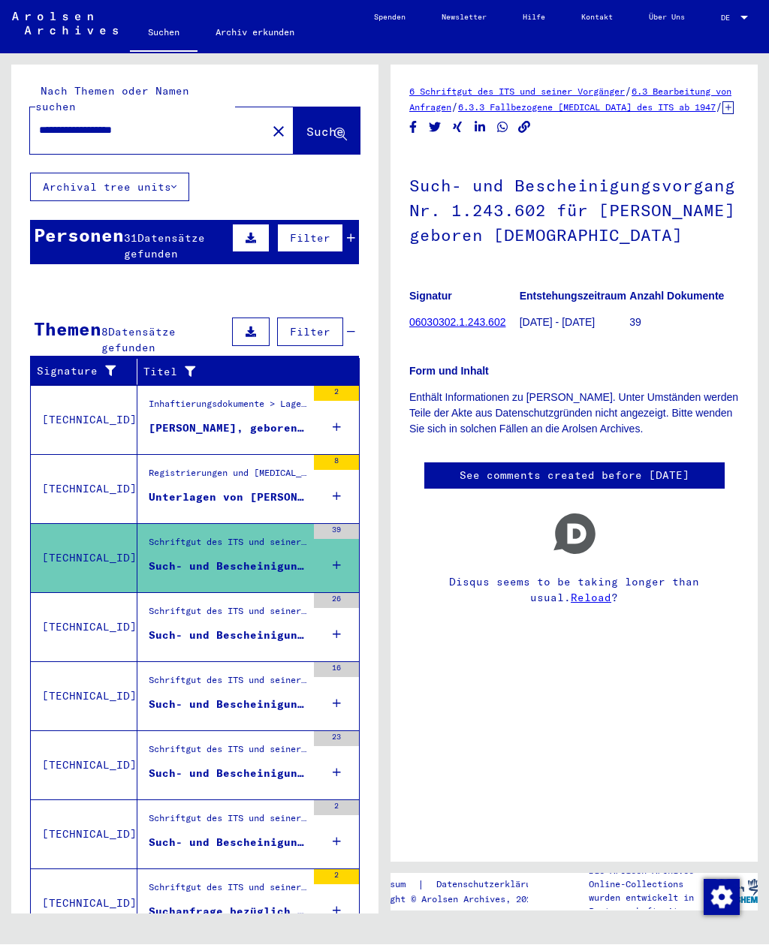
click at [203, 123] on input "**********" at bounding box center [148, 131] width 219 height 16
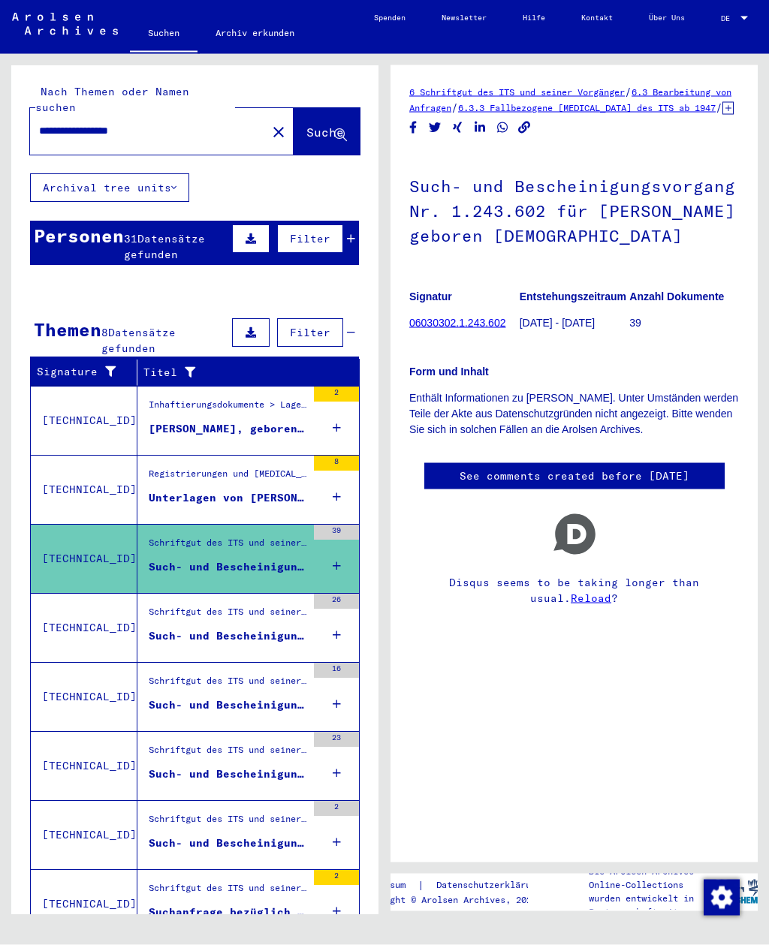
type input "**********"
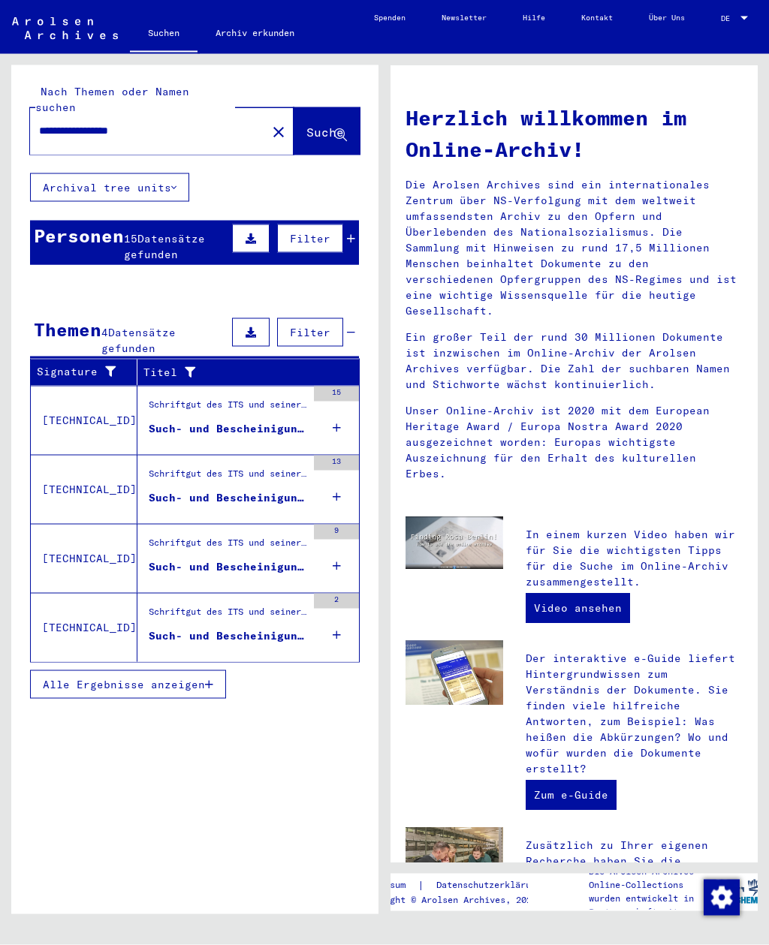
click at [185, 232] on span "Datensätze gefunden" at bounding box center [164, 246] width 81 height 29
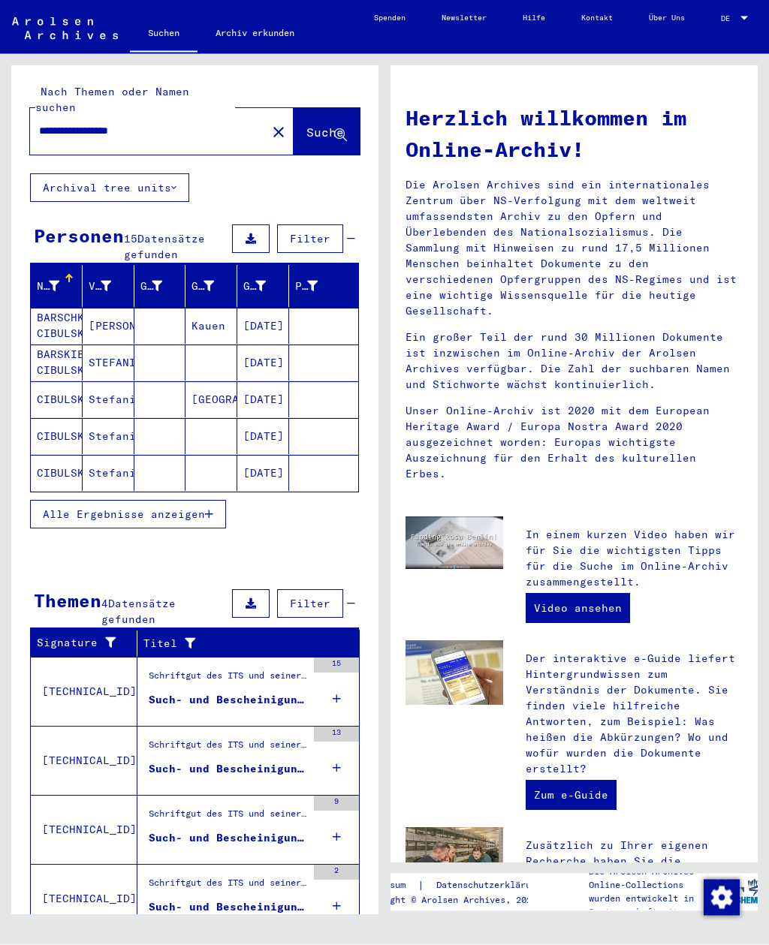
click at [183, 500] on button "Alle Ergebnisse anzeigen" at bounding box center [128, 514] width 196 height 29
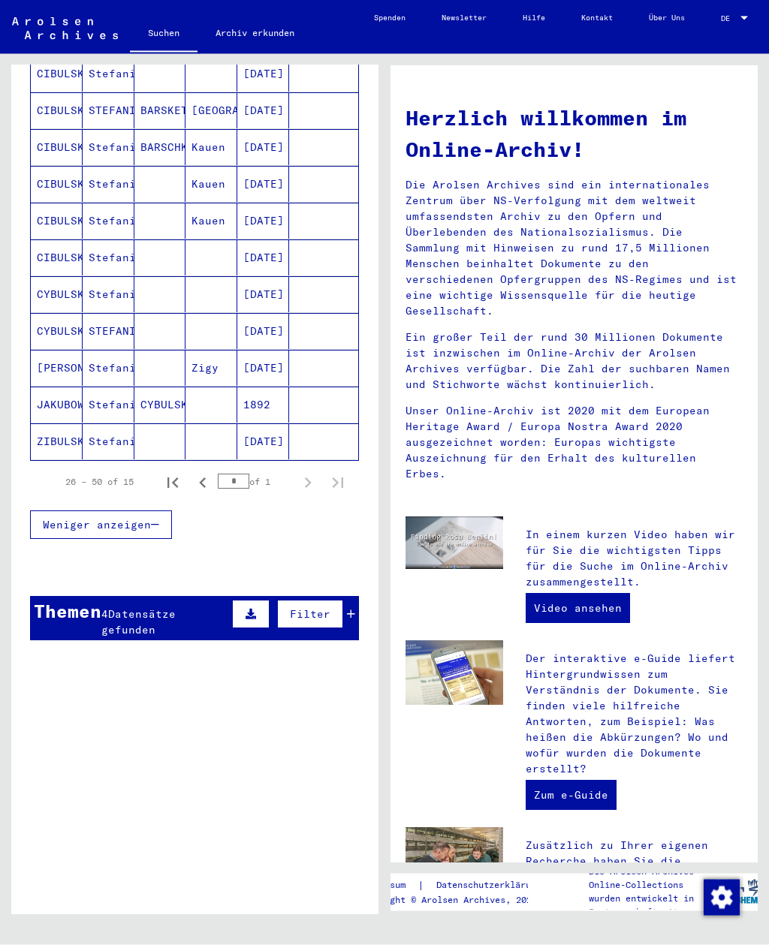
scroll to position [398, 0]
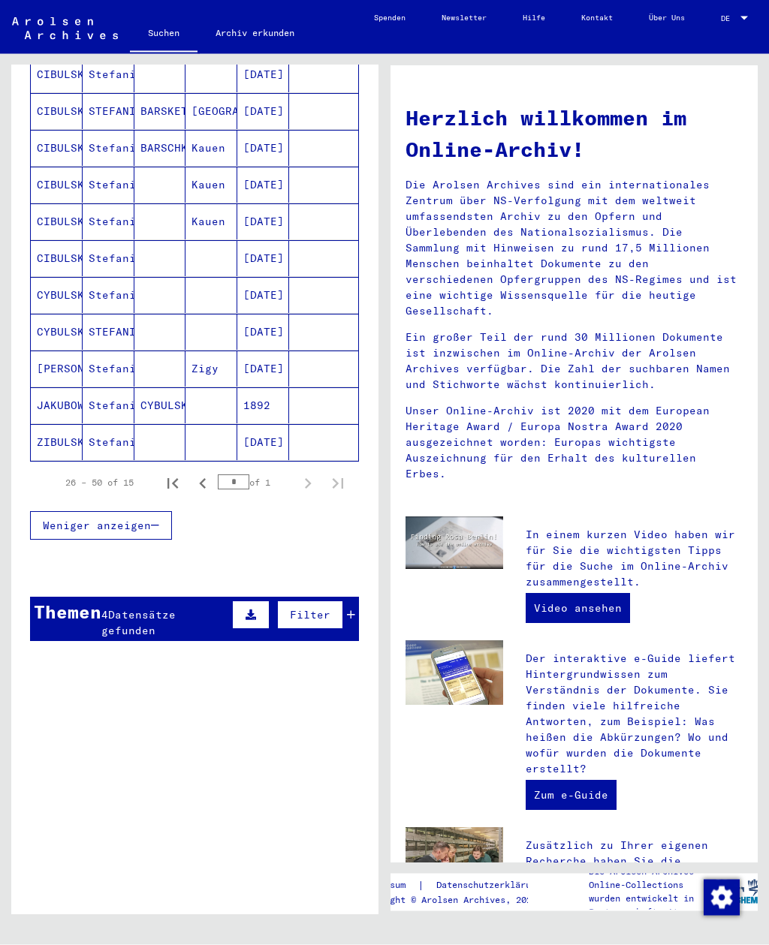
click at [163, 608] on div "4 Datensätze gefunden" at bounding box center [164, 624] width 127 height 32
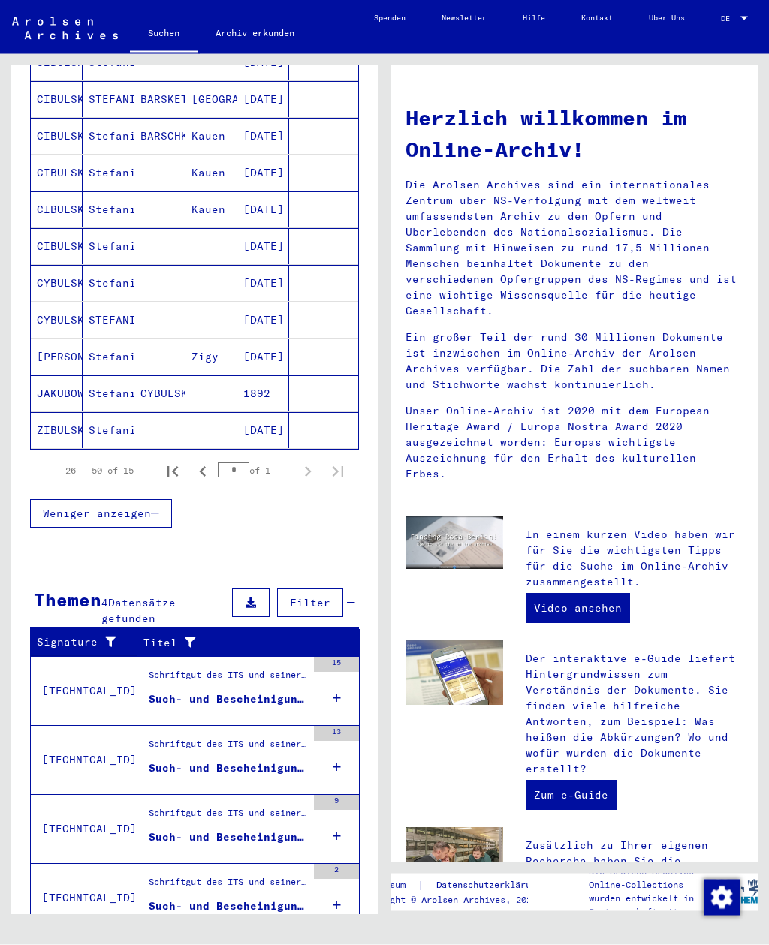
click at [238, 692] on div "Such- und Bescheinigungsvorgang Nr. 1.007.196 für [PERSON_NAME] geboren [DEMOGR…" at bounding box center [228, 700] width 158 height 16
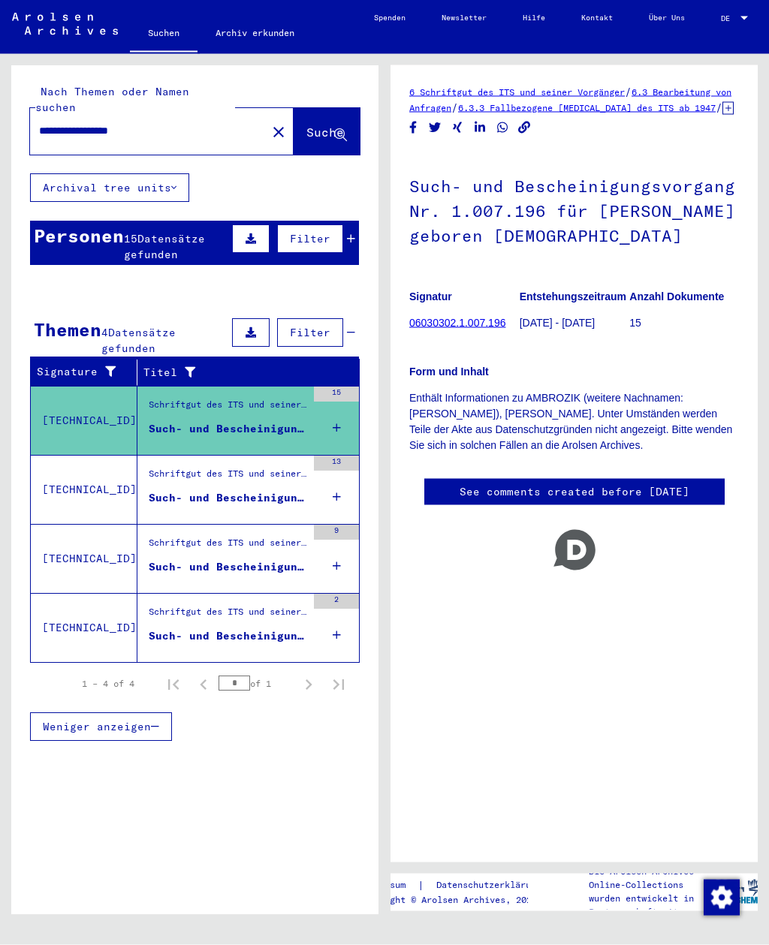
click at [247, 490] on div "Such- und Bescheinigungsvorgang Nr. 1.501.009 für [PERSON_NAME] geboren [DEMOGR…" at bounding box center [228, 498] width 158 height 16
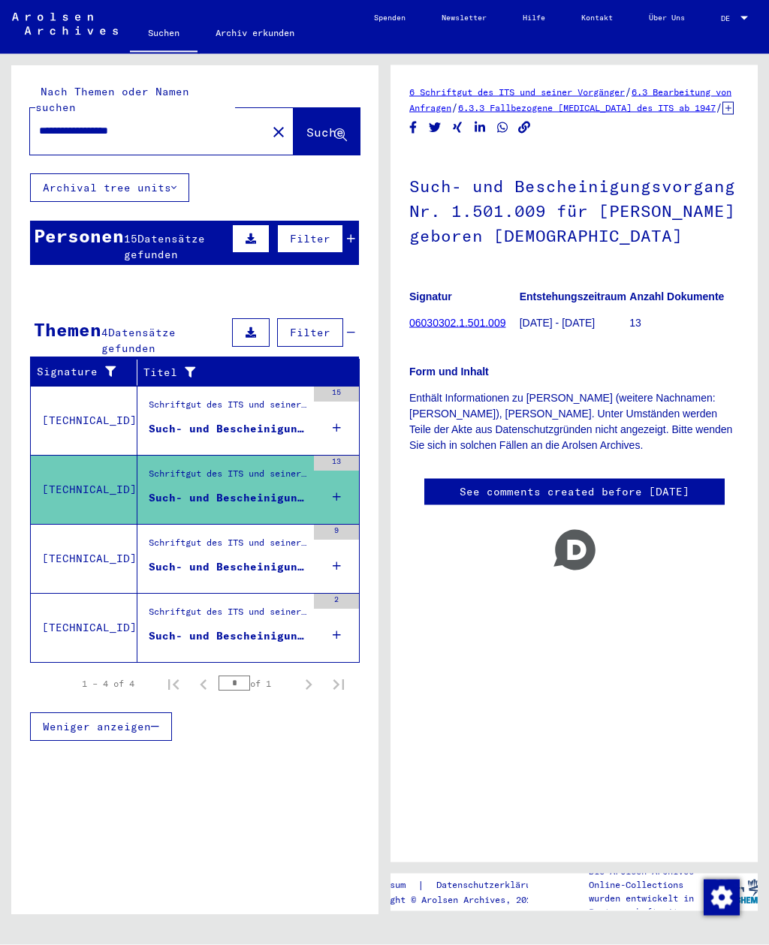
click at [240, 559] on div "Such- und Bescheinigungsvorgang Nr. 1.667.962 für [GEOGRAPHIC_DATA][PERSON_NAME…" at bounding box center [228, 567] width 158 height 16
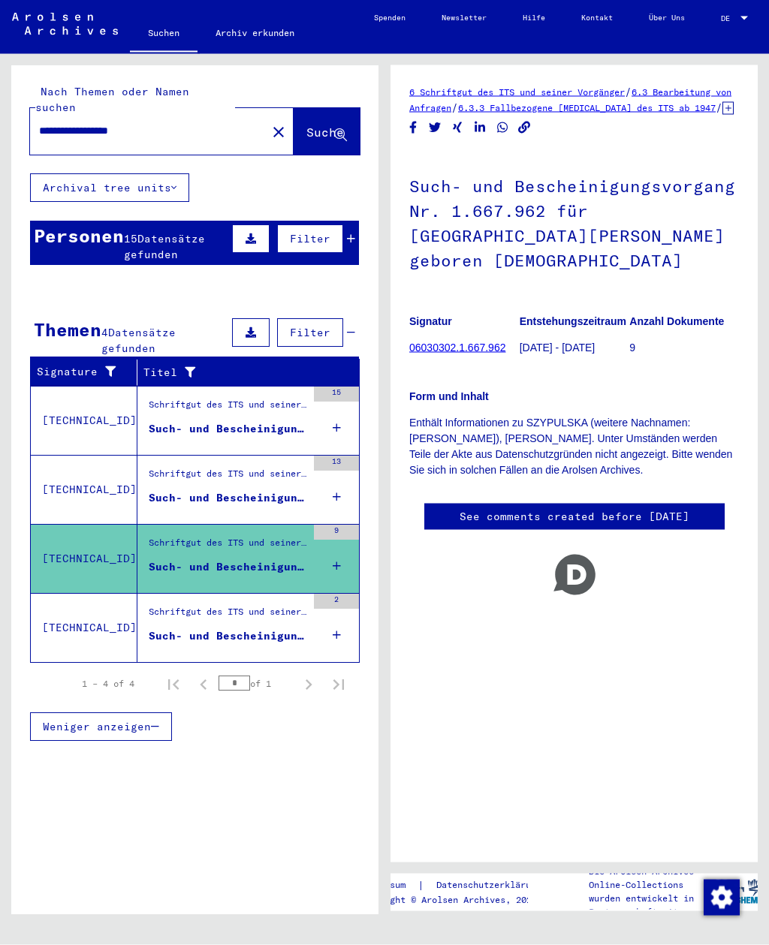
click at [251, 606] on div "Schriftgut des ITS und seiner Vorgänger > Bearbeitung von Anfragen > Fallbezoge…" at bounding box center [228, 615] width 158 height 21
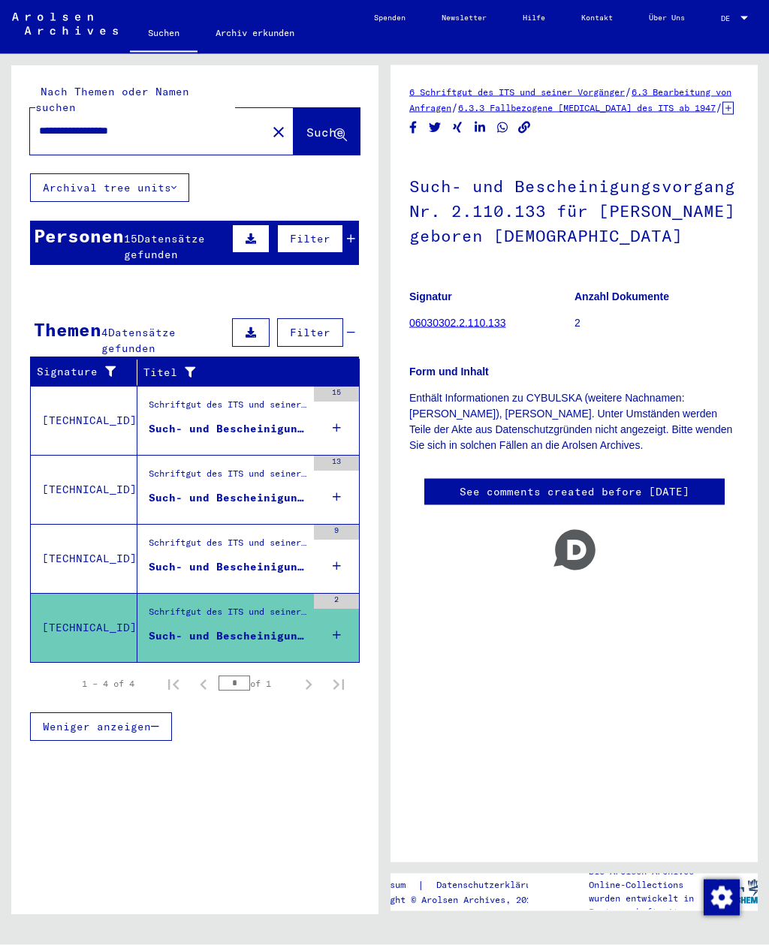
click at [270, 123] on mat-icon "close" at bounding box center [279, 132] width 18 height 18
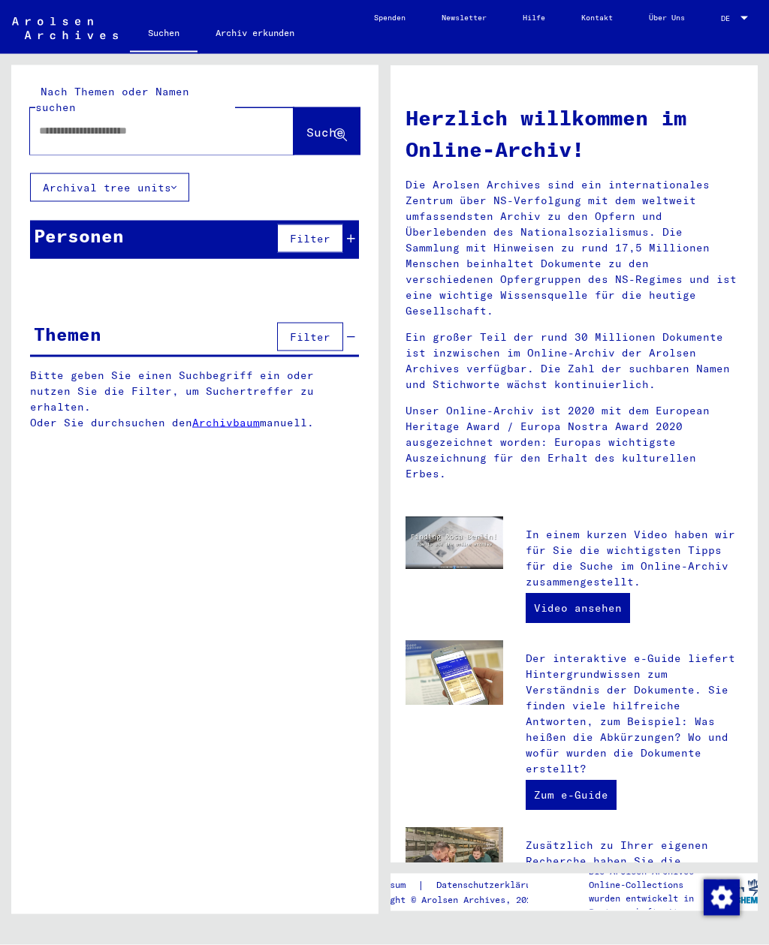
click at [188, 123] on input "text" at bounding box center [144, 131] width 210 height 16
type input "**********"
click at [330, 125] on span "Suche" at bounding box center [325, 132] width 38 height 15
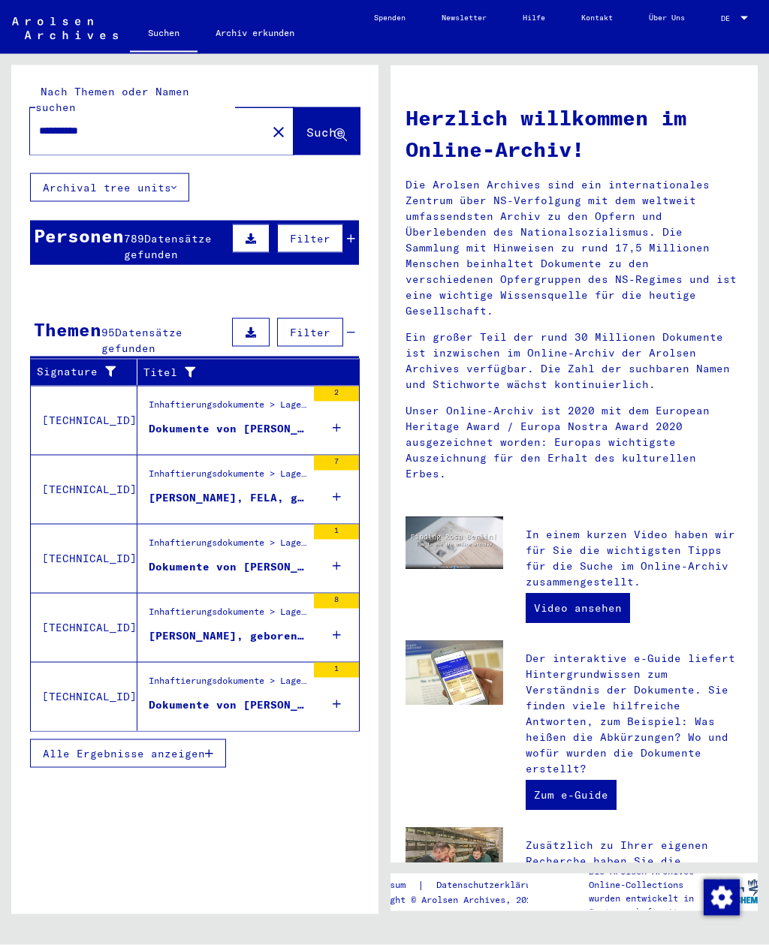
click at [200, 232] on span "Datensätze gefunden" at bounding box center [168, 246] width 88 height 29
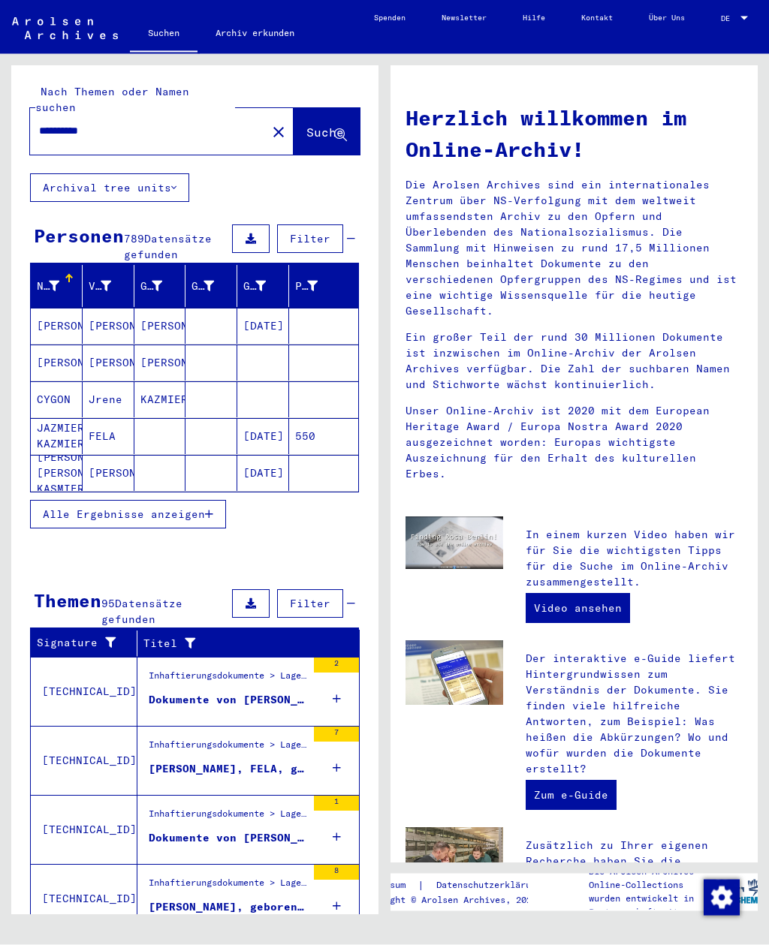
click at [189, 508] on span "Alle Ergebnisse anzeigen" at bounding box center [124, 515] width 162 height 14
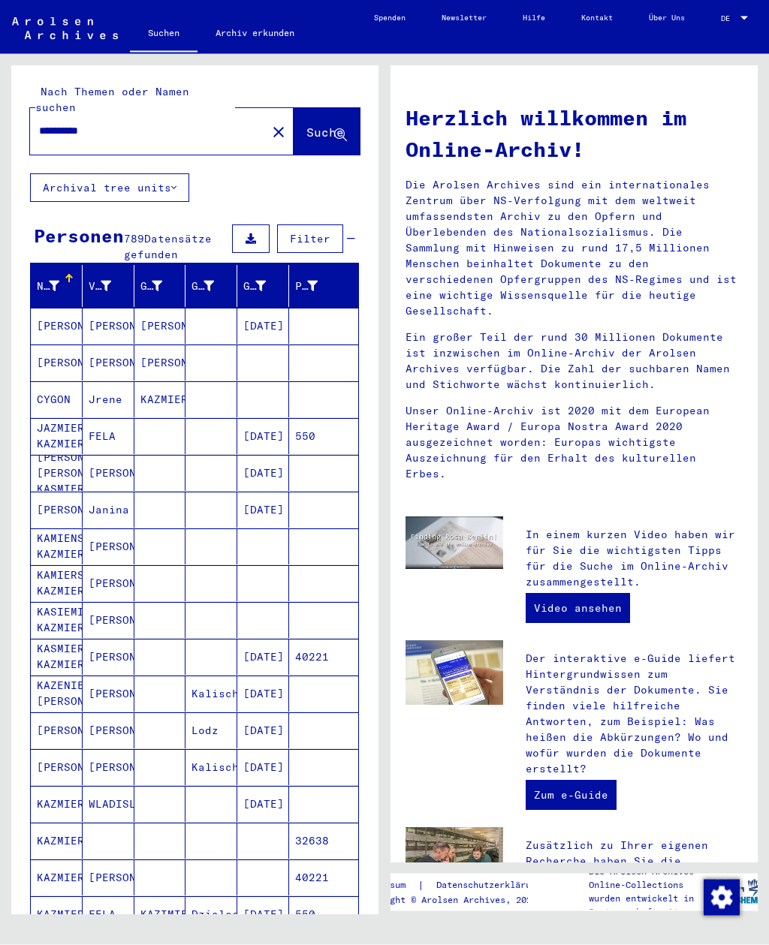
click at [135, 565] on mat-cell at bounding box center [160, 583] width 52 height 36
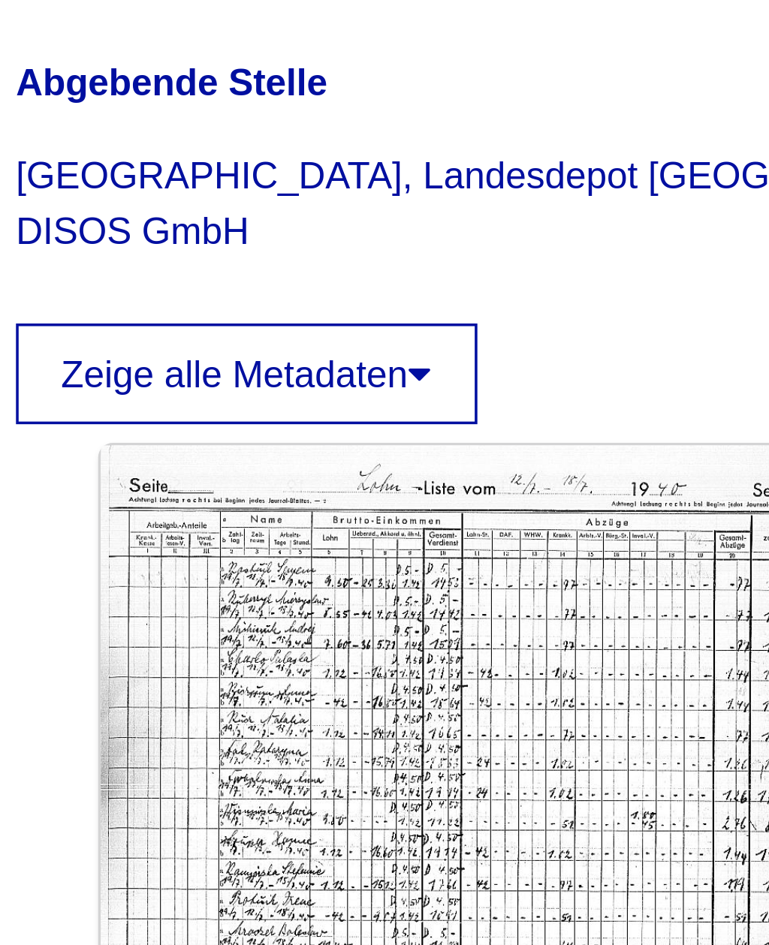
scroll to position [14, 0]
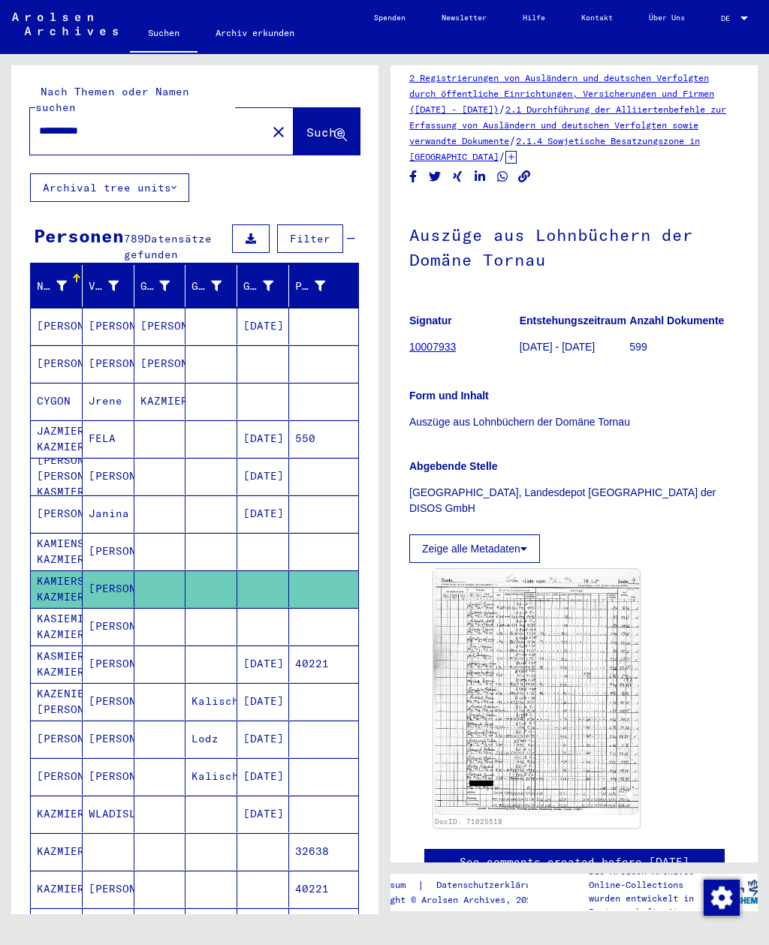
click at [47, 539] on mat-cell "KAMIENSKA KAZMIERSKA" at bounding box center [57, 551] width 52 height 37
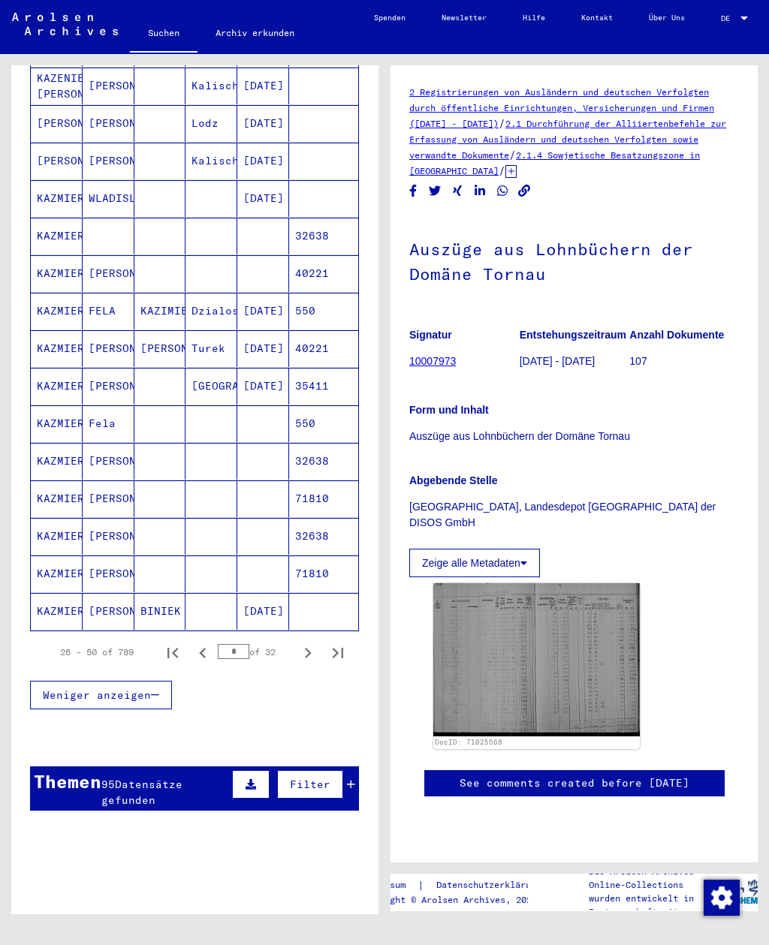
scroll to position [612, 0]
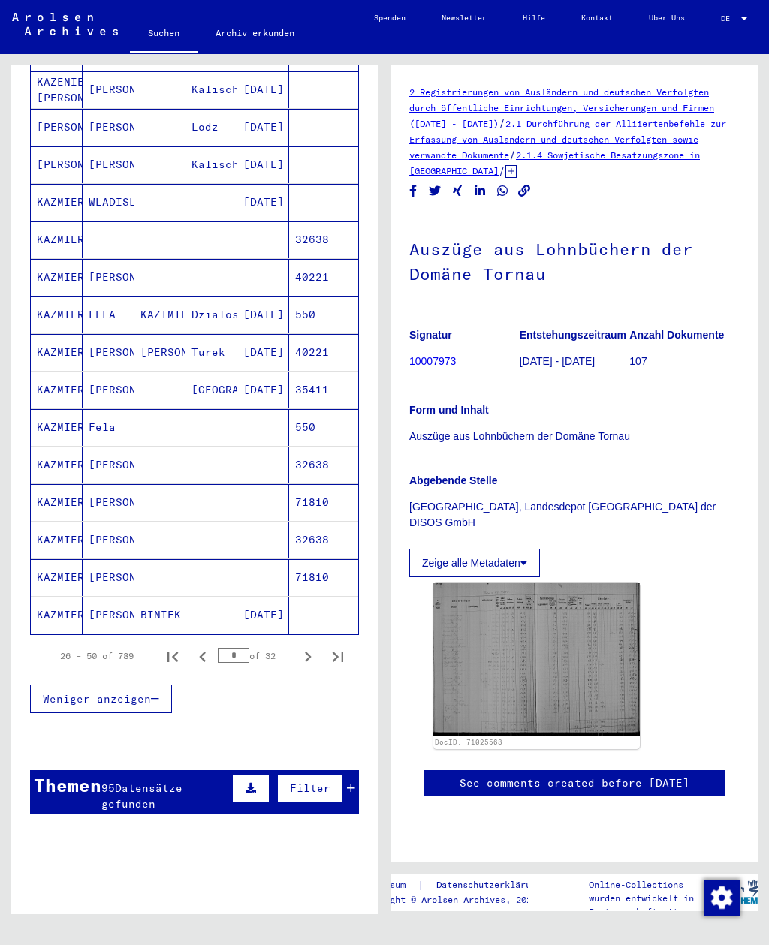
click at [179, 647] on icon "First page" at bounding box center [172, 657] width 21 height 21
click at [320, 641] on button "Next page" at bounding box center [308, 656] width 30 height 30
type input "*"
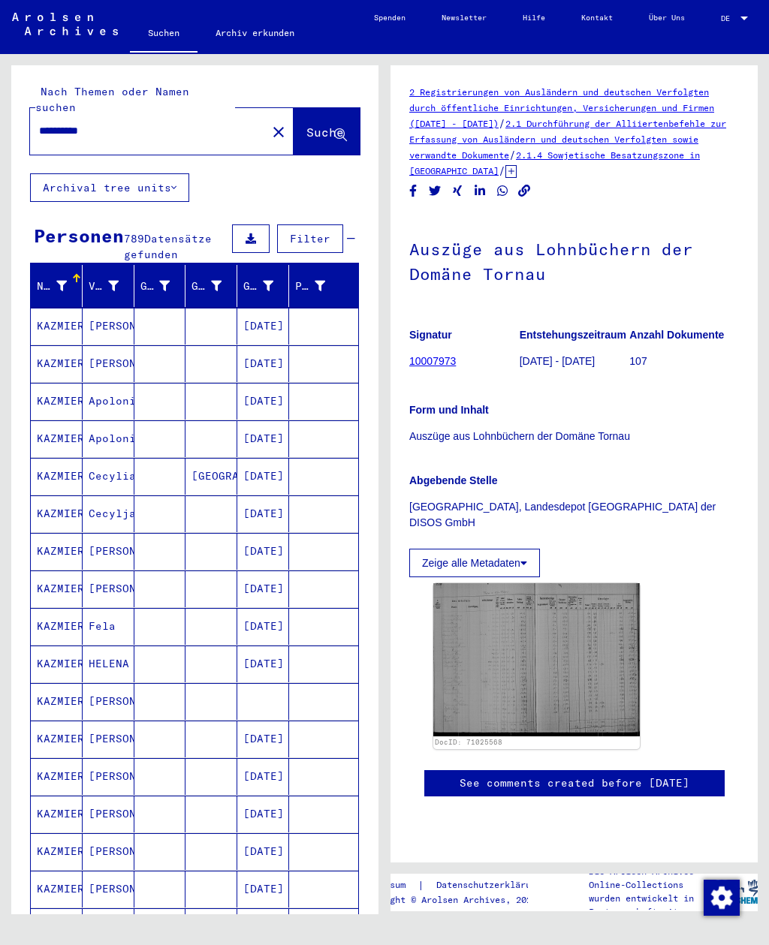
scroll to position [0, 0]
click at [155, 123] on input "**********" at bounding box center [148, 131] width 219 height 16
click at [311, 125] on span "Suche" at bounding box center [325, 132] width 38 height 15
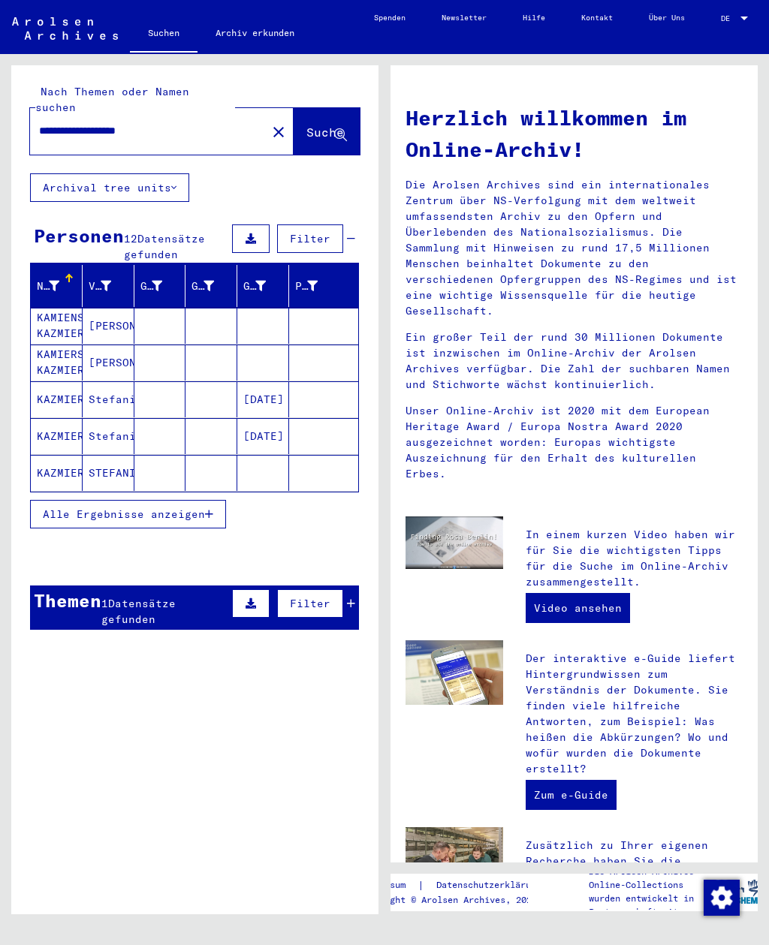
click at [211, 473] on mat-cell at bounding box center [211, 473] width 52 height 36
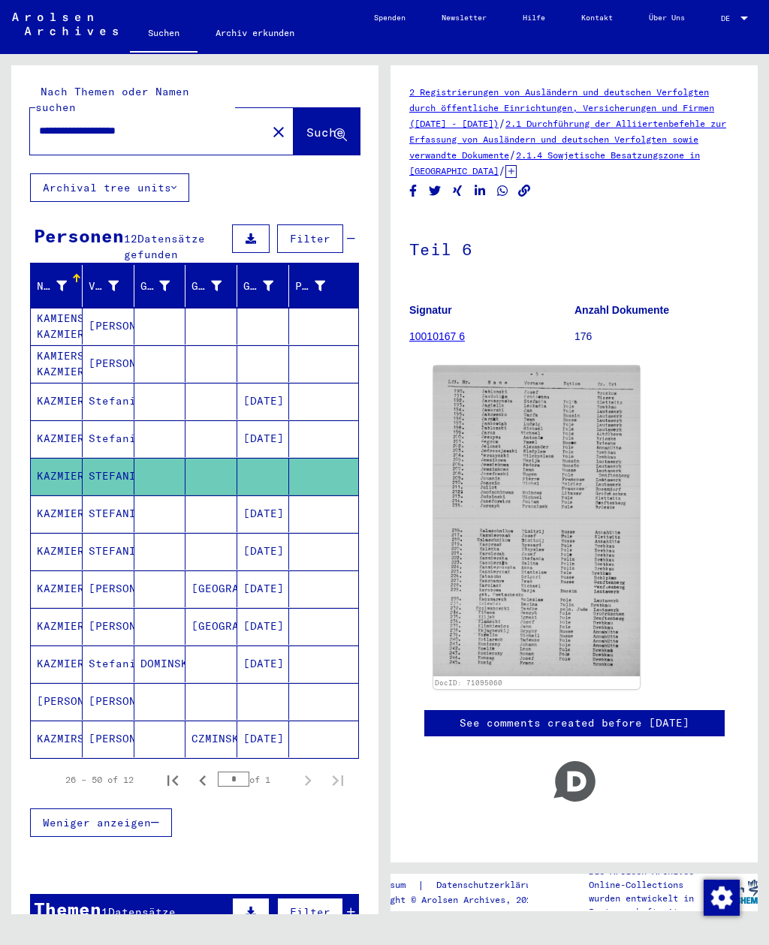
click at [295, 318] on mat-cell at bounding box center [323, 326] width 69 height 37
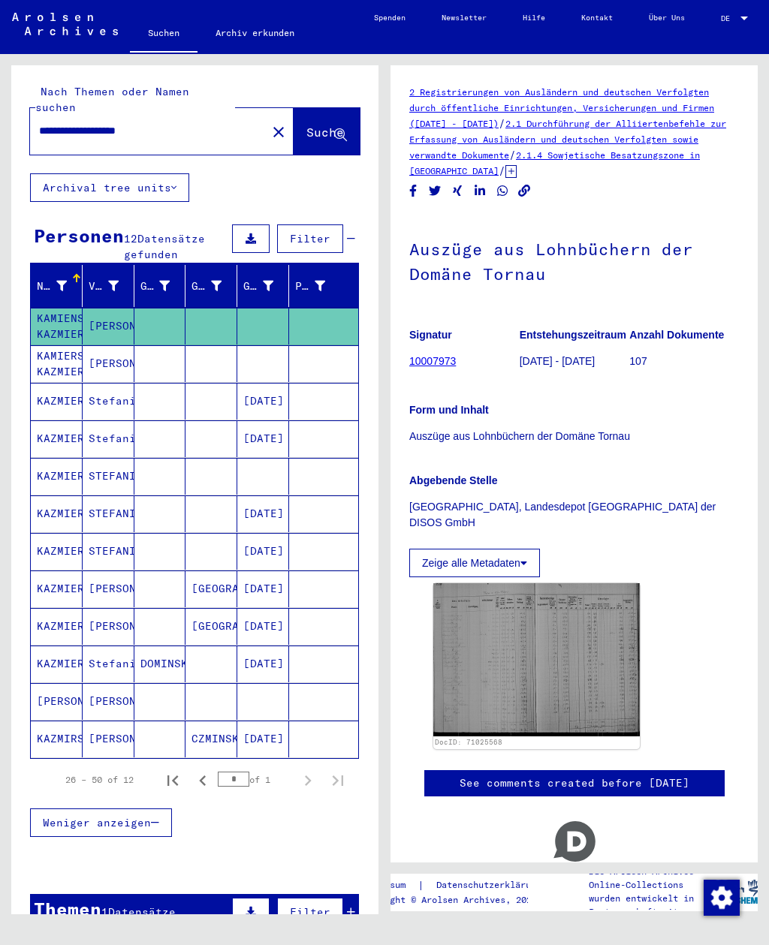
click at [244, 345] on mat-cell at bounding box center [263, 363] width 52 height 37
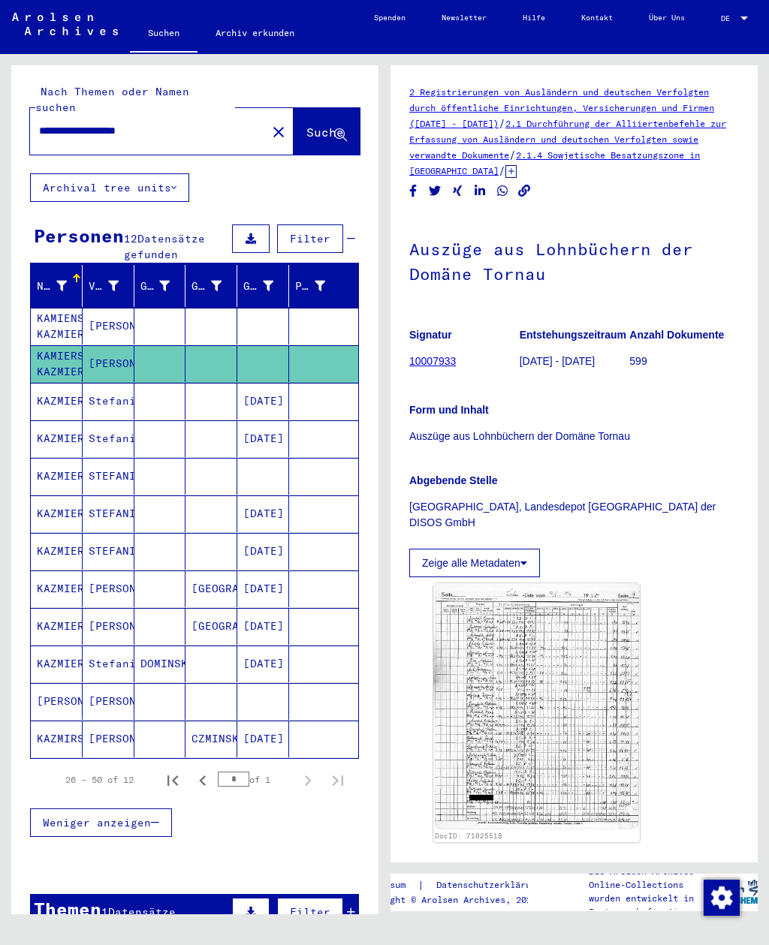
click at [207, 397] on mat-cell at bounding box center [211, 401] width 52 height 37
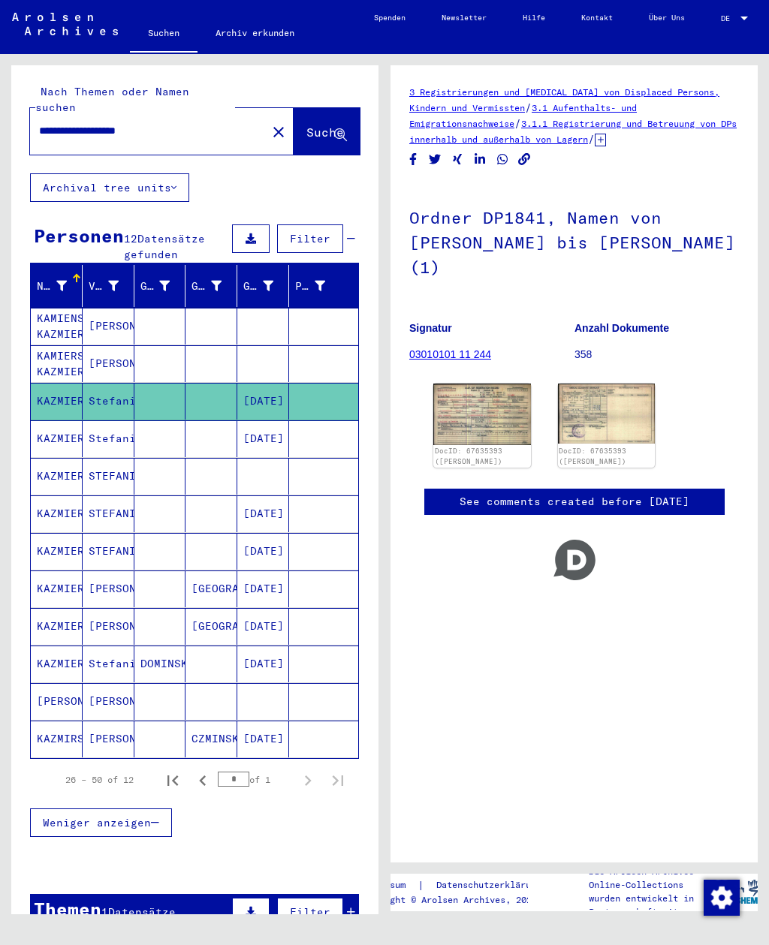
click at [191, 463] on mat-cell at bounding box center [211, 476] width 52 height 37
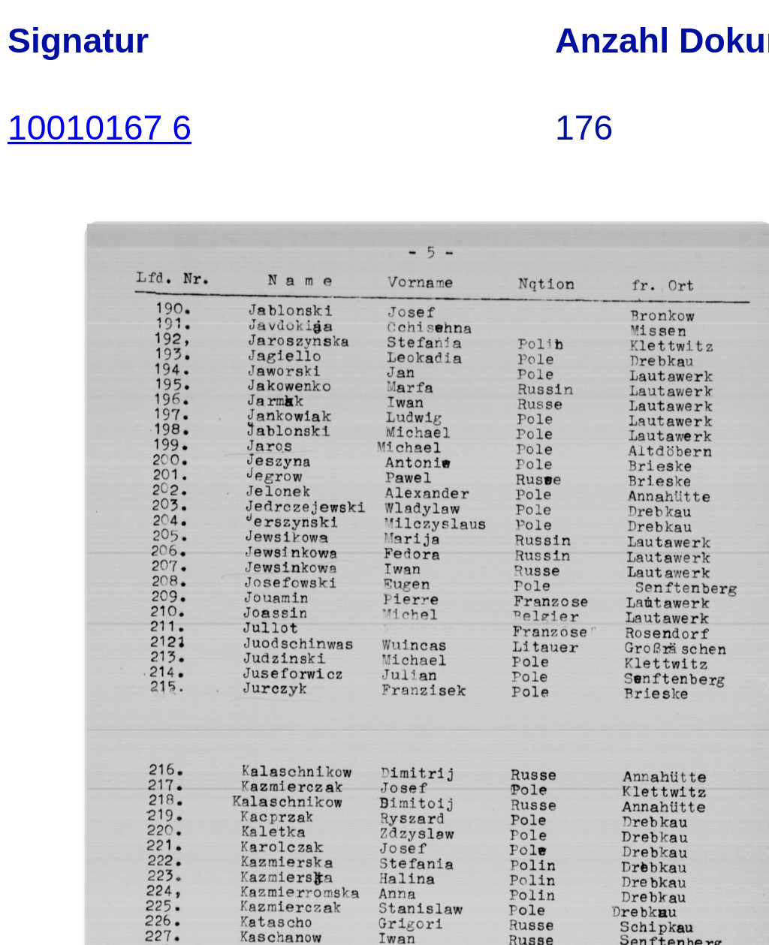
scroll to position [17, 0]
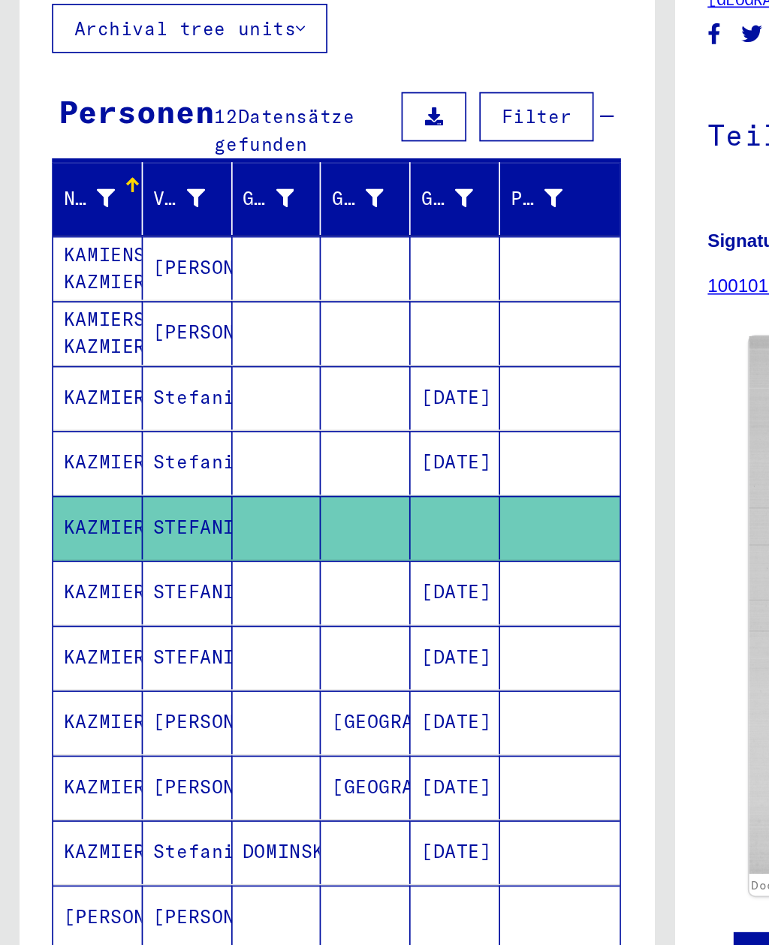
click at [239, 683] on mat-cell at bounding box center [263, 701] width 52 height 37
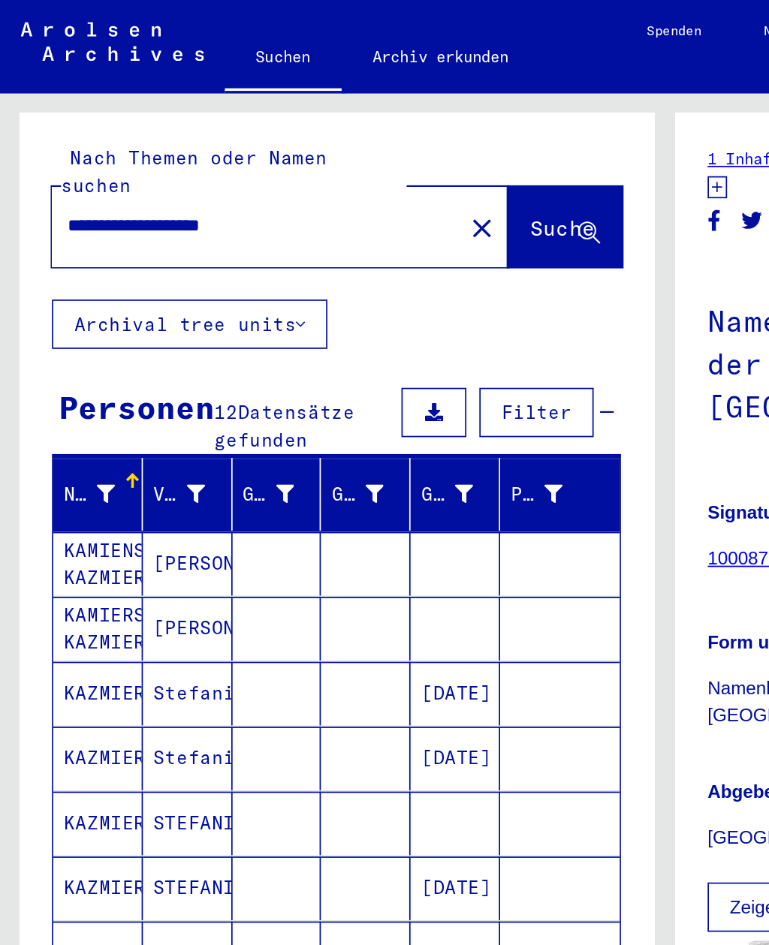
click at [89, 123] on input "**********" at bounding box center [148, 131] width 219 height 16
type input "**********"
click at [309, 125] on span "Suche" at bounding box center [325, 132] width 38 height 15
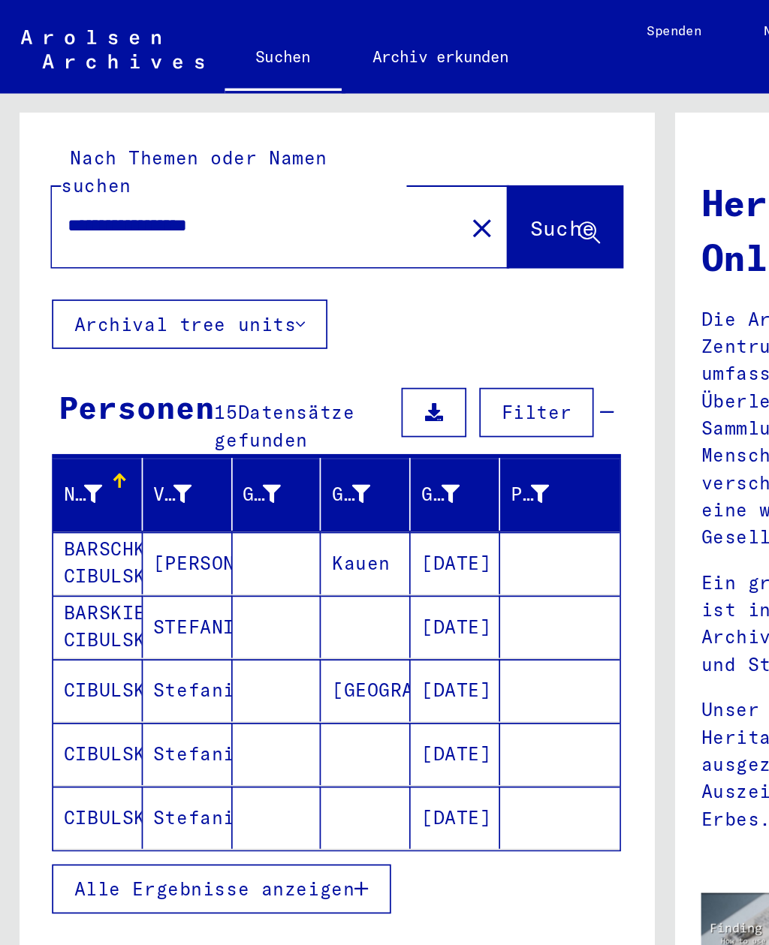
click at [38, 500] on button "Alle Ergebnisse anzeigen" at bounding box center [128, 514] width 196 height 29
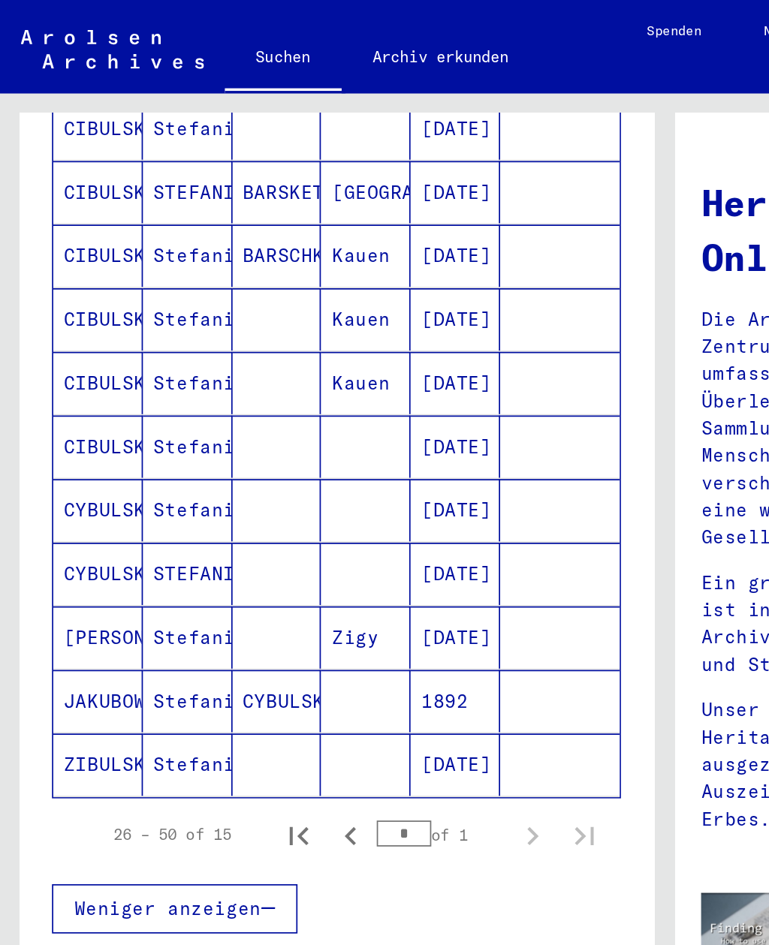
scroll to position [398, 0]
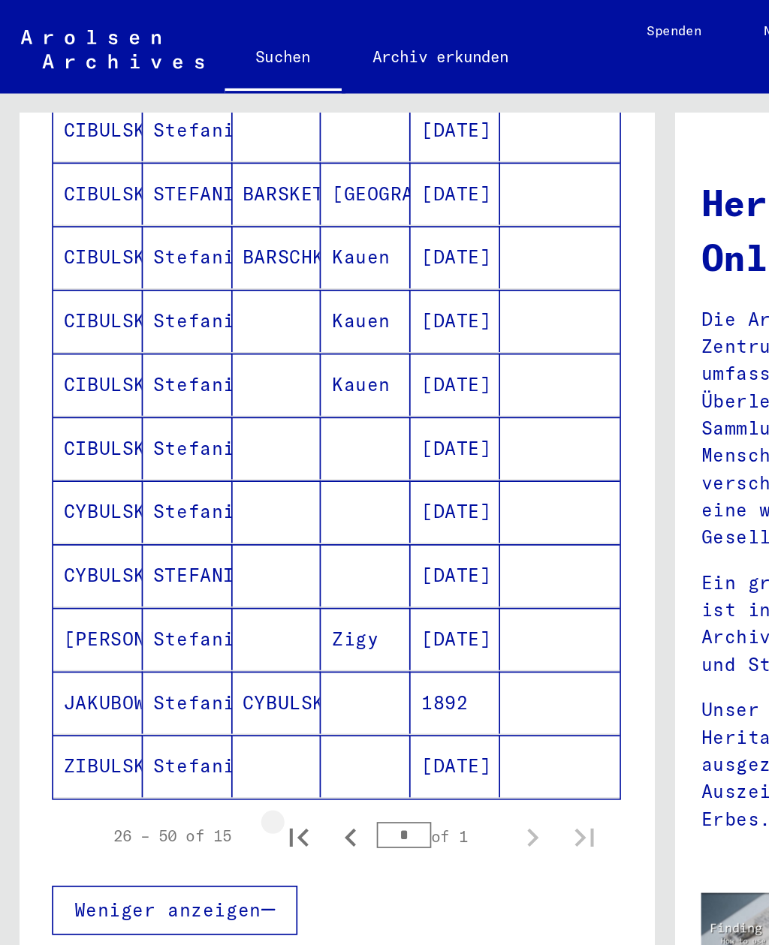
click at [172, 474] on icon "First page" at bounding box center [172, 484] width 21 height 21
type input "*"
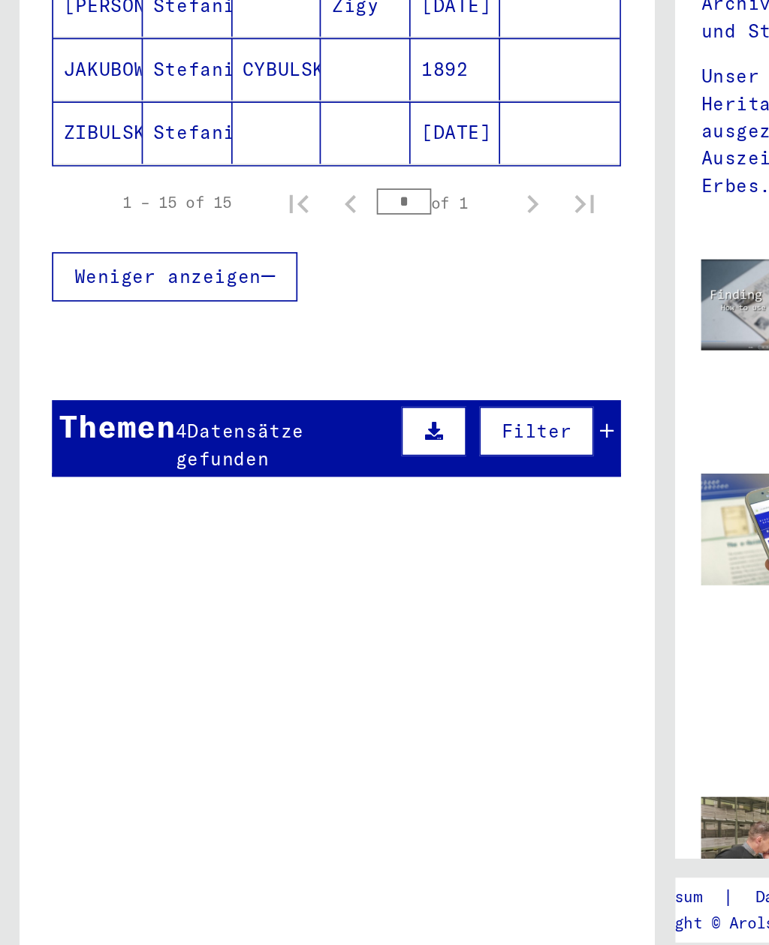
click at [168, 609] on span "Datensätze gefunden" at bounding box center [138, 623] width 74 height 29
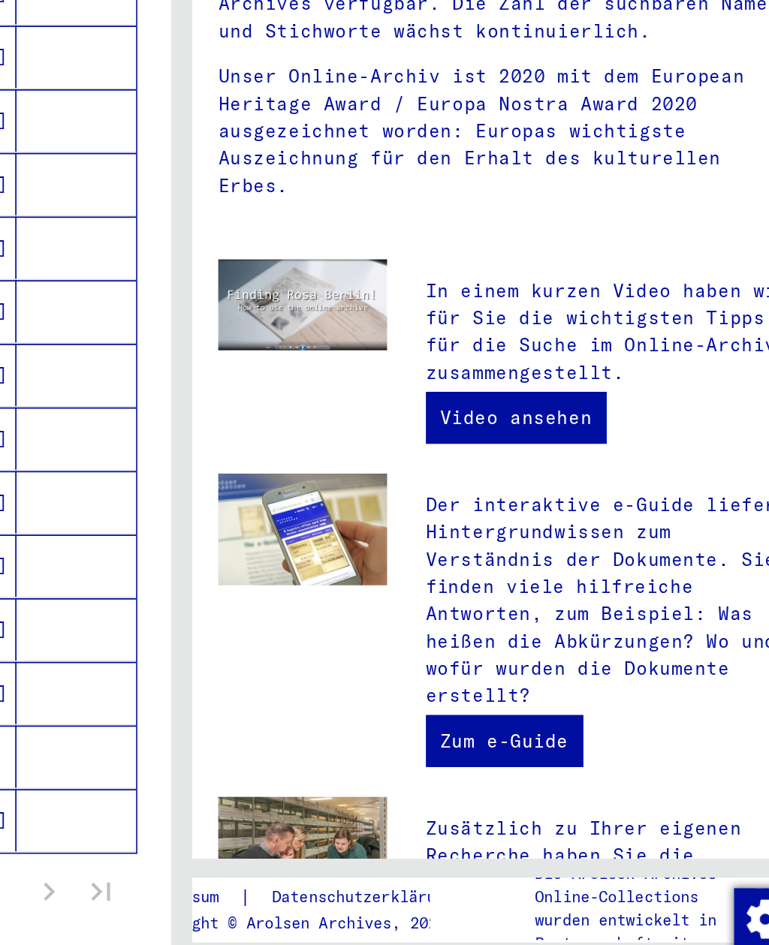
scroll to position [0, 0]
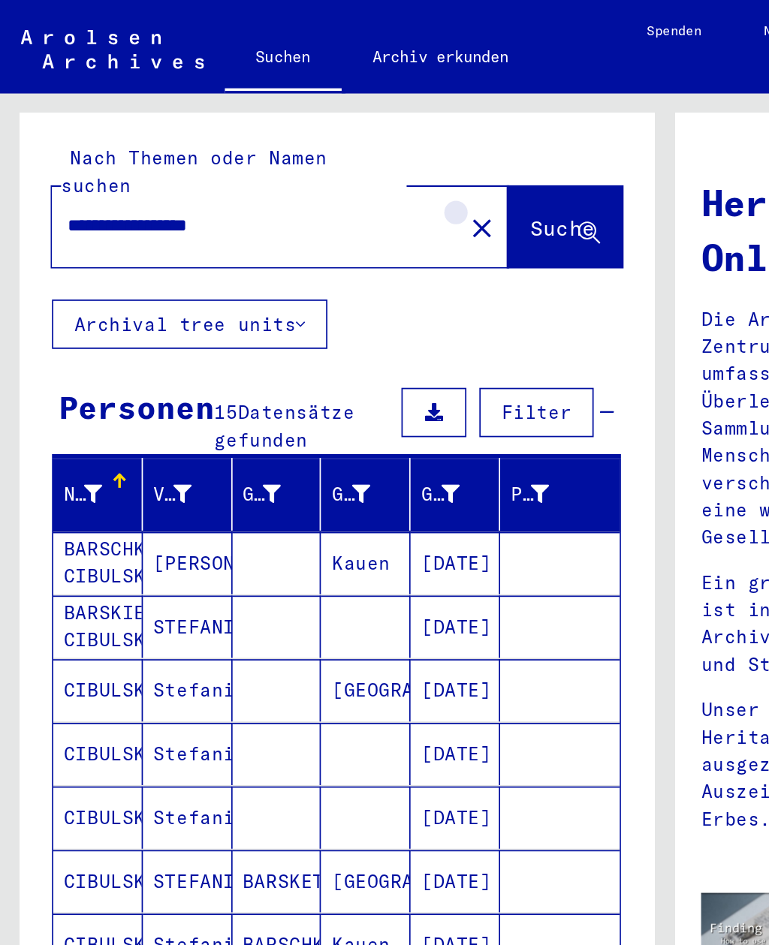
click at [270, 123] on mat-icon "close" at bounding box center [279, 132] width 18 height 18
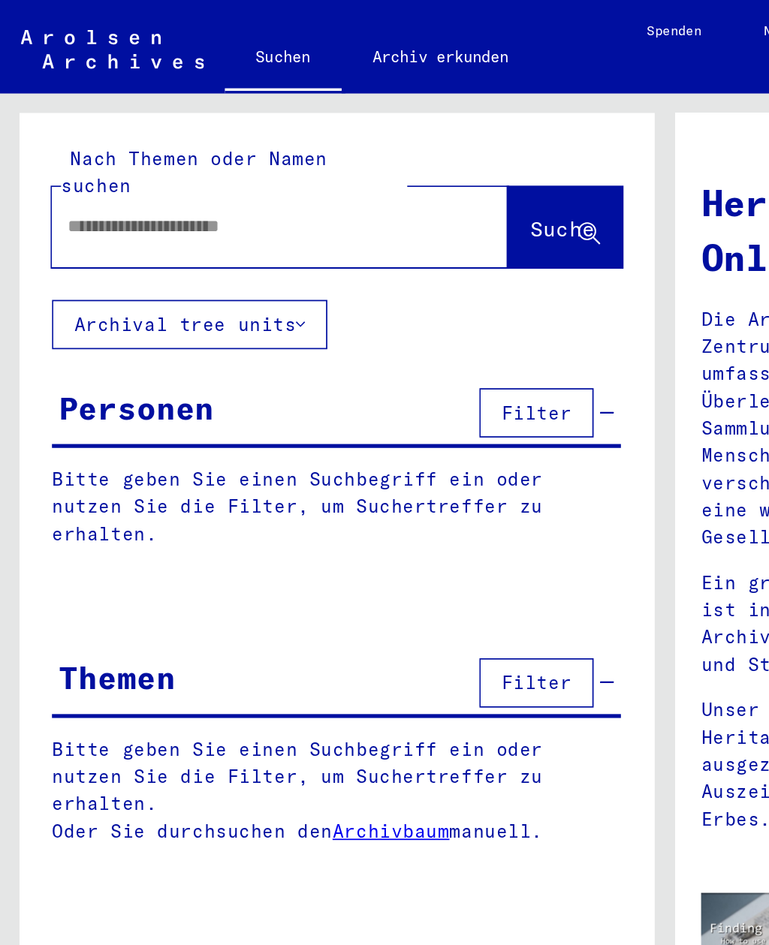
click at [168, 123] on input "text" at bounding box center [144, 131] width 210 height 16
type input "**********"
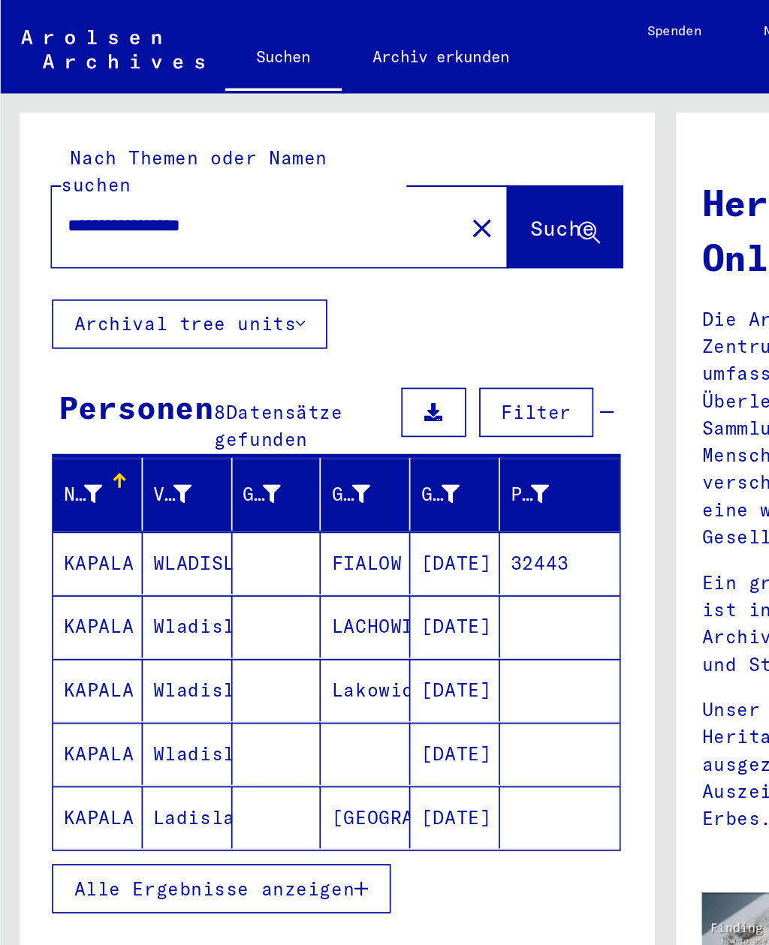
scroll to position [17, 0]
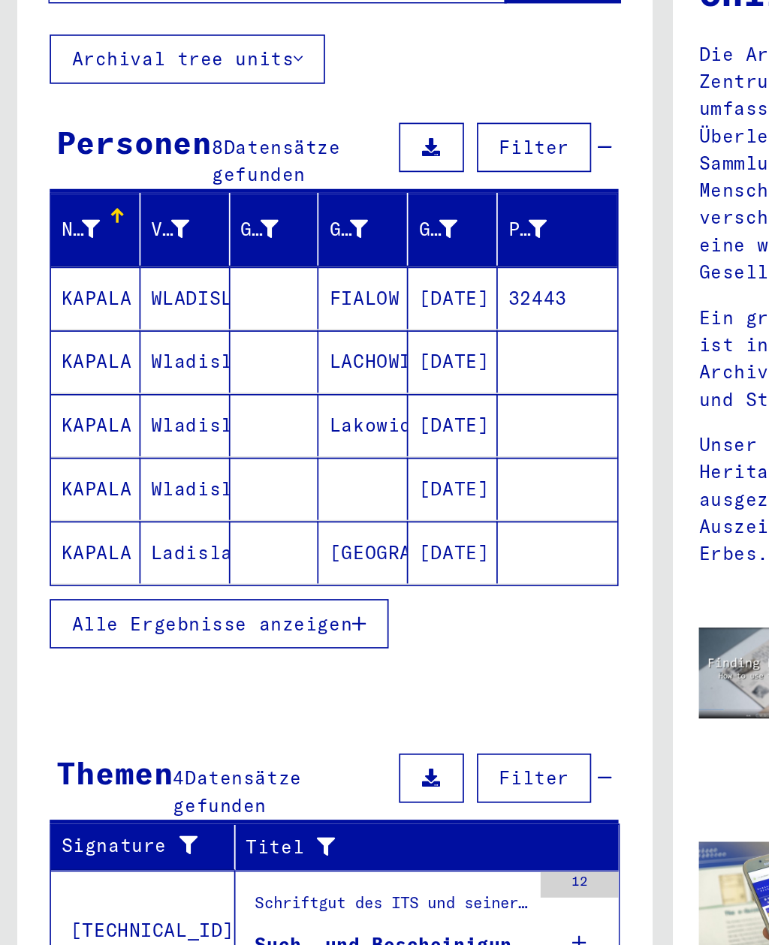
click at [197, 508] on span "Alle Ergebnisse anzeigen" at bounding box center [124, 515] width 162 height 14
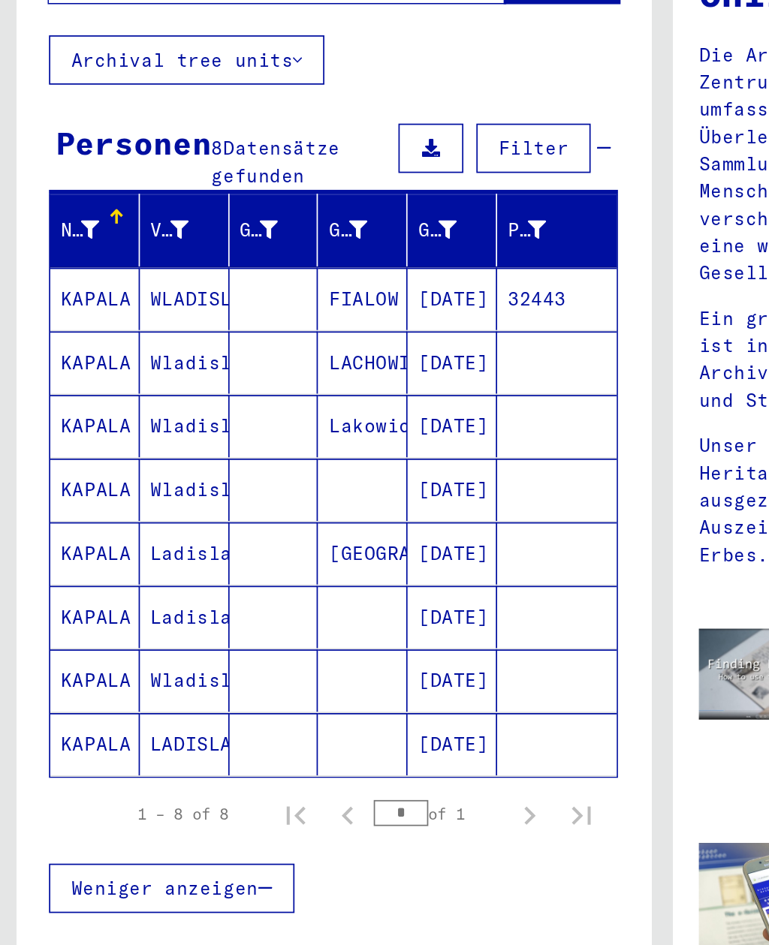
scroll to position [0, 0]
click at [116, 308] on mat-cell "WLADISLAUS" at bounding box center [109, 326] width 52 height 36
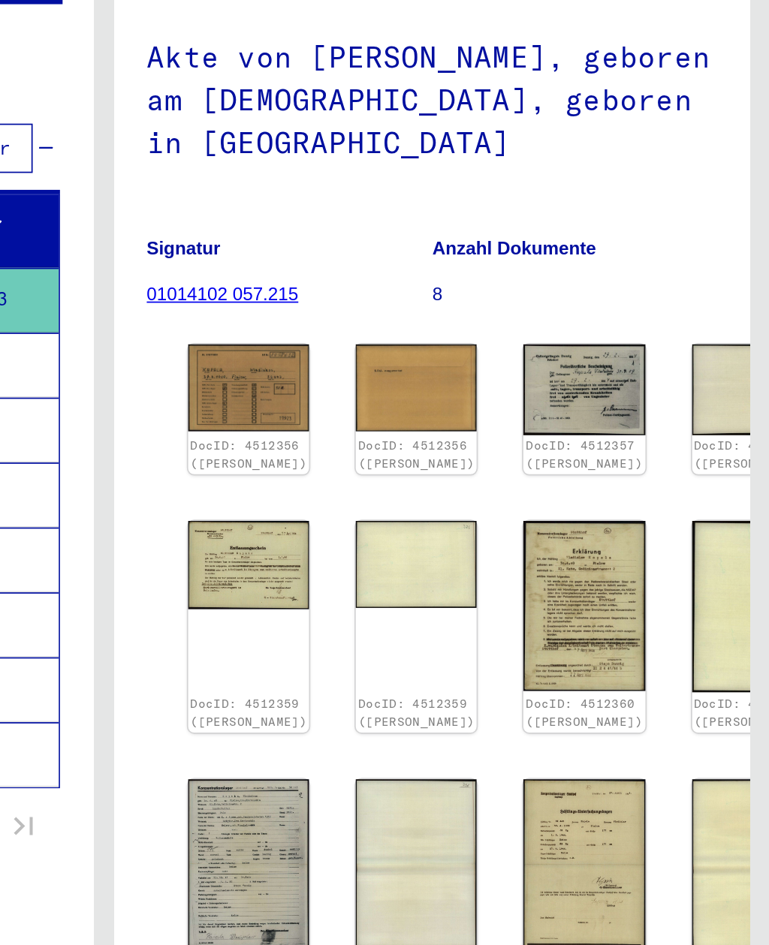
click at [433, 352] on img at bounding box center [468, 377] width 70 height 50
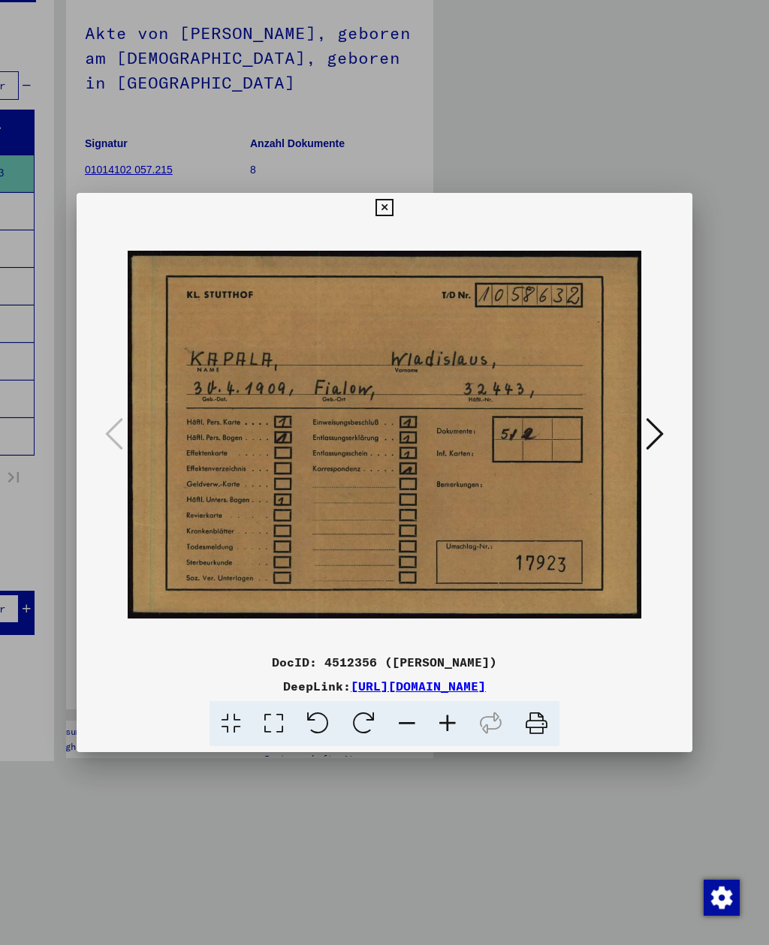
click at [659, 442] on icon at bounding box center [655, 434] width 18 height 36
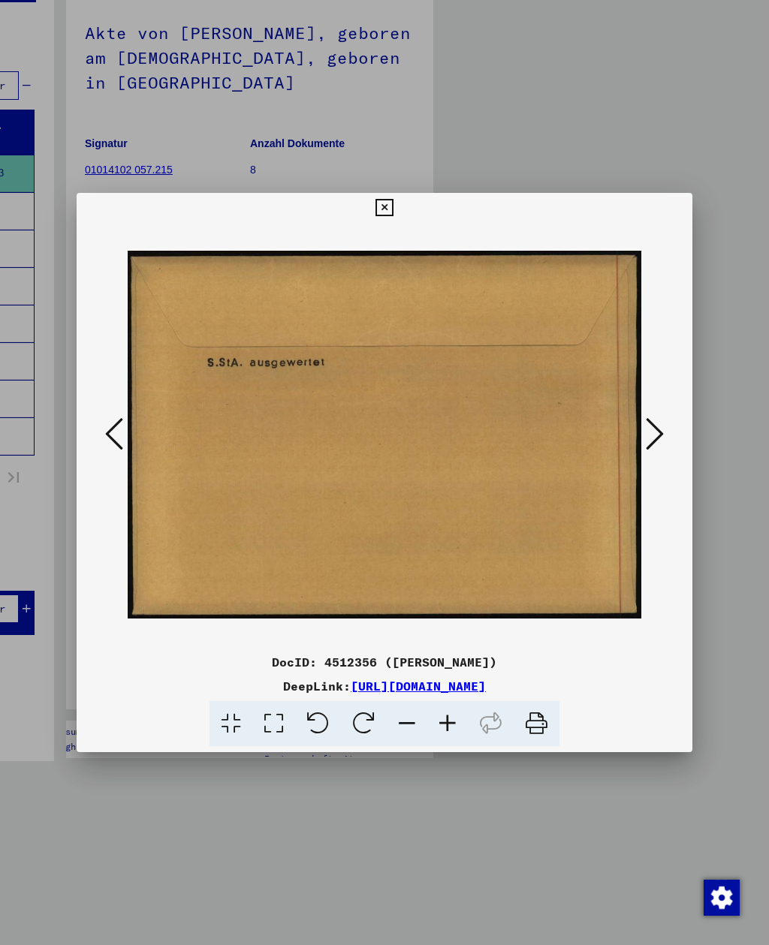
click at [664, 444] on button at bounding box center [654, 435] width 27 height 43
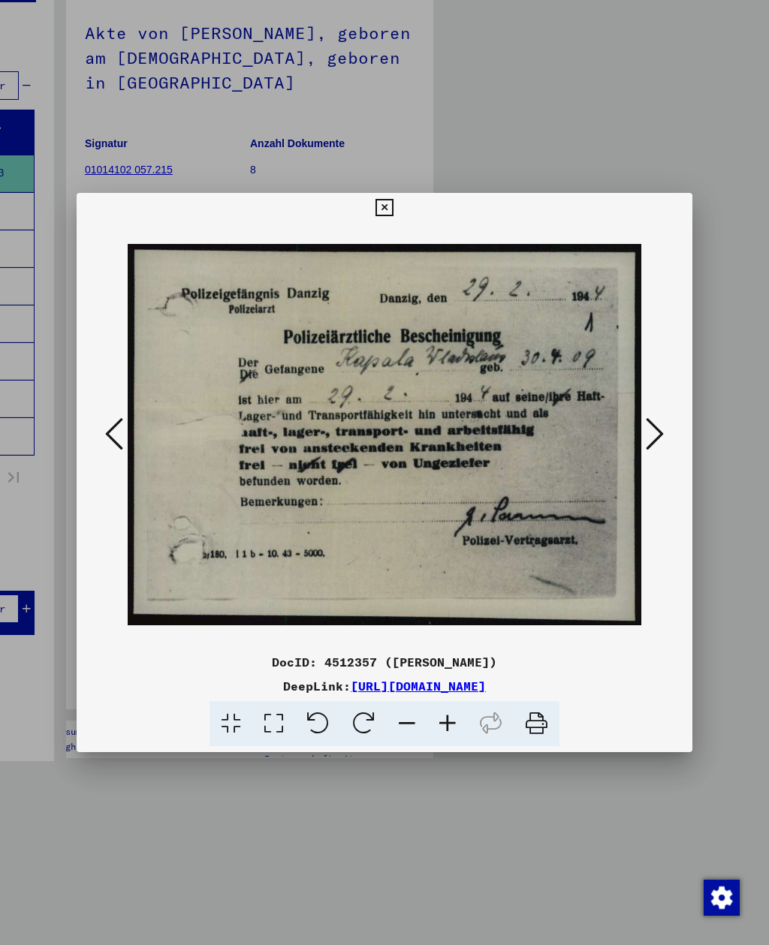
click at [666, 435] on button at bounding box center [654, 435] width 27 height 43
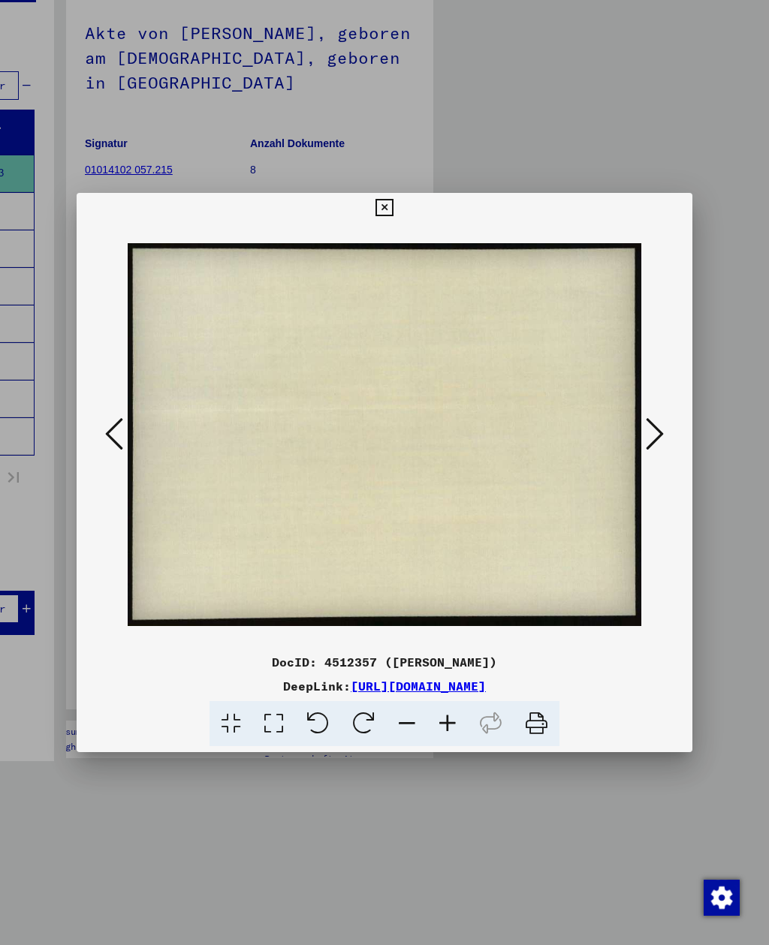
click at [665, 437] on button at bounding box center [654, 435] width 27 height 43
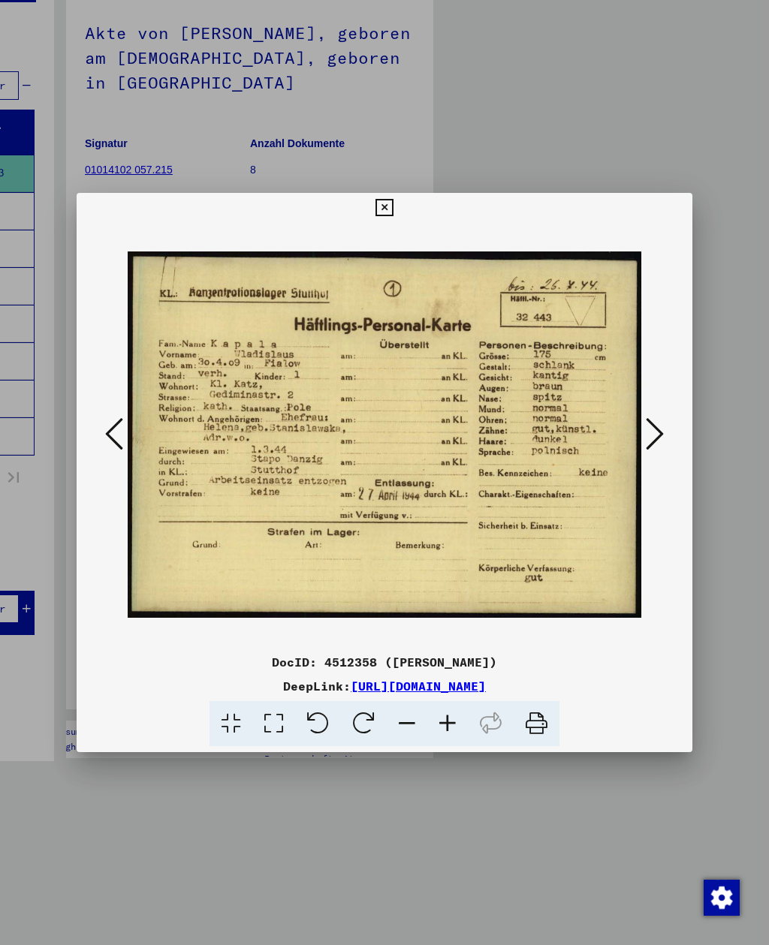
click at [666, 435] on button at bounding box center [654, 435] width 27 height 43
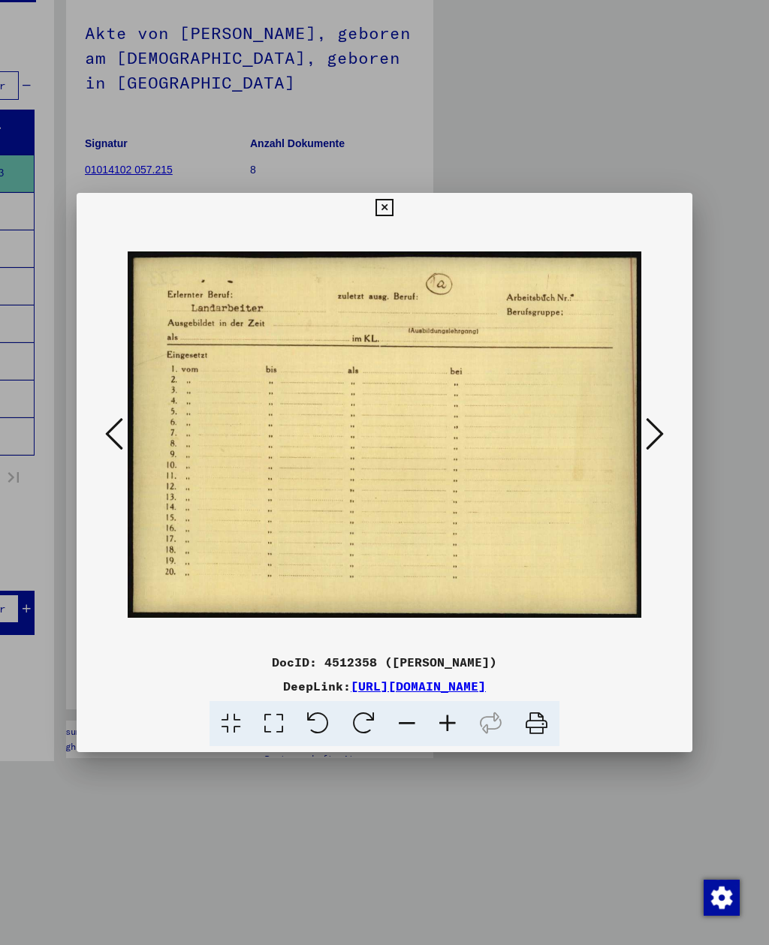
click at [661, 436] on icon at bounding box center [655, 434] width 18 height 36
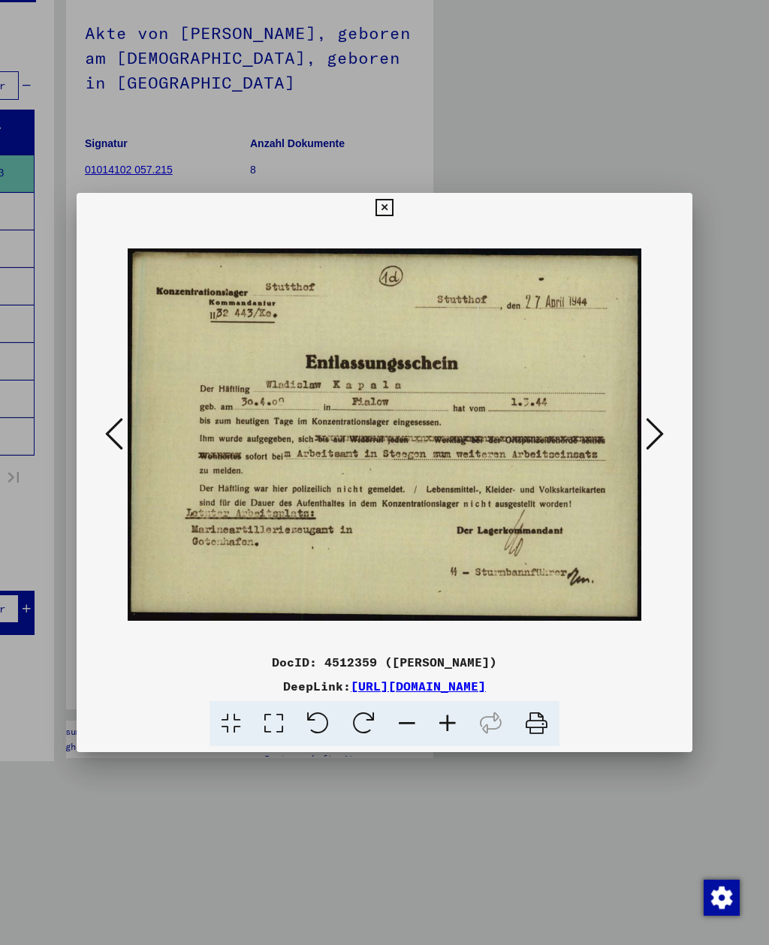
click at [667, 442] on button at bounding box center [654, 435] width 27 height 43
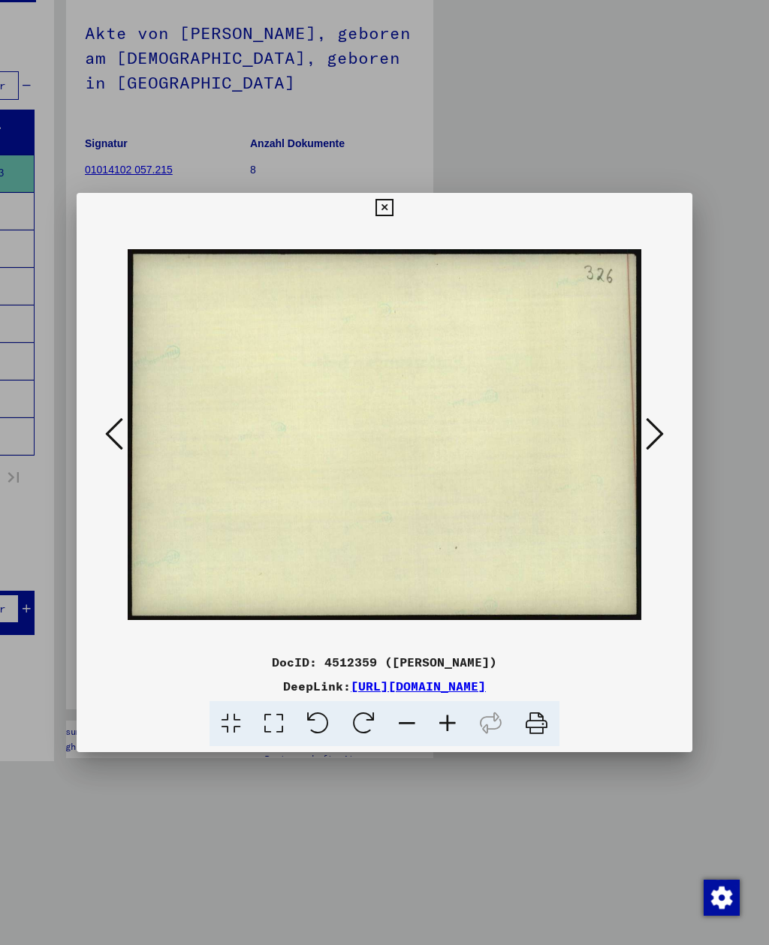
click at [665, 443] on button at bounding box center [654, 435] width 27 height 43
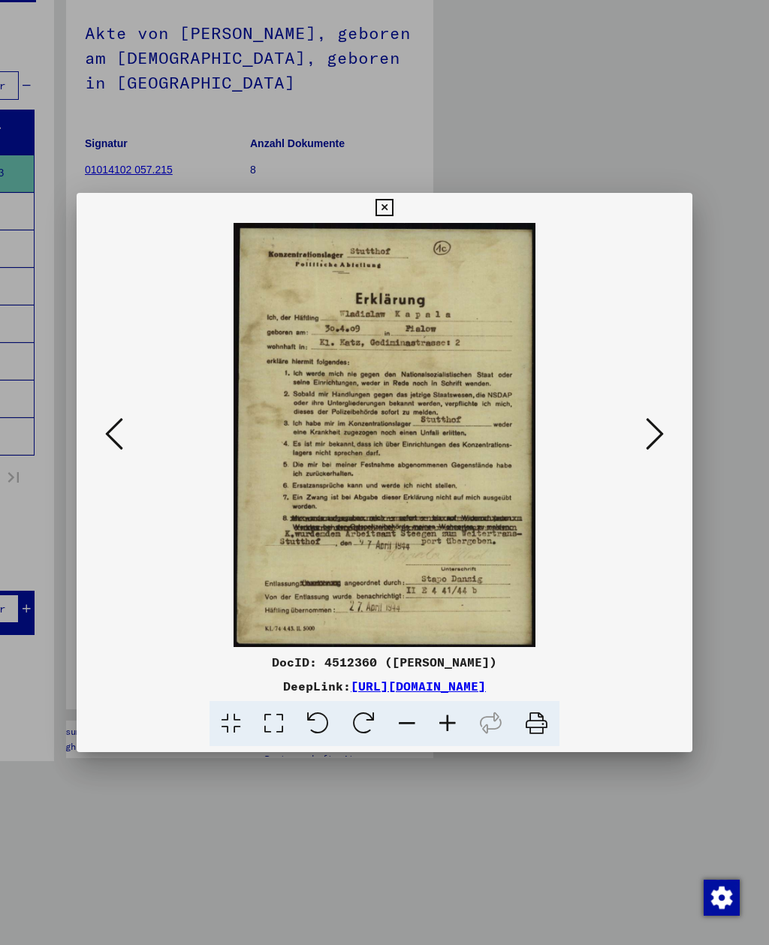
click at [668, 446] on button at bounding box center [654, 435] width 27 height 43
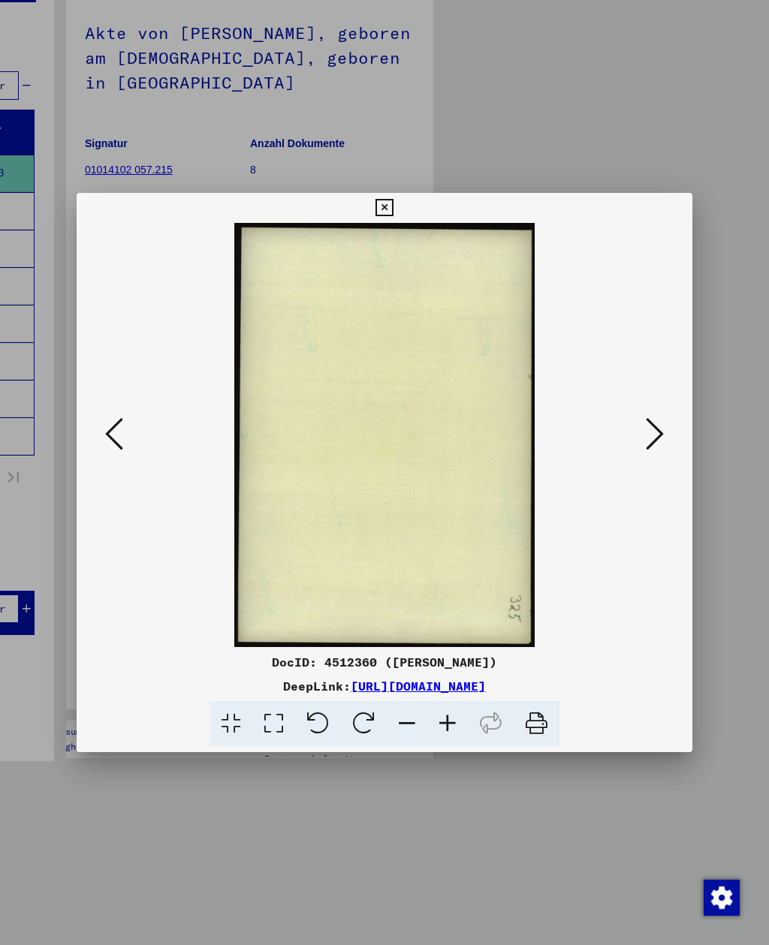
click at [662, 445] on icon at bounding box center [655, 434] width 18 height 36
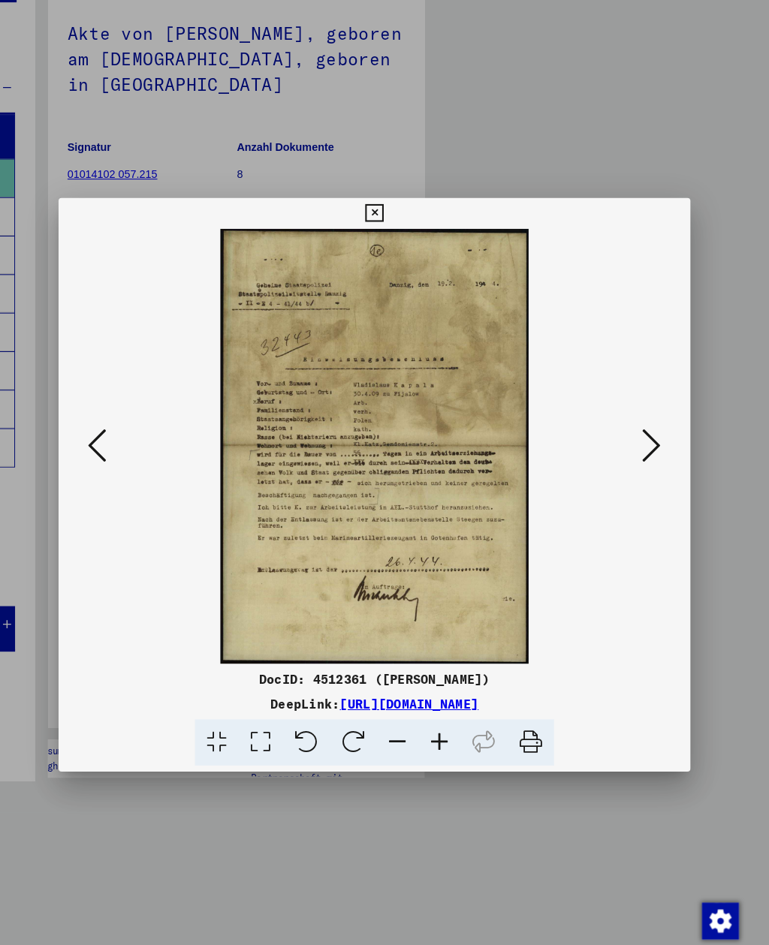
click at [646, 428] on icon at bounding box center [655, 434] width 18 height 36
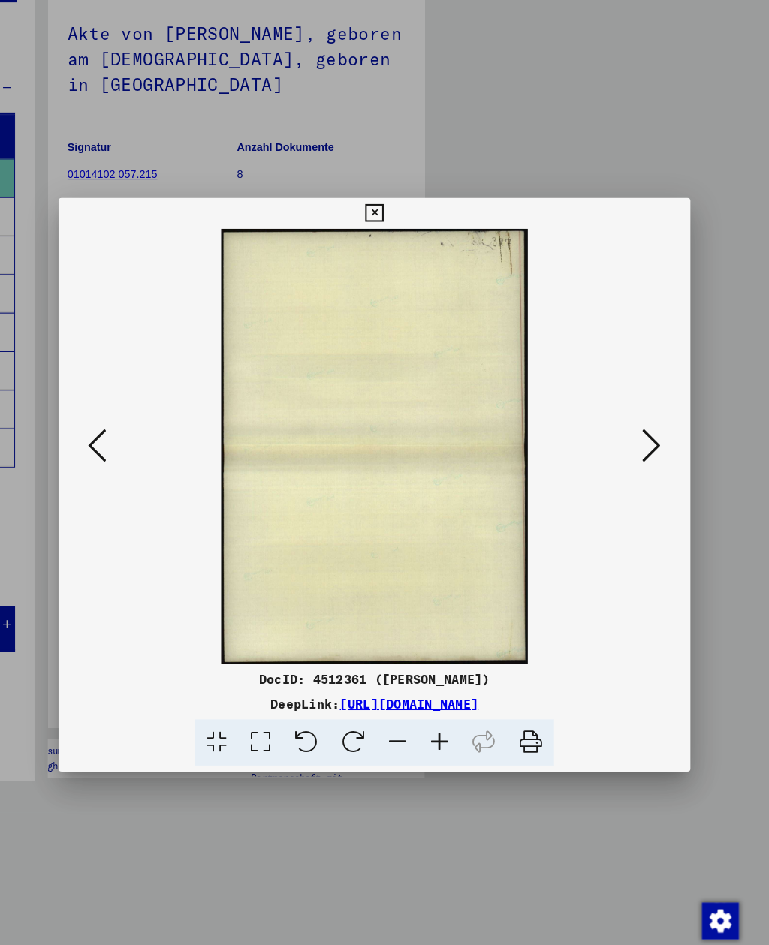
click at [646, 435] on icon at bounding box center [655, 434] width 18 height 36
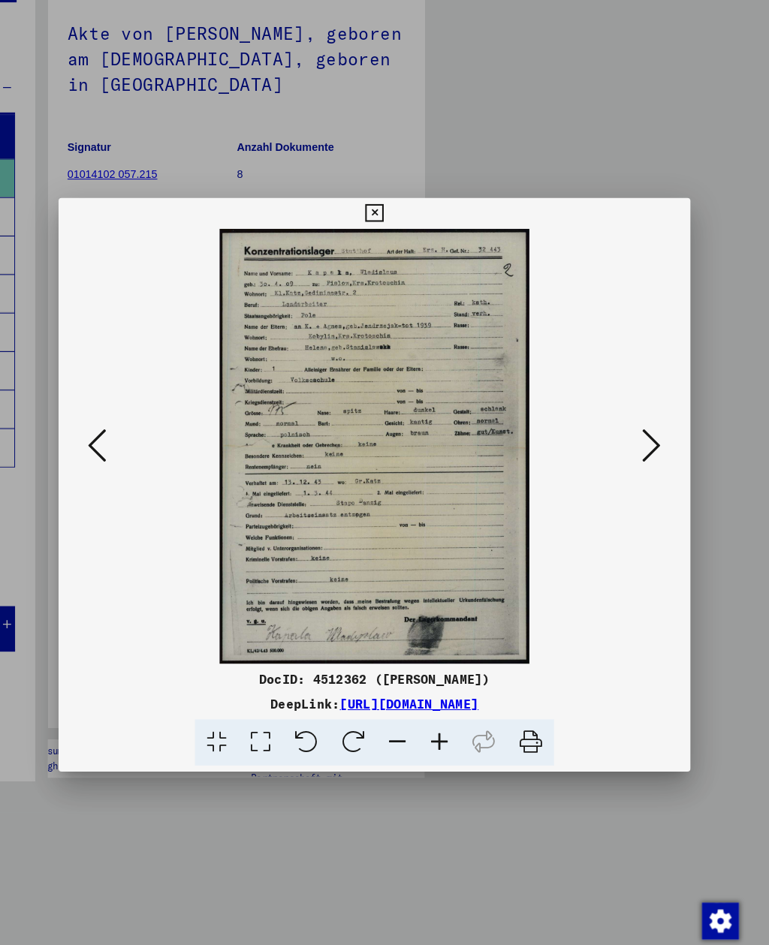
click at [646, 438] on icon at bounding box center [655, 434] width 18 height 36
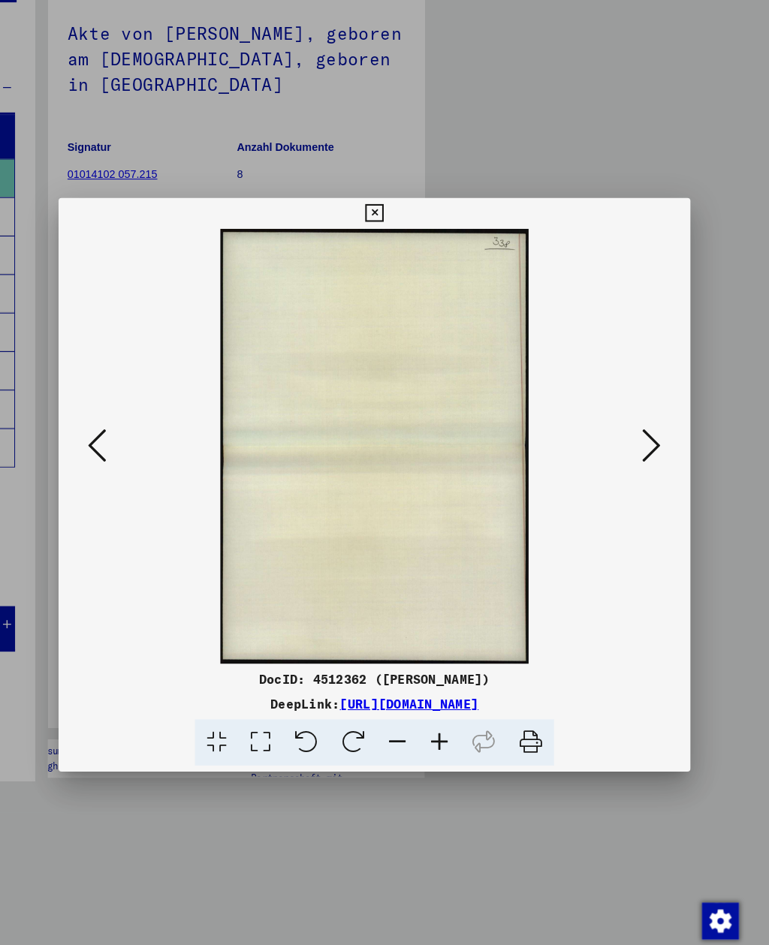
click at [646, 438] on icon at bounding box center [655, 434] width 18 height 36
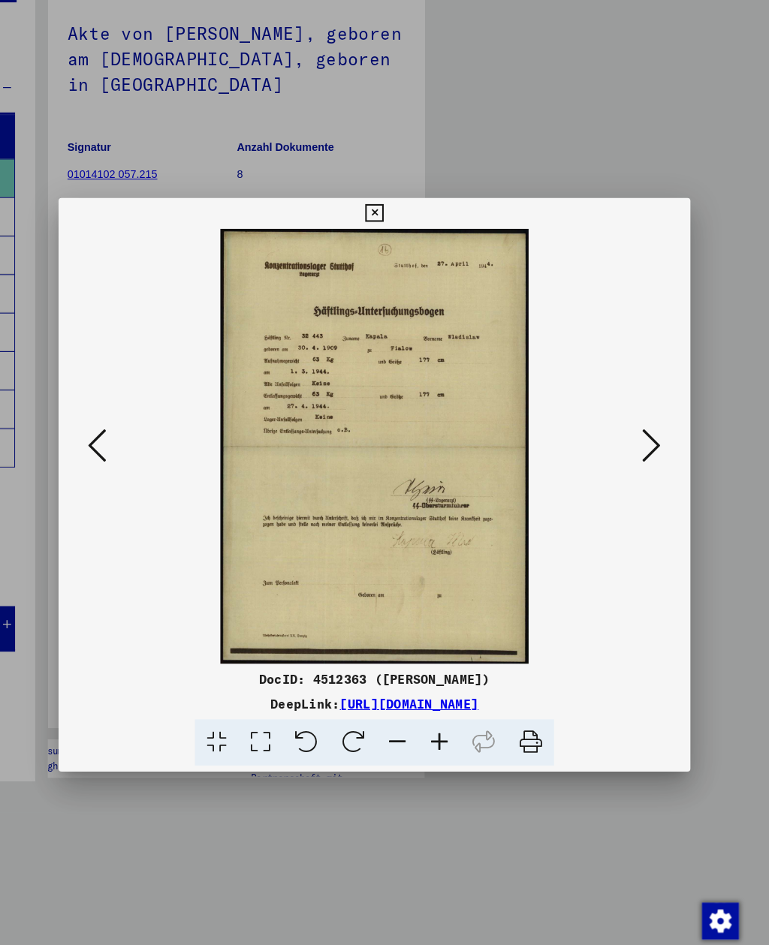
click at [646, 436] on icon at bounding box center [655, 434] width 18 height 36
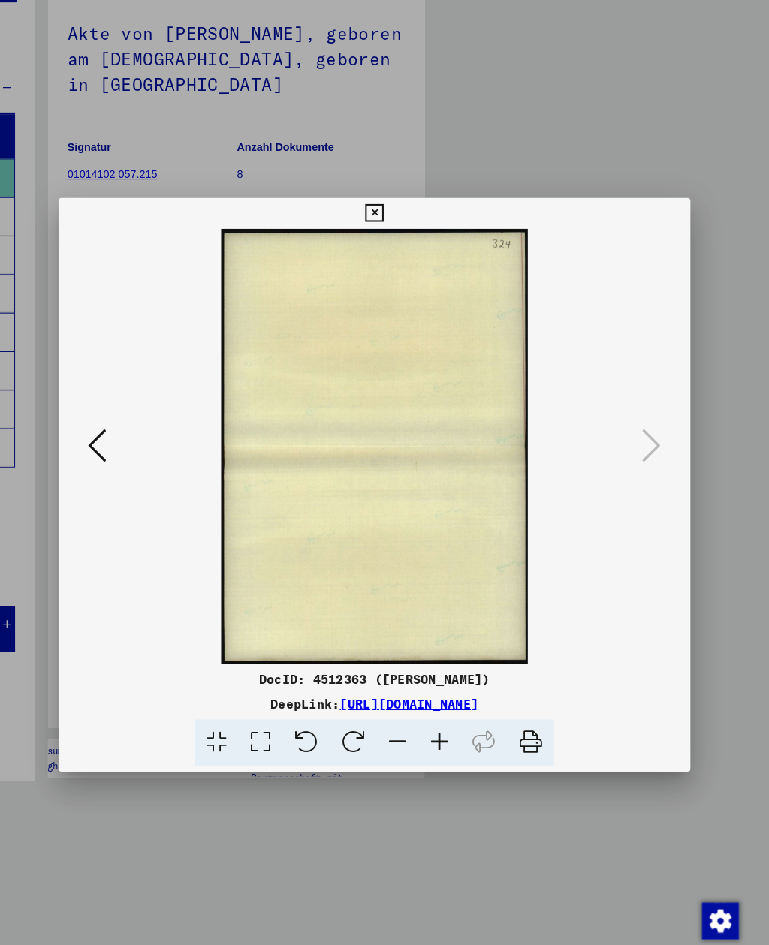
click at [393, 207] on icon at bounding box center [383, 208] width 17 height 18
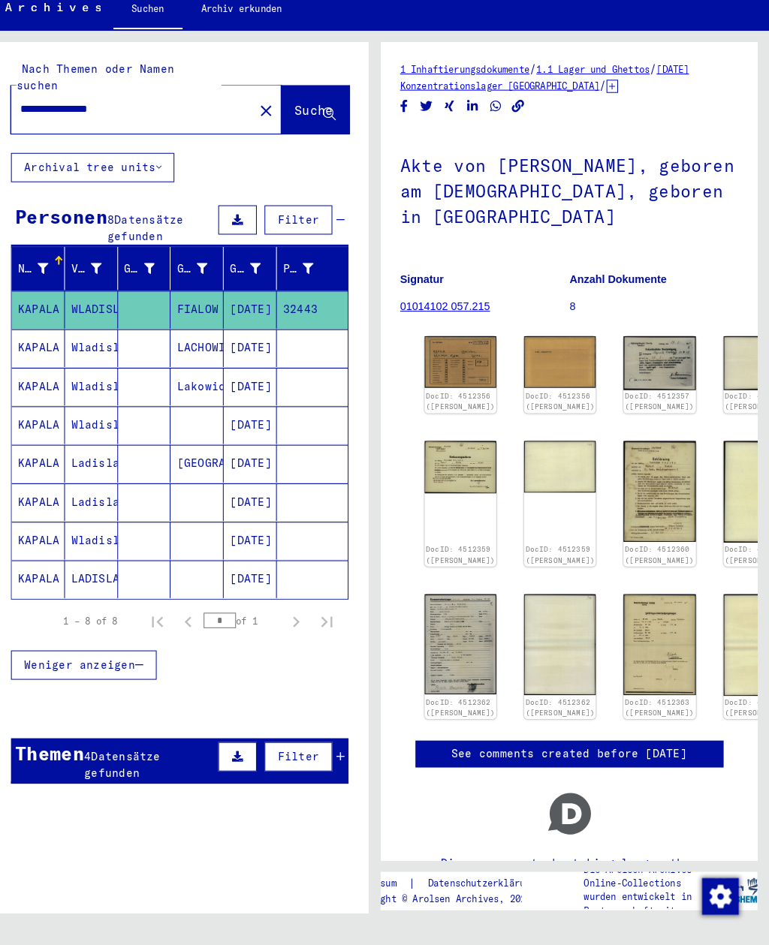
click at [216, 345] on mat-cell "LACHOWITZ" at bounding box center [211, 363] width 52 height 37
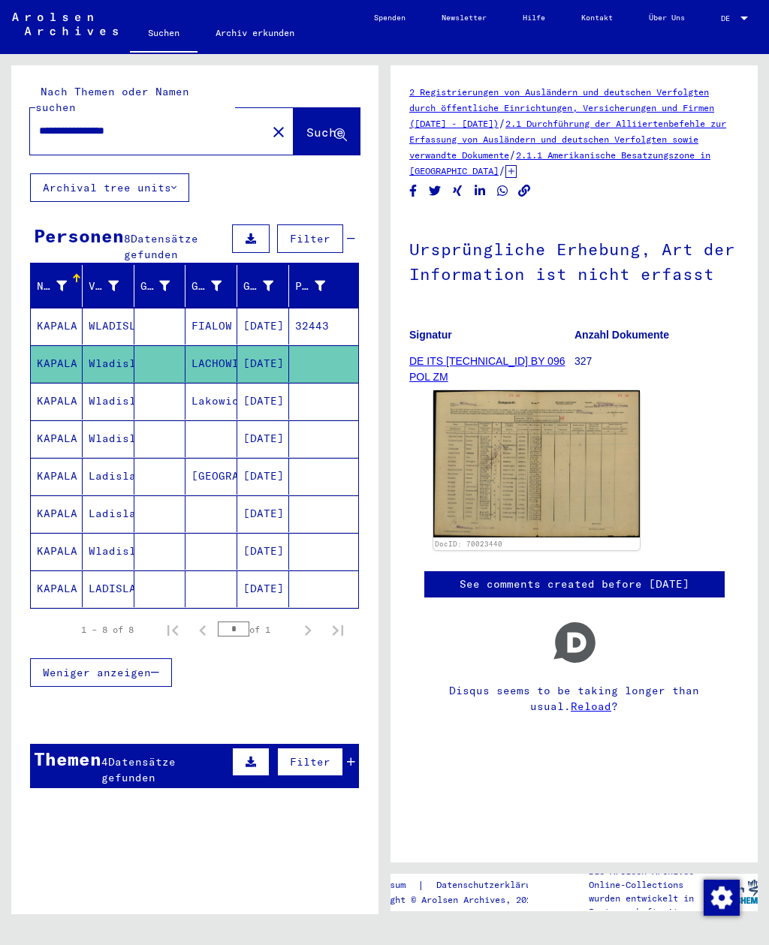
click at [235, 385] on mat-cell "Lakowice" at bounding box center [211, 401] width 52 height 37
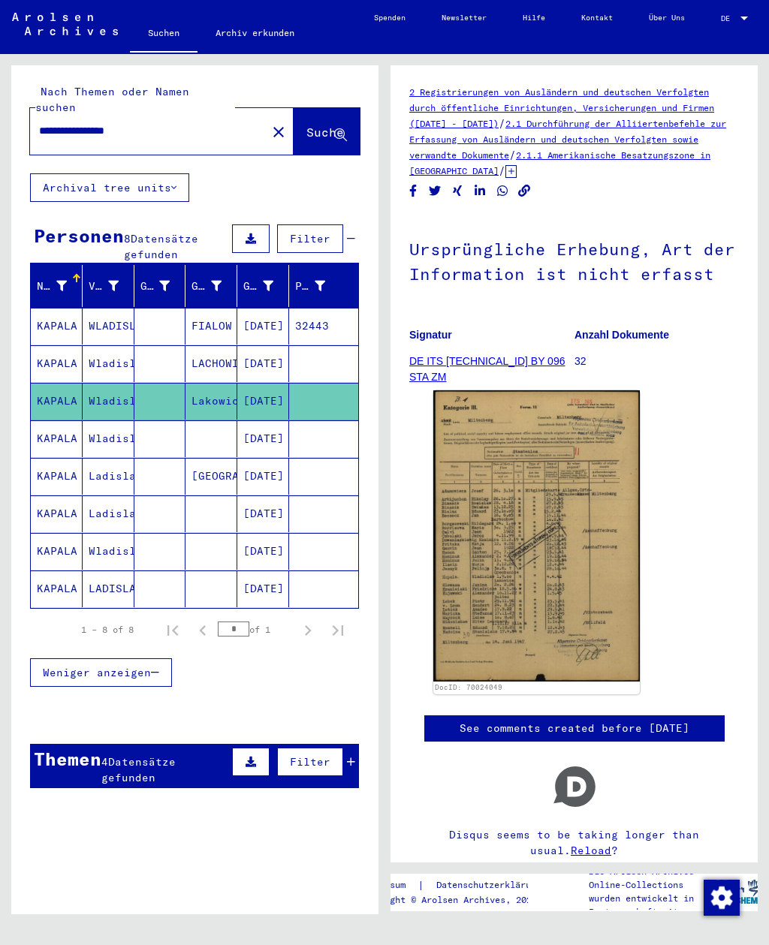
click at [265, 571] on mat-cell "[DATE]" at bounding box center [263, 589] width 52 height 37
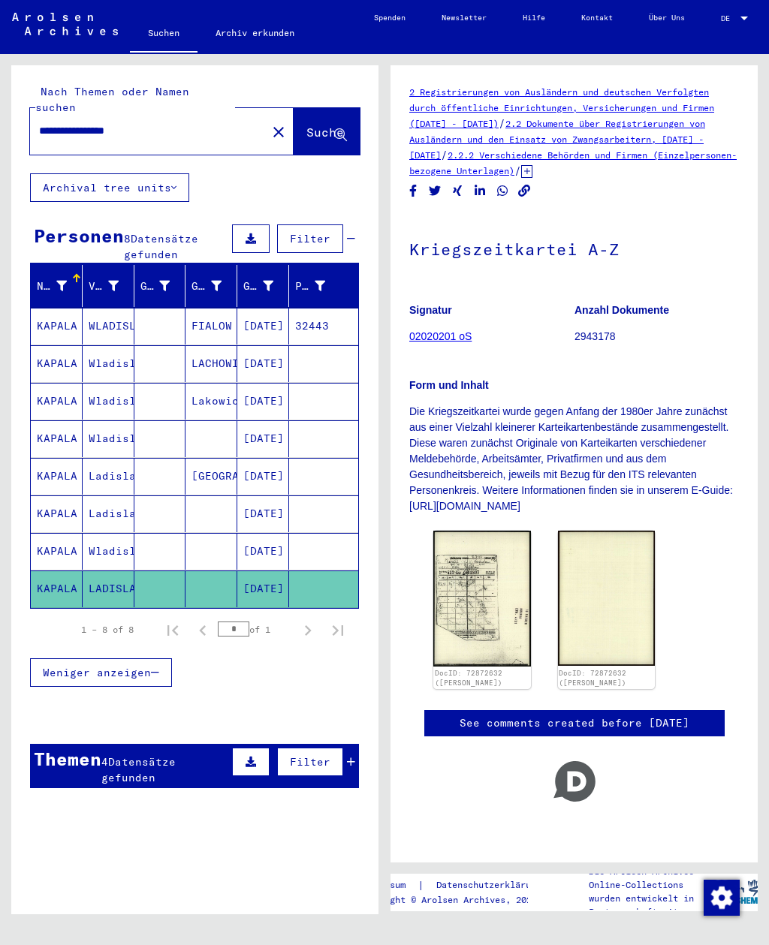
click at [287, 533] on mat-cell "[DATE]" at bounding box center [263, 551] width 52 height 37
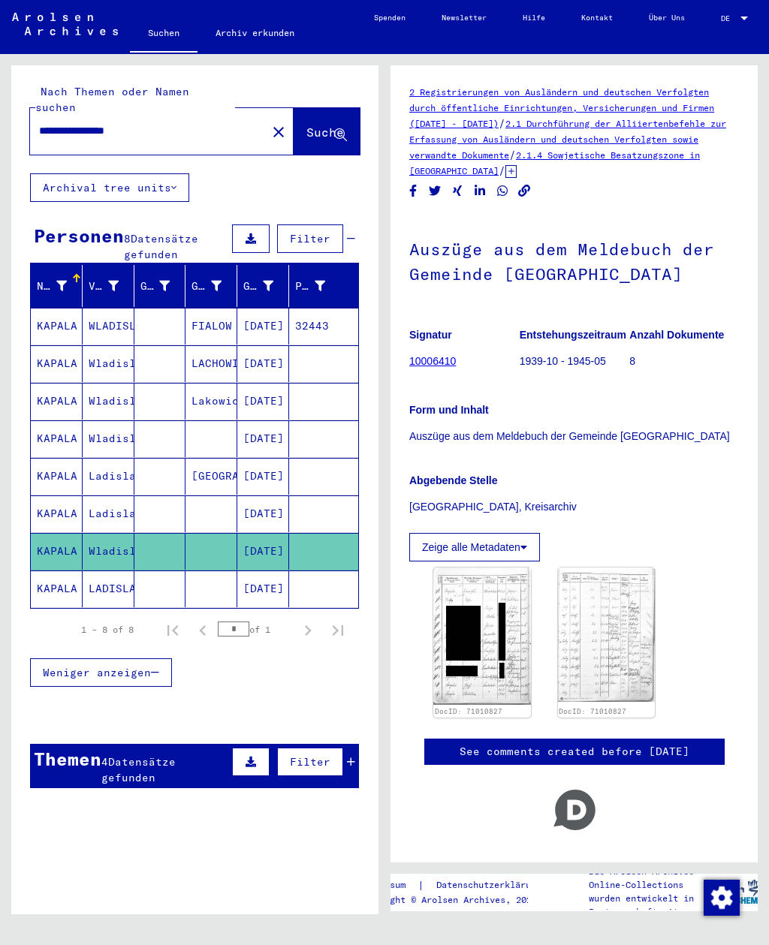
click at [276, 502] on mat-cell "[DATE]" at bounding box center [263, 514] width 52 height 37
